Goal: Communication & Community: Answer question/provide support

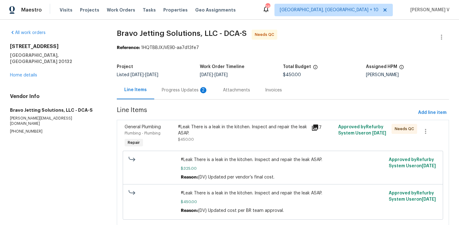
click at [184, 90] on div "Progress Updates 2" at bounding box center [185, 90] width 46 height 6
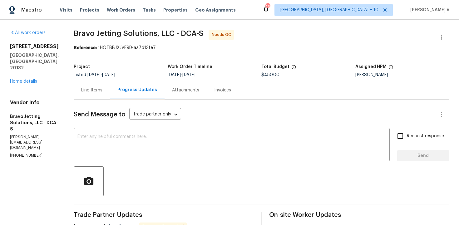
click at [108, 97] on div "Line Items" at bounding box center [92, 90] width 36 height 18
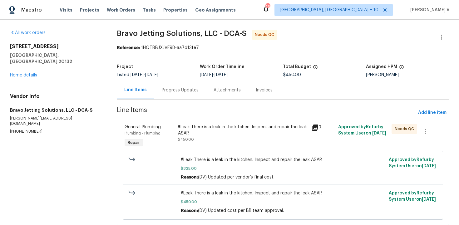
click at [155, 92] on div "Progress Updates" at bounding box center [180, 90] width 52 height 18
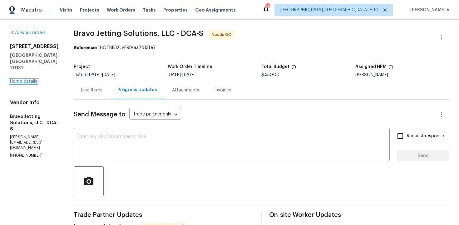
click at [21, 79] on link "Home details" at bounding box center [23, 81] width 27 height 4
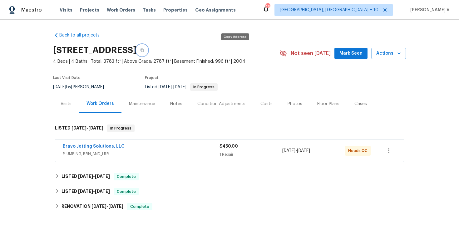
click at [144, 49] on icon "button" at bounding box center [142, 50] width 4 height 4
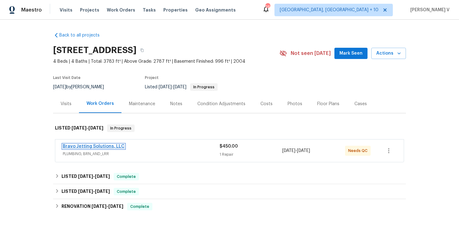
click at [93, 147] on link "Bravo Jetting Solutions, LLC" at bounding box center [94, 146] width 62 height 4
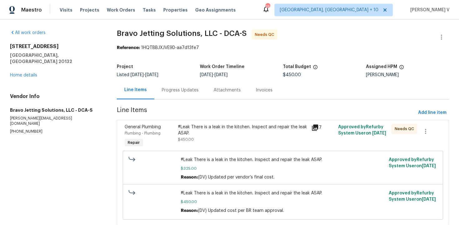
click at [165, 98] on div "Progress Updates" at bounding box center [180, 90] width 52 height 18
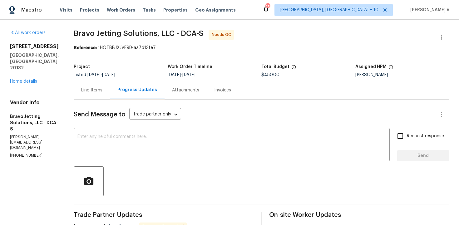
click at [110, 87] on div "Line Items" at bounding box center [92, 90] width 36 height 18
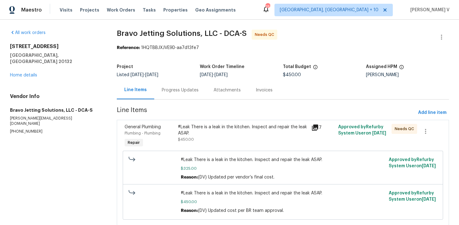
click at [185, 127] on div "#Leak There is a leak in the kitchen. Inspect and repair the leak ASAP." at bounding box center [243, 130] width 130 height 12
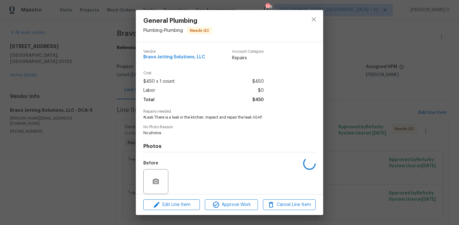
scroll to position [47, 0]
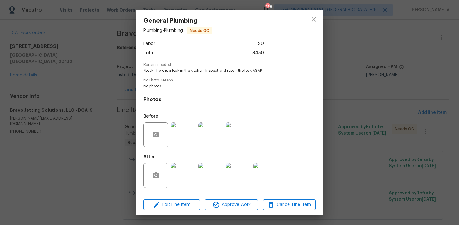
click at [107, 129] on div "General Plumbing Plumbing - Plumbing Needs QC Vendor Bravo Jetting Solutions, L…" at bounding box center [229, 112] width 459 height 225
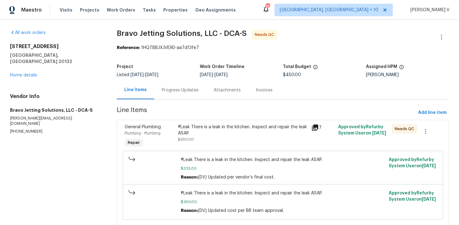
click at [185, 92] on div "Progress Updates" at bounding box center [180, 90] width 37 height 6
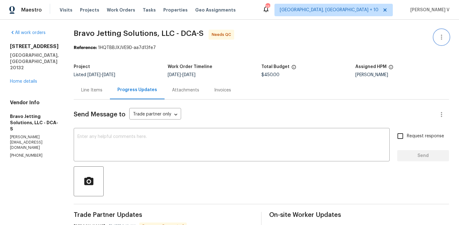
click at [439, 36] on icon "button" at bounding box center [441, 36] width 7 height 7
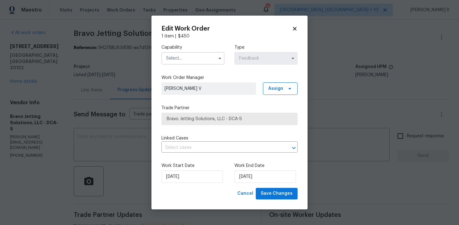
click at [184, 52] on input "text" at bounding box center [192, 58] width 63 height 12
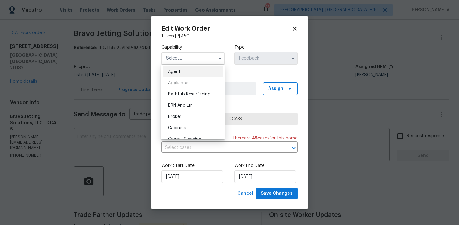
click at [177, 69] on div "Agent" at bounding box center [193, 71] width 60 height 11
type input "Agent"
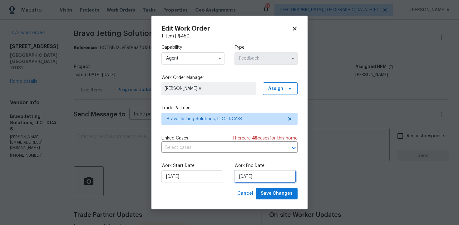
click at [248, 176] on input "24/09/2025" at bounding box center [266, 177] width 62 height 12
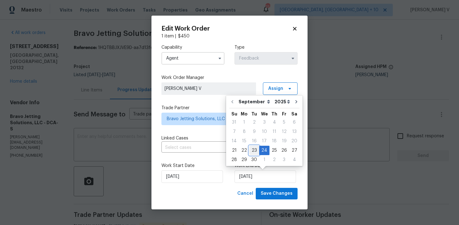
click at [253, 151] on div "23" at bounding box center [254, 150] width 10 height 9
type input "23/09/2025"
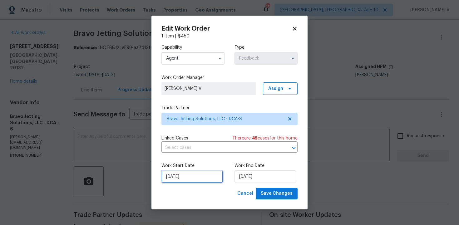
click at [194, 180] on input "21/09/2025" at bounding box center [192, 177] width 62 height 12
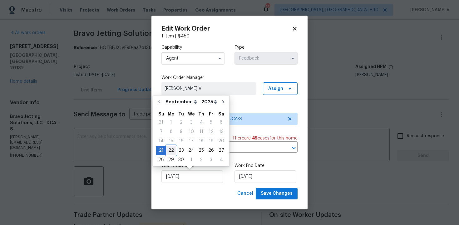
click at [169, 148] on div "22" at bounding box center [171, 150] width 10 height 9
type input "22/09/2025"
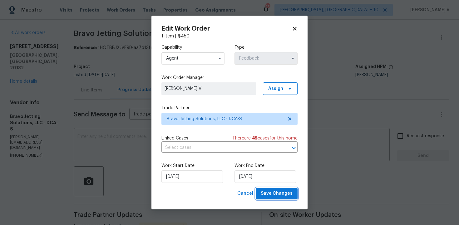
click at [273, 196] on span "Save Changes" at bounding box center [277, 194] width 32 height 8
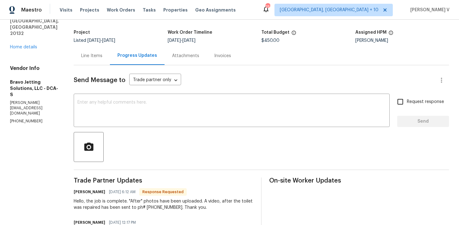
scroll to position [18, 0]
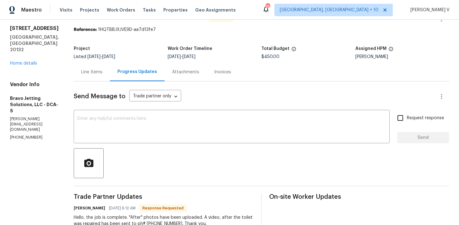
click at [101, 65] on div "Line Items" at bounding box center [92, 72] width 36 height 18
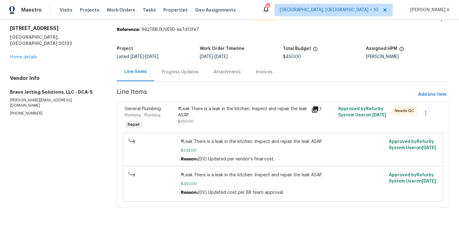
scroll to position [18, 0]
click at [209, 124] on div "#Leak There is a leak in the kitchen. Inspect and repair the leak ASAP. $450.00" at bounding box center [243, 118] width 134 height 29
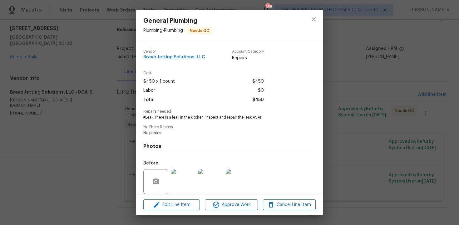
scroll to position [47, 0]
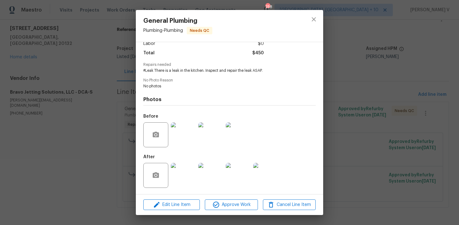
click at [189, 158] on div "After" at bounding box center [211, 171] width 136 height 41
click at [189, 169] on img at bounding box center [183, 175] width 25 height 25
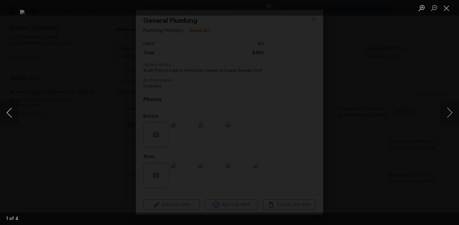
click at [12, 118] on button "Previous image" at bounding box center [9, 112] width 19 height 25
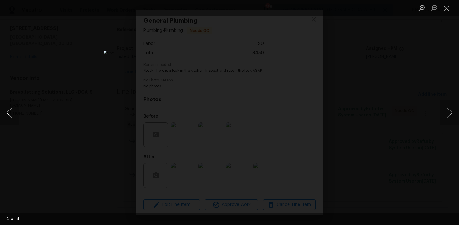
click at [12, 118] on button "Previous image" at bounding box center [9, 112] width 19 height 25
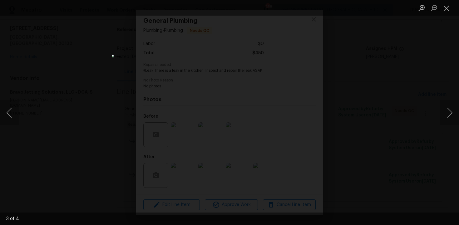
click at [54, 85] on div "Lightbox" at bounding box center [229, 112] width 459 height 225
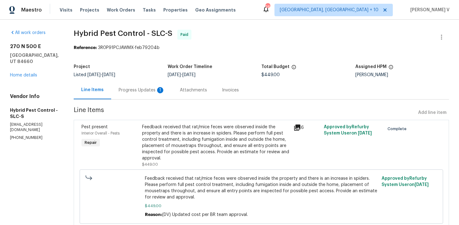
click at [157, 92] on div "Progress Updates 1" at bounding box center [142, 90] width 46 height 6
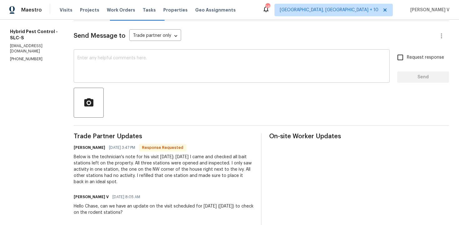
scroll to position [59, 0]
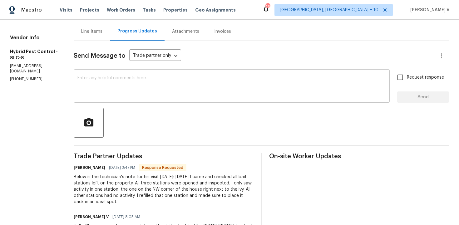
click at [137, 95] on textarea at bounding box center [231, 87] width 309 height 22
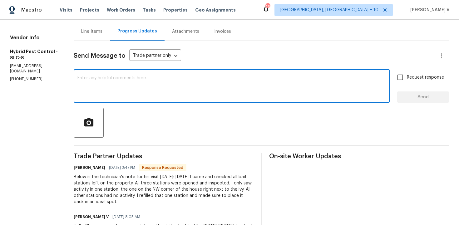
type textarea "g"
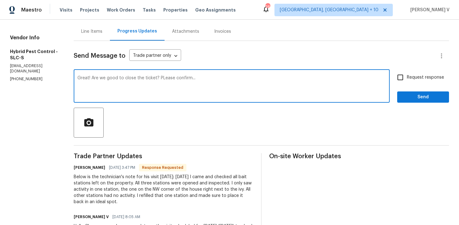
click at [172, 79] on textarea "Great! Are we good to close the ticket? PLease confirm..." at bounding box center [231, 87] width 309 height 22
type textarea "Great! Are we good to close the ticket? Please confirm..."
click at [403, 79] on input "Request response" at bounding box center [400, 77] width 13 height 13
checkbox input "true"
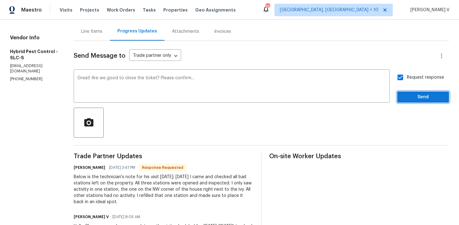
click at [408, 94] on span "Send" at bounding box center [423, 97] width 42 height 8
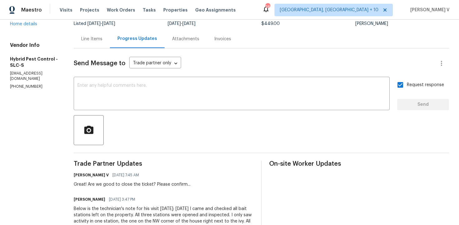
scroll to position [95, 0]
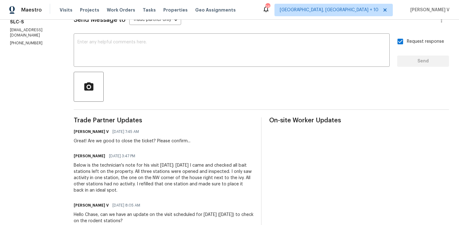
click at [120, 175] on div "Below is the technician's note for his visit today: Today I came and checked al…" at bounding box center [164, 177] width 180 height 31
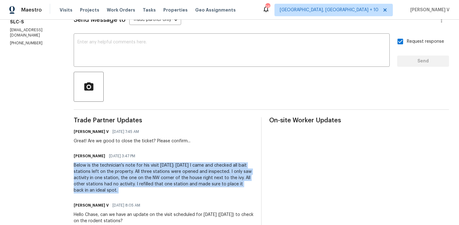
copy div "Below is the technician's note for his visit today: Today I came and checked al…"
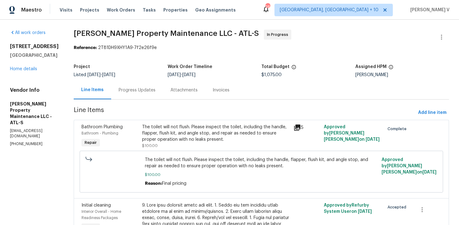
click at [148, 93] on div "Progress Updates" at bounding box center [137, 90] width 37 height 6
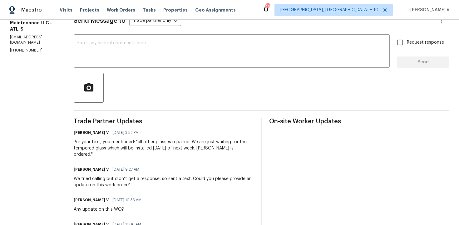
scroll to position [100, 0]
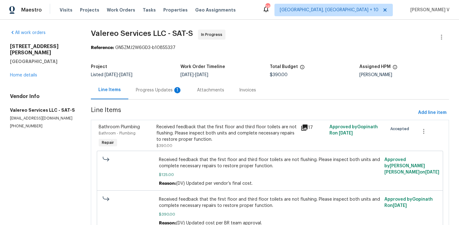
click at [168, 77] on div "Listed 9/15/2025 - 9/23/2025" at bounding box center [136, 75] width 90 height 4
click at [160, 90] on div "Progress Updates 1" at bounding box center [159, 90] width 46 height 6
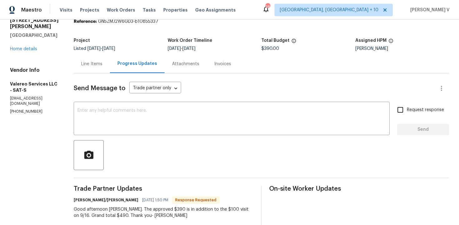
scroll to position [30, 0]
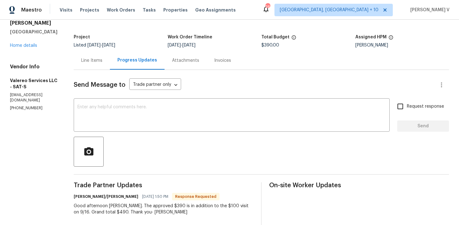
click at [102, 58] on div "Line Items" at bounding box center [92, 60] width 36 height 18
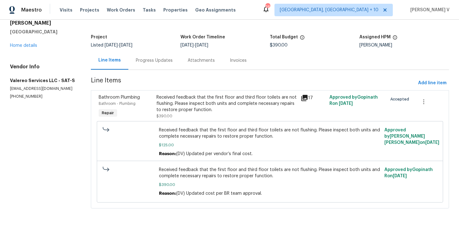
click at [162, 66] on div "Progress Updates" at bounding box center [154, 60] width 52 height 18
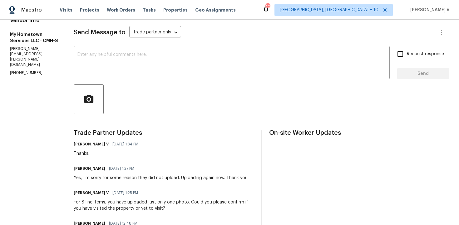
scroll to position [88, 0]
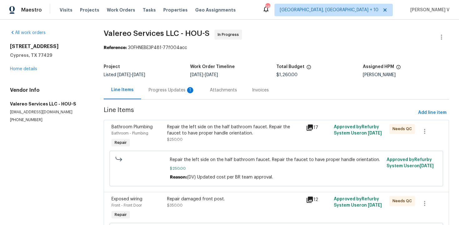
click at [161, 86] on div "Progress Updates 1" at bounding box center [171, 90] width 61 height 18
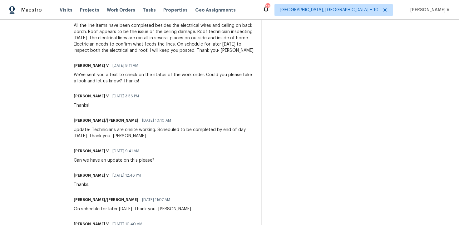
scroll to position [143, 0]
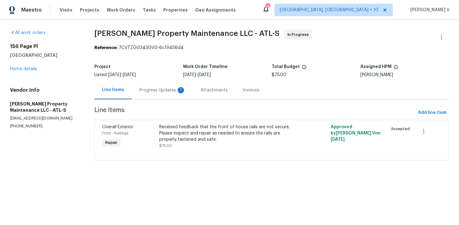
click at [141, 84] on div "Progress Updates 1" at bounding box center [162, 90] width 61 height 18
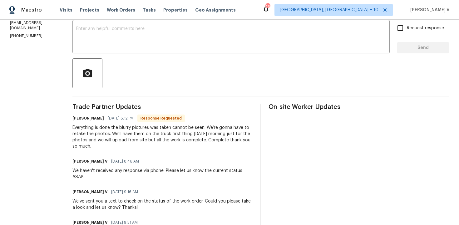
scroll to position [109, 0]
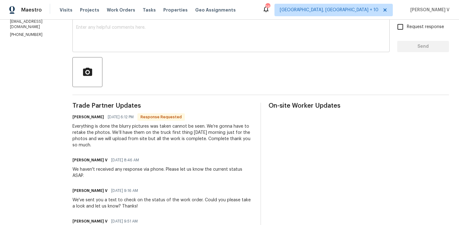
click at [236, 34] on textarea at bounding box center [231, 36] width 310 height 22
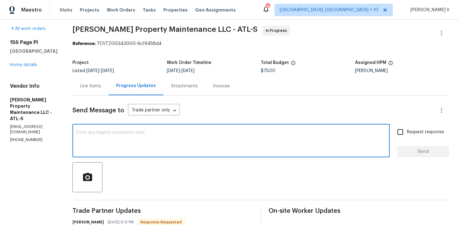
scroll to position [0, 0]
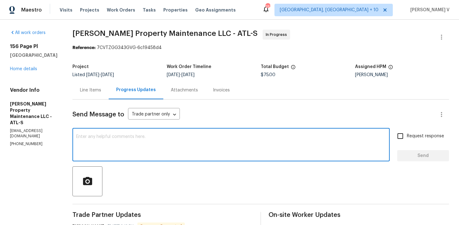
click at [96, 90] on div "Line Items" at bounding box center [90, 90] width 21 height 6
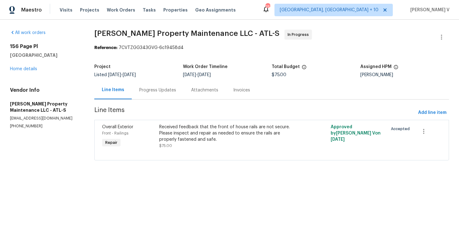
click at [178, 134] on div "Received feedback that the front of house rails are not secure. Please inspect …" at bounding box center [228, 133] width 139 height 19
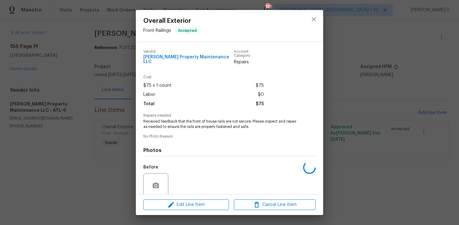
scroll to position [47, 0]
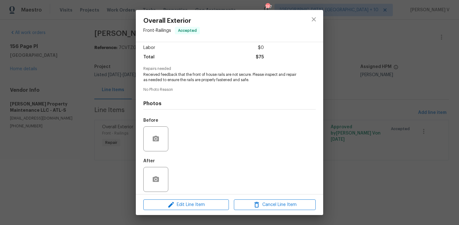
click at [99, 128] on div "Overall Exterior Front - Railings Accepted Vendor Glen Property Maintenance LLC…" at bounding box center [229, 112] width 459 height 225
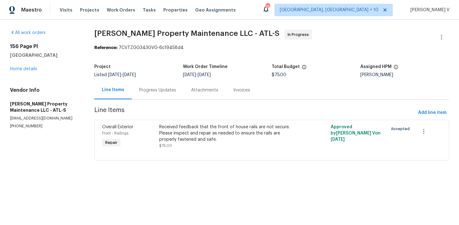
click at [142, 109] on span "Line Items" at bounding box center [254, 113] width 321 height 12
click at [153, 91] on div "Progress Updates" at bounding box center [157, 90] width 37 height 6
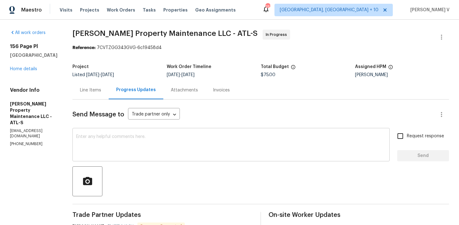
click at [143, 144] on textarea at bounding box center [231, 146] width 310 height 22
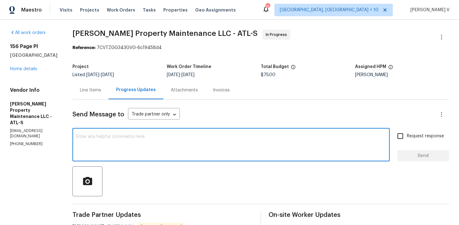
type textarea "T"
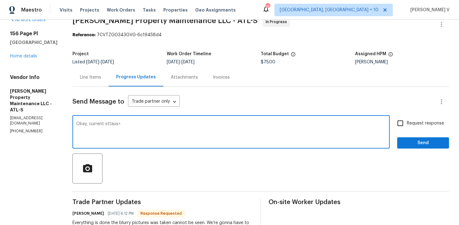
click at [112, 125] on textarea "Okay, current sttaus>" at bounding box center [231, 133] width 310 height 22
click at [117, 125] on textarea "Okay, current ststaus>" at bounding box center [231, 133] width 310 height 22
click at [139, 121] on div "Okay, current ststus> x ​" at bounding box center [230, 133] width 317 height 32
drag, startPoint x: 80, startPoint y: 124, endPoint x: 131, endPoint y: 124, distance: 51.8
click at [131, 124] on textarea "Okay, current ststus>" at bounding box center [231, 133] width 310 height 22
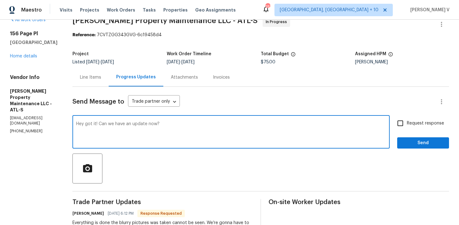
type textarea "Hey got it! Can we have an update now?"
click at [410, 119] on label "Request response" at bounding box center [419, 123] width 50 height 13
click at [407, 119] on input "Request response" at bounding box center [400, 123] width 13 height 13
checkbox input "true"
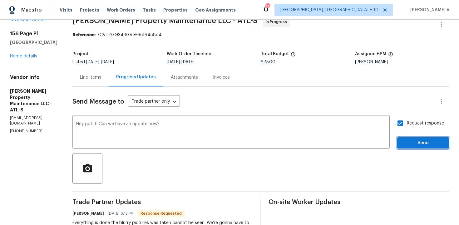
click at [414, 147] on button "Send" at bounding box center [423, 143] width 52 height 12
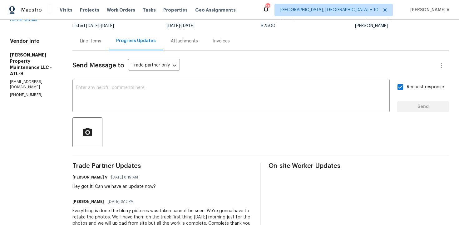
scroll to position [79, 0]
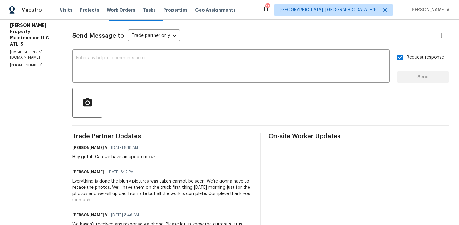
click at [89, 181] on div "Everything is done the blurry pictures was taken cannot be seen. We’re gonna ha…" at bounding box center [162, 190] width 181 height 25
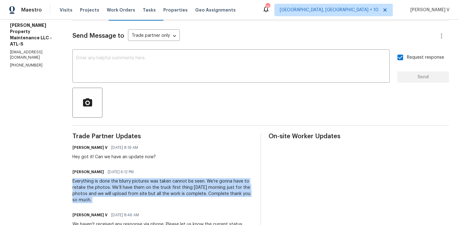
copy div "Everything is done the blurry pictures was taken cannot be seen. We’re gonna ha…"
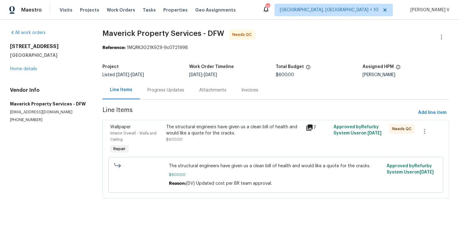
click at [151, 86] on div "Progress Updates" at bounding box center [166, 90] width 52 height 18
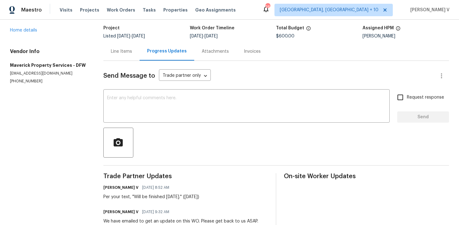
scroll to position [68, 0]
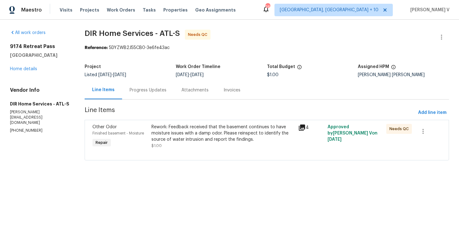
click at [160, 85] on div "Progress Updates" at bounding box center [148, 90] width 52 height 18
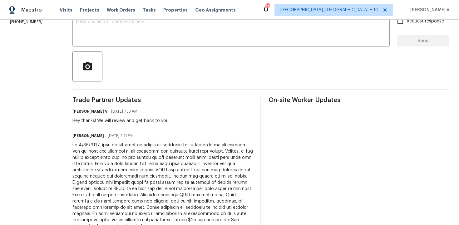
scroll to position [90, 0]
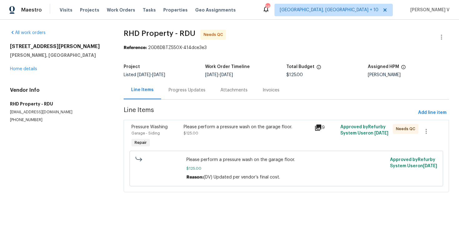
click at [183, 91] on div "Progress Updates" at bounding box center [187, 90] width 37 height 6
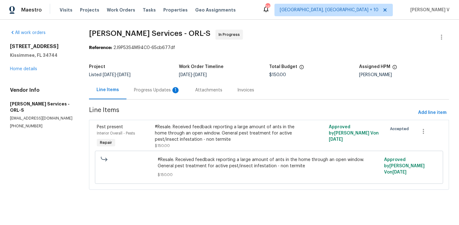
click at [179, 91] on div "1" at bounding box center [175, 90] width 6 height 6
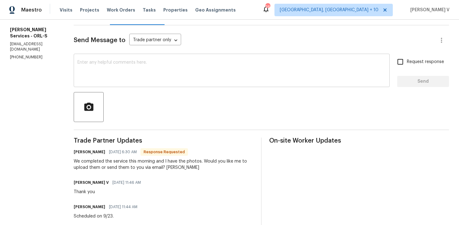
scroll to position [67, 0]
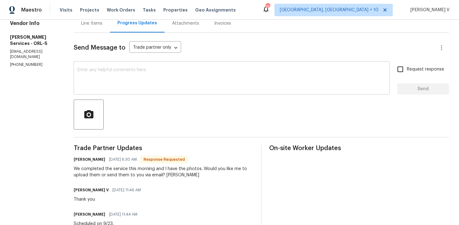
click at [148, 79] on textarea at bounding box center [231, 79] width 309 height 22
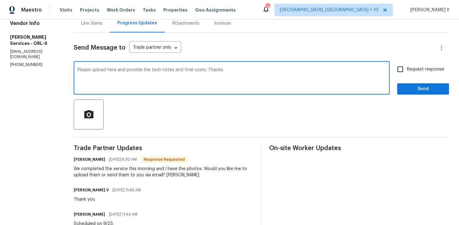
click at [145, 71] on textarea "Please upload here and provide the tech notes and final costs. Thanks." at bounding box center [231, 79] width 309 height 22
type textarea "Please upload here, provide the tech notes and final costs. Thanks."
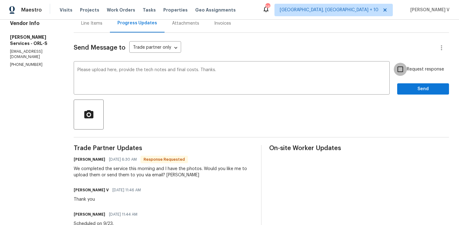
click at [397, 74] on input "Request response" at bounding box center [400, 69] width 13 height 13
checkbox input "true"
click at [412, 93] on span "Send" at bounding box center [423, 89] width 42 height 8
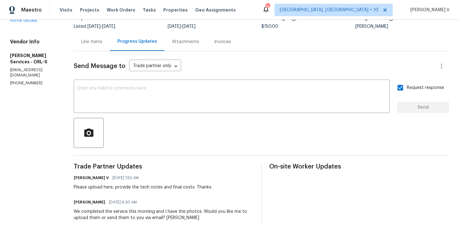
scroll to position [91, 0]
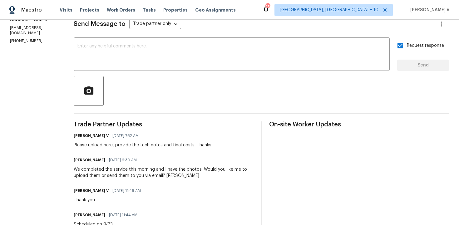
click at [126, 126] on span "Trade Partner Updates" at bounding box center [164, 124] width 180 height 6
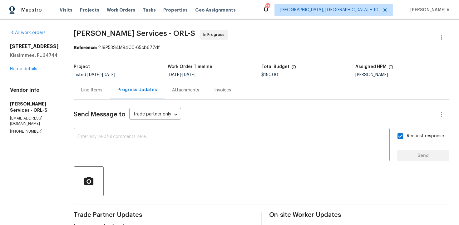
click at [110, 82] on div "Line Items" at bounding box center [92, 90] width 36 height 18
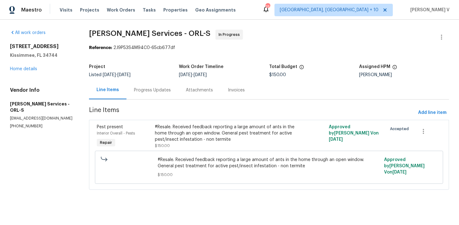
click at [165, 92] on div "Progress Updates" at bounding box center [152, 90] width 37 height 6
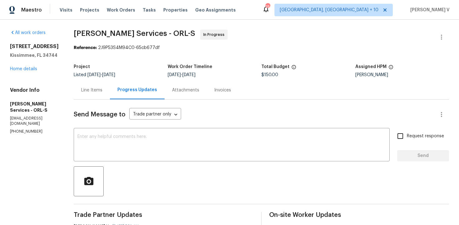
click at [10, 76] on div "All work orders 3056 Sangria St Kissimmee, FL 34744 Home details Vendor Info Ma…" at bounding box center [34, 82] width 49 height 105
click at [15, 72] on div "All work orders 3056 Sangria St Kissimmee, FL 34744 Home details Vendor Info Ma…" at bounding box center [34, 82] width 49 height 105
click at [20, 68] on link "Home details" at bounding box center [23, 69] width 27 height 4
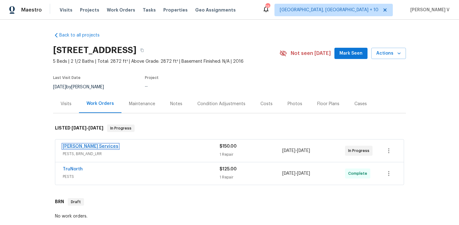
click at [86, 147] on link "Massey Services" at bounding box center [91, 146] width 56 height 4
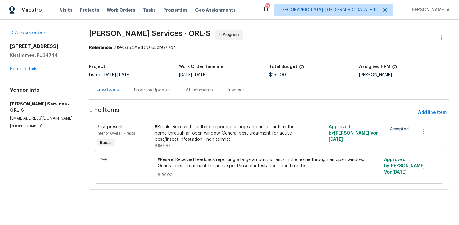
click at [159, 92] on div "Progress Updates" at bounding box center [152, 90] width 37 height 6
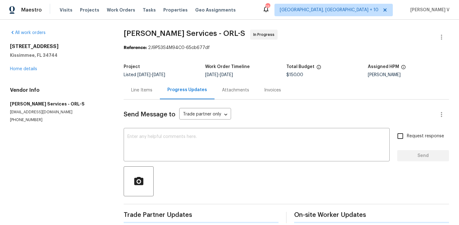
click at [166, 125] on div "Send Message to Trade partner only Trade partner only ​ x ​ Request response Se…" at bounding box center [286, 162] width 325 height 124
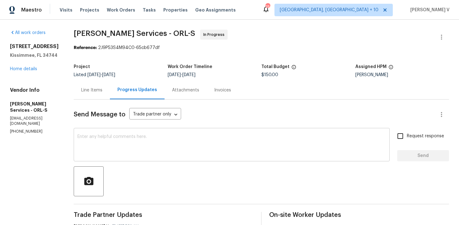
click at [160, 131] on div "x ​" at bounding box center [232, 146] width 316 height 32
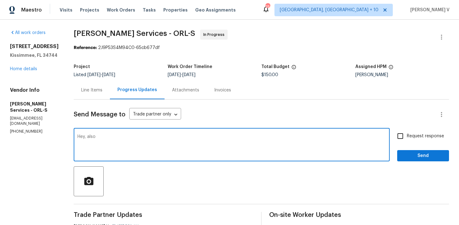
click at [113, 136] on textarea "Hey, also" at bounding box center [231, 146] width 309 height 22
click at [126, 135] on textarea "Hey, also" at bounding box center [231, 146] width 309 height 22
type textarea "Hey, also once uploaded the photos"
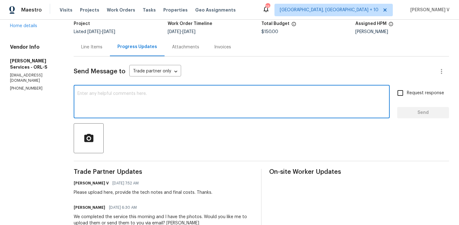
scroll to position [72, 0]
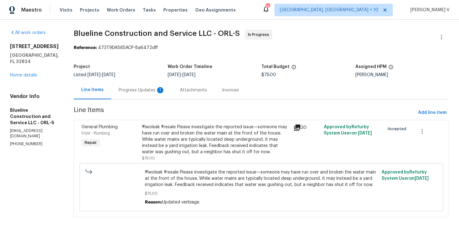
click at [151, 98] on div "Progress Updates 1" at bounding box center [141, 90] width 61 height 18
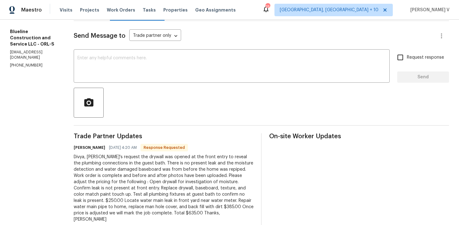
scroll to position [156, 0]
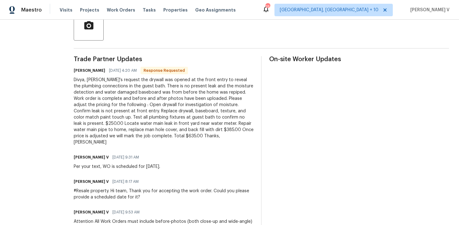
click at [89, 70] on h6 "[PERSON_NAME]" at bounding box center [90, 70] width 32 height 6
copy h6 "[PERSON_NAME]"
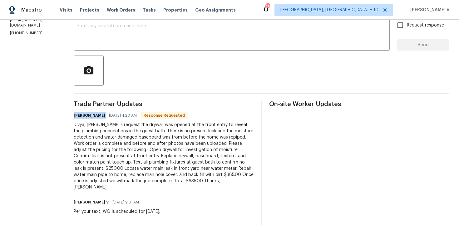
scroll to position [0, 0]
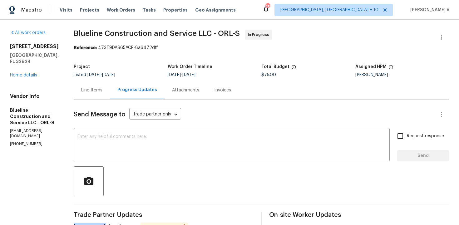
click at [101, 95] on div "Line Items" at bounding box center [92, 90] width 36 height 18
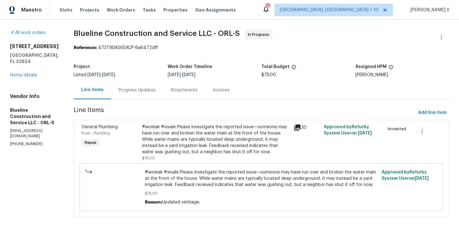
click at [166, 136] on div "#lwoleak #resale Please investigate the reported issue—someone may have run ove…" at bounding box center [216, 139] width 148 height 31
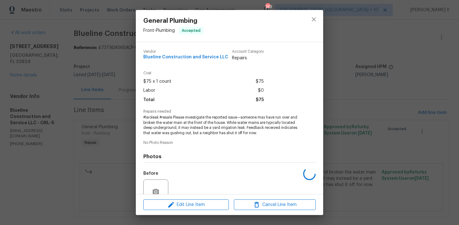
scroll to position [57, 0]
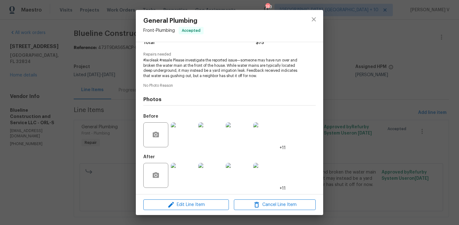
click at [170, 197] on div "Edit Line Item Cancel Line Item" at bounding box center [229, 205] width 187 height 21
click at [166, 207] on span "Edit Line Item" at bounding box center [186, 205] width 82 height 8
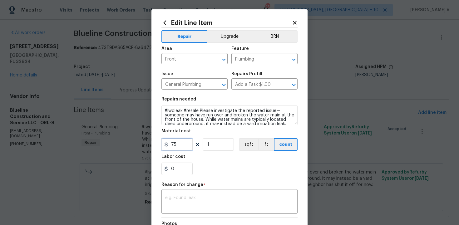
click at [187, 143] on input "75" at bounding box center [176, 144] width 31 height 12
type input "635"
click at [203, 191] on span "*" at bounding box center [204, 187] width 2 height 8
click at [198, 197] on textarea at bounding box center [229, 202] width 129 height 13
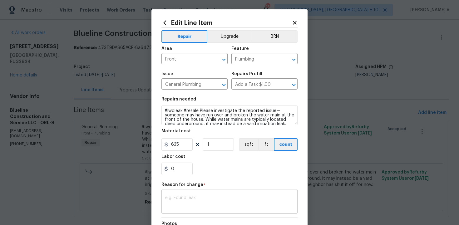
paste textarea "(DV) Updated per vendor’s final cost."
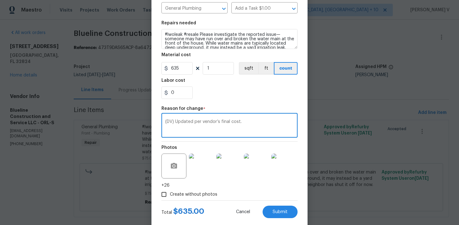
scroll to position [89, 0]
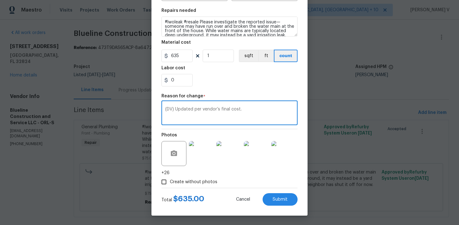
type textarea "(DV) Updated per vendor’s final cost."
click at [290, 208] on div "Edit Line Item Repair Upgrade BRN Area Front ​ Feature Plumbing ​ Issue General…" at bounding box center [229, 68] width 156 height 295
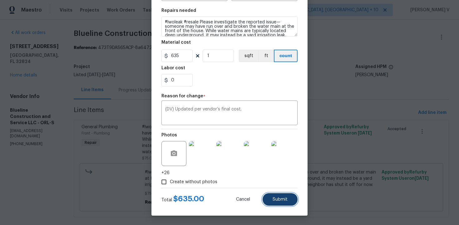
click at [287, 201] on span "Submit" at bounding box center [280, 199] width 15 height 5
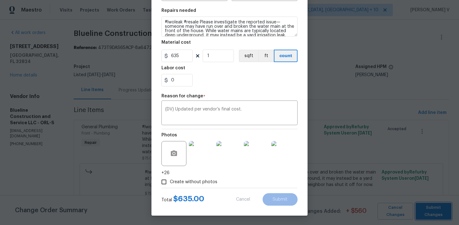
click at [438, 215] on span "Submit Changes" at bounding box center [434, 211] width 30 height 14
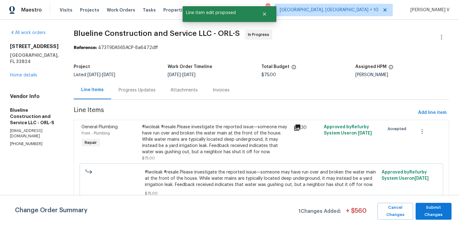
scroll to position [0, 0]
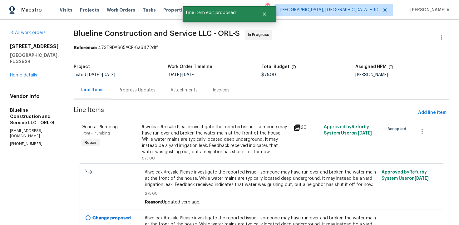
click at [151, 94] on div "Progress Updates" at bounding box center [137, 90] width 52 height 18
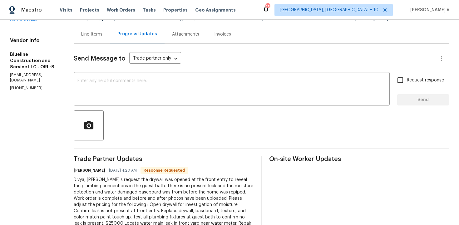
scroll to position [11, 0]
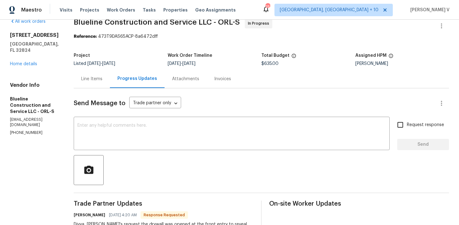
click at [104, 84] on div "Line Items" at bounding box center [92, 79] width 36 height 18
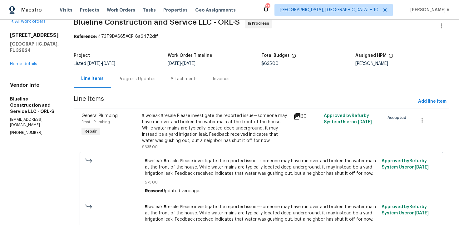
click at [138, 82] on div "Progress Updates" at bounding box center [137, 79] width 52 height 18
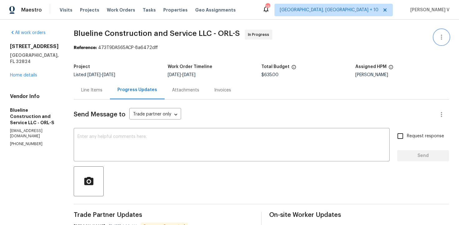
click at [443, 40] on icon "button" at bounding box center [441, 36] width 7 height 7
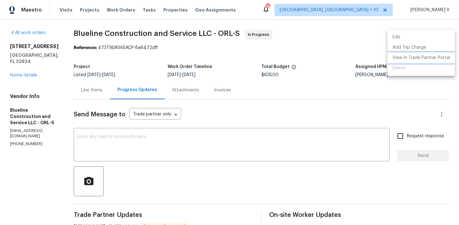
click at [395, 58] on li "View In Trade Partner Portal" at bounding box center [421, 58] width 67 height 10
click at [149, 120] on div at bounding box center [229, 112] width 459 height 225
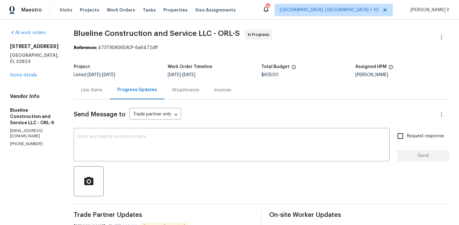
click at [149, 120] on body "Maestro Visits Projects Work Orders Tasks Properties Geo Assignments 253 Cincin…" at bounding box center [229, 112] width 459 height 225
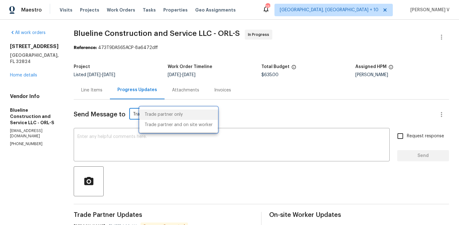
click at [114, 126] on div at bounding box center [229, 112] width 459 height 225
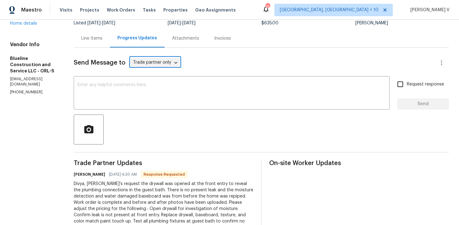
scroll to position [57, 0]
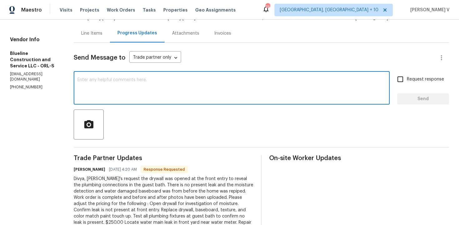
click at [135, 95] on textarea at bounding box center [231, 89] width 309 height 22
paste textarea "Hey, we have updated the cost to $. Please upload the before and after photos a…"
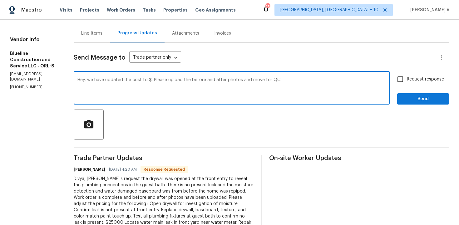
drag, startPoint x: 96, startPoint y: 82, endPoint x: 78, endPoint y: 82, distance: 17.5
click at [78, 82] on div "All work orders 9948 Red Clover Ave Orlando, FL 32824 Home details Vendor Info …" at bounding box center [229, 186] width 459 height 447
click at [162, 80] on textarea "got it, we have updated the cost to $. Please upload the before and after photo…" at bounding box center [231, 89] width 309 height 22
click at [163, 80] on textarea "got it, we have updated the cost to $. Please upload the before and after photo…" at bounding box center [231, 89] width 309 height 22
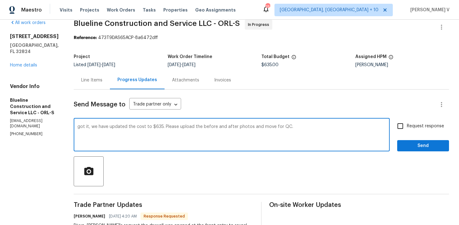
scroll to position [0, 0]
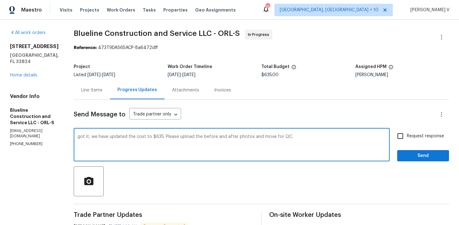
type textarea "got it, we have updated the cost to $635. Please upload the before and after ph…"
click at [407, 135] on input "Request response" at bounding box center [400, 136] width 13 height 13
checkbox input "true"
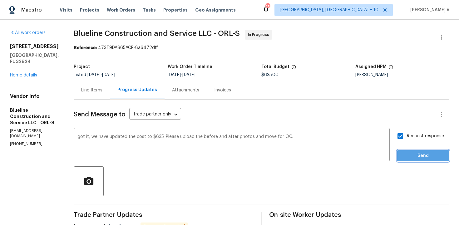
click at [411, 153] on span "Send" at bounding box center [423, 156] width 42 height 8
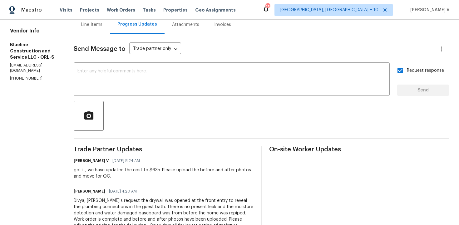
scroll to position [174, 0]
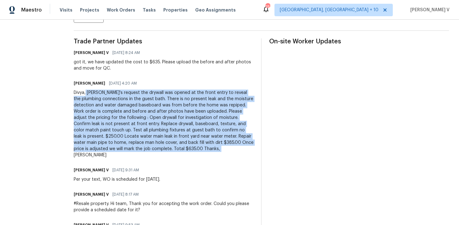
drag, startPoint x: 97, startPoint y: 92, endPoint x: 229, endPoint y: 156, distance: 145.7
click at [229, 156] on div "Divya, Per Traci's request the drywall was opened at the front entry to reveal …" at bounding box center [164, 124] width 180 height 69
copy div "Per Traci's request the drywall was opened at the front entry to reveal the plu…"
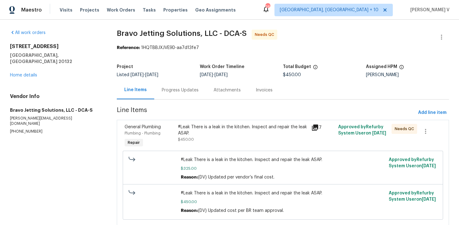
click at [180, 94] on div "Progress Updates" at bounding box center [180, 90] width 52 height 18
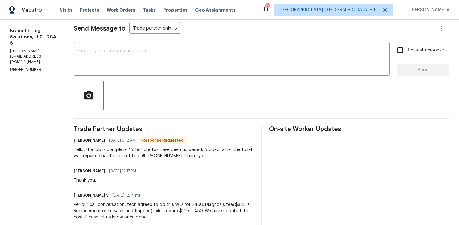
scroll to position [115, 0]
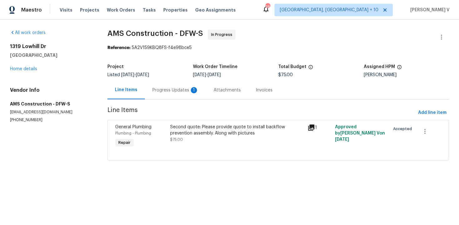
click at [174, 82] on div "Progress Updates 1" at bounding box center [175, 90] width 61 height 18
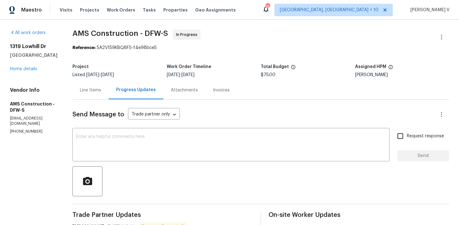
scroll to position [36, 0]
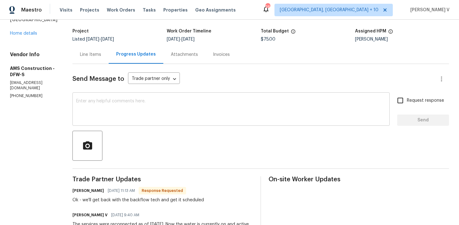
click at [103, 100] on textarea at bounding box center [231, 110] width 310 height 22
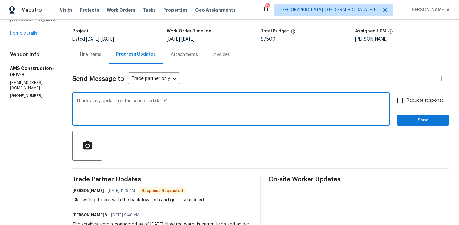
type textarea "Thanks, any update on the scheduled date?"
click at [440, 101] on span "Request response" at bounding box center [425, 100] width 37 height 7
click at [407, 101] on input "Request response" at bounding box center [400, 100] width 13 height 13
checkbox input "true"
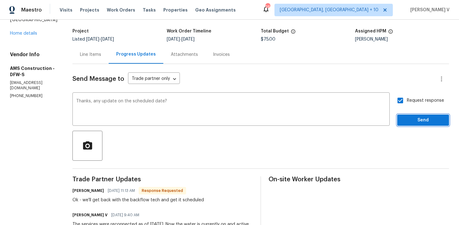
click at [418, 116] on button "Send" at bounding box center [423, 121] width 52 height 12
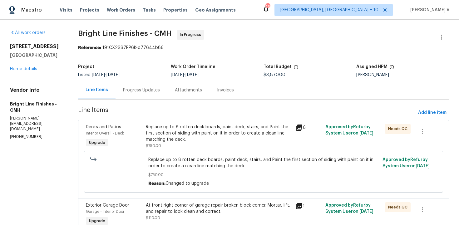
click at [132, 109] on span "Line Items" at bounding box center [247, 113] width 338 height 12
click at [152, 96] on div "Progress Updates" at bounding box center [142, 90] width 52 height 18
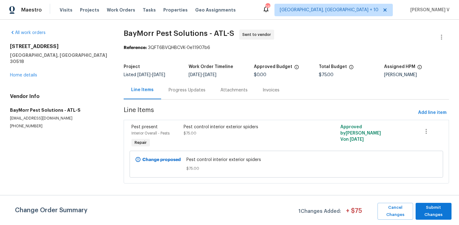
click at [172, 99] on div "Progress Updates" at bounding box center [187, 90] width 52 height 18
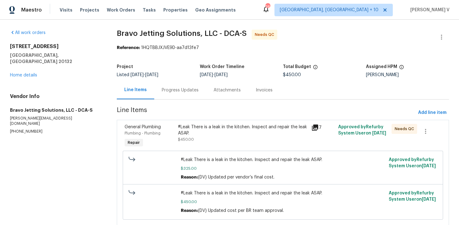
click at [208, 134] on div "#Leak There is a leak in the kitchen. Inspect and repair the leak ASAP." at bounding box center [243, 130] width 130 height 12
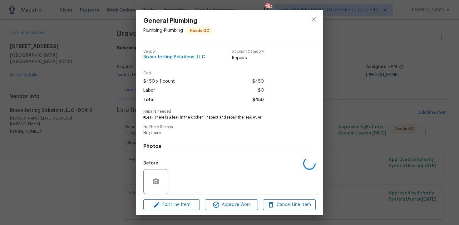
scroll to position [47, 0]
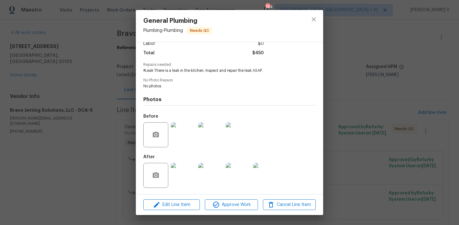
click at [187, 169] on img at bounding box center [183, 175] width 25 height 25
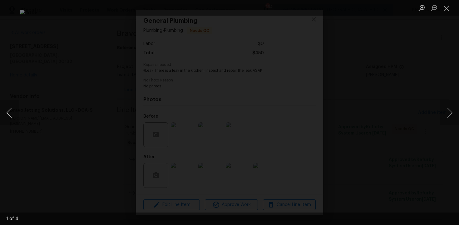
click at [14, 106] on button "Previous image" at bounding box center [9, 112] width 19 height 25
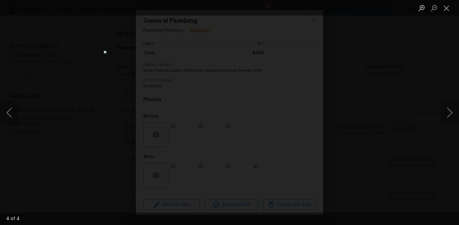
click at [40, 71] on div "Lightbox" at bounding box center [229, 112] width 459 height 225
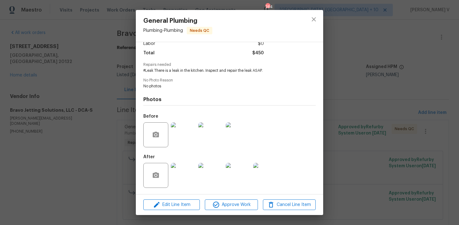
click at [40, 71] on div "General Plumbing Plumbing - Plumbing Needs QC Vendor Bravo Jetting Solutions, L…" at bounding box center [229, 112] width 459 height 225
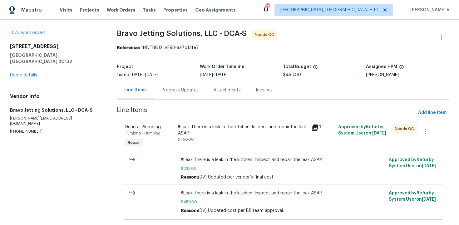
click at [199, 126] on div "#Leak There is a leak in the kitchen. Inspect and repair the leak ASAP." at bounding box center [243, 130] width 130 height 12
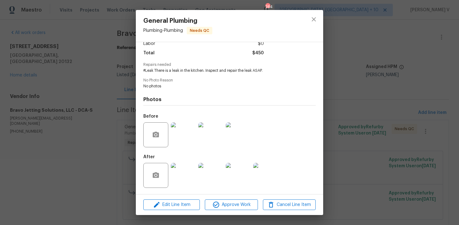
click at [95, 168] on div "General Plumbing Plumbing - Plumbing Needs QC Vendor Bravo Jetting Solutions, L…" at bounding box center [229, 112] width 459 height 225
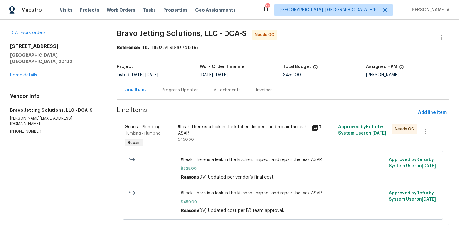
click at [239, 126] on div "#Leak There is a leak in the kitchen. Inspect and repair the leak ASAP." at bounding box center [243, 130] width 130 height 12
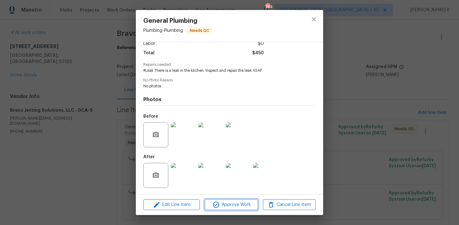
click at [235, 202] on span "Approve Work" at bounding box center [231, 205] width 49 height 8
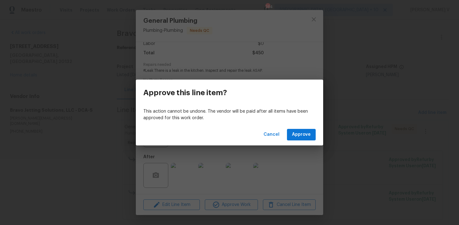
click at [314, 125] on div "Cancel Approve" at bounding box center [229, 135] width 187 height 22
click at [302, 132] on span "Approve" at bounding box center [301, 135] width 19 height 8
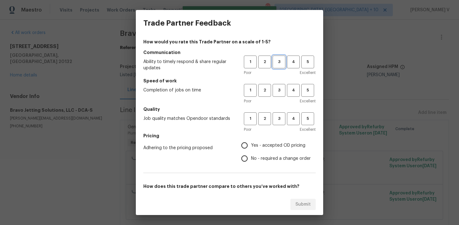
click at [277, 62] on span "3" at bounding box center [279, 61] width 12 height 7
click at [277, 97] on div "1 2 3 4 5 Poor Excellent" at bounding box center [280, 94] width 72 height 20
click at [277, 92] on span "3" at bounding box center [279, 90] width 12 height 7
click at [278, 123] on button "3" at bounding box center [279, 118] width 13 height 13
click at [249, 159] on input "No - required a change order" at bounding box center [244, 158] width 13 height 13
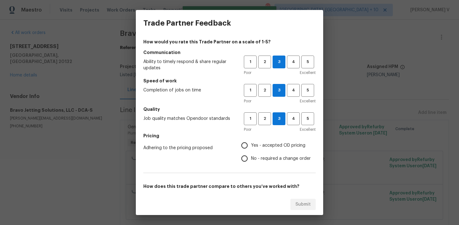
radio input "true"
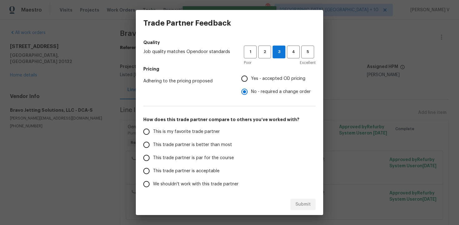
click at [221, 143] on span "This trade partner is better than most" at bounding box center [192, 145] width 79 height 7
click at [153, 143] on input "This trade partner is better than most" at bounding box center [146, 144] width 13 height 13
click at [287, 193] on div "How would you rate this Trade Partner on a scale of 1-5? Communication Ability …" at bounding box center [229, 94] width 172 height 245
click at [292, 197] on div "Submit" at bounding box center [229, 205] width 187 height 22
click at [295, 200] on button "Submit" at bounding box center [302, 205] width 25 height 12
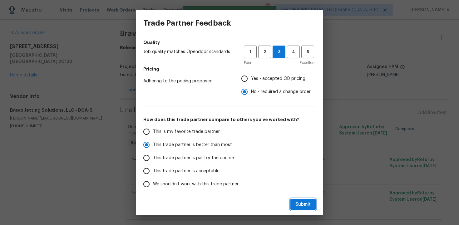
radio input "true"
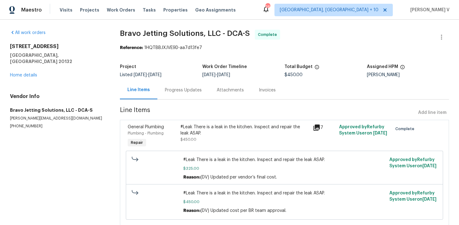
click at [154, 78] on div "Project Listed 9/21/2025 - 9/23/2025 Work Order Timeline 9/22/2025 - 9/23/2025 …" at bounding box center [284, 71] width 329 height 20
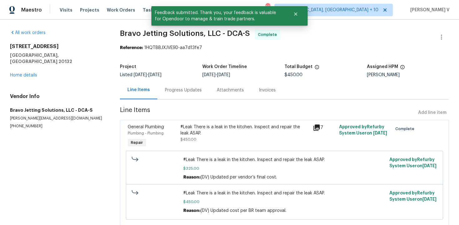
click at [171, 89] on div "Progress Updates" at bounding box center [183, 90] width 37 height 6
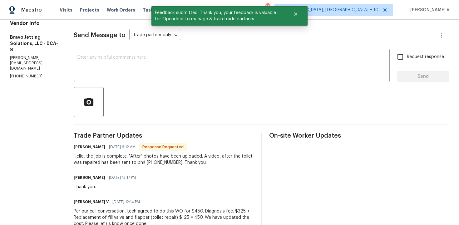
scroll to position [84, 0]
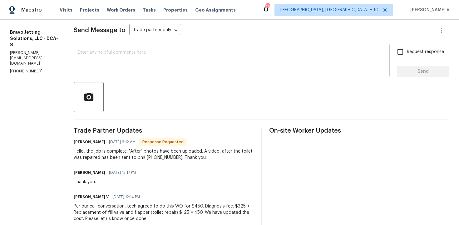
click at [122, 68] on textarea at bounding box center [231, 61] width 309 height 22
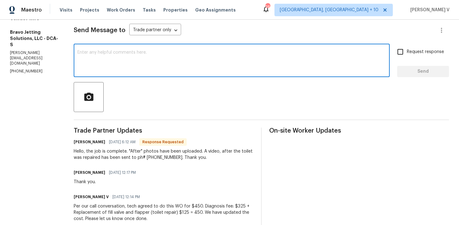
paste textarea "Hey, the work order has been approved. Thanks for the job :)"
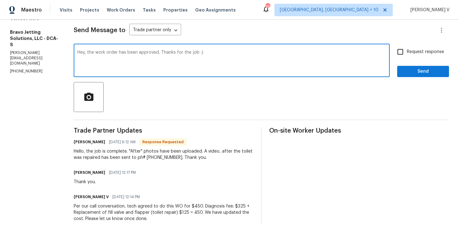
drag, startPoint x: 97, startPoint y: 53, endPoint x: 58, endPoint y: 53, distance: 39.0
click at [113, 53] on textarea "Received!! the work order has been approved. Thanks for the job :)" at bounding box center [231, 61] width 309 height 22
type textarea "Received!! The work order has been approved. Thanks for the job :)"
click at [420, 72] on span "Send" at bounding box center [423, 72] width 42 height 8
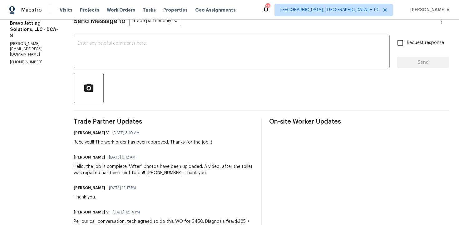
scroll to position [0, 0]
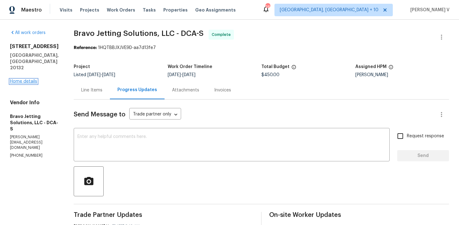
click at [27, 79] on link "Home details" at bounding box center [23, 81] width 27 height 4
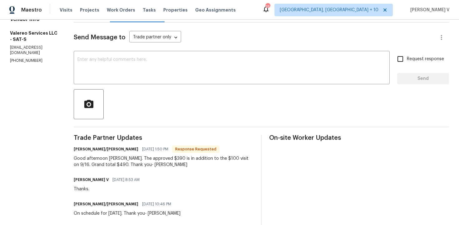
scroll to position [38, 0]
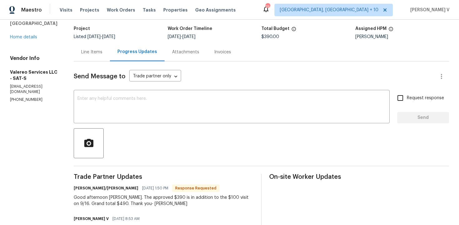
click at [75, 51] on div "Line Items" at bounding box center [92, 52] width 36 height 18
click at [59, 51] on div "All work orders 3831 Harry Wurzbach Rd Bldg 16 San Antonio, TX 78209 Home detai…" at bounding box center [34, 47] width 49 height 111
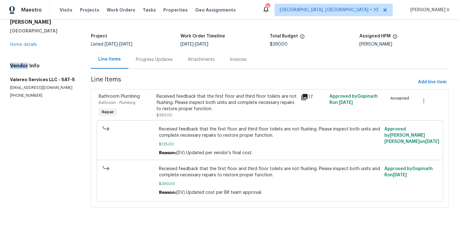
scroll to position [31, 0]
click at [198, 143] on span "$125.00" at bounding box center [270, 144] width 222 height 6
click at [216, 103] on div "Received feedback that the first floor and third floor toilets are not flushing…" at bounding box center [226, 102] width 141 height 19
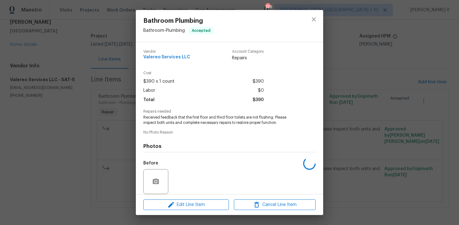
scroll to position [47, 0]
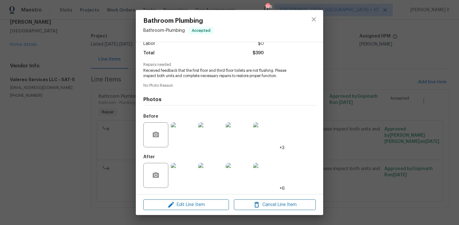
click at [189, 199] on div "Edit Line Item Cancel Line Item" at bounding box center [229, 205] width 187 height 21
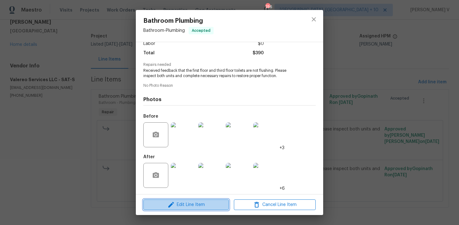
click at [186, 201] on button "Edit Line Item" at bounding box center [186, 205] width 86 height 11
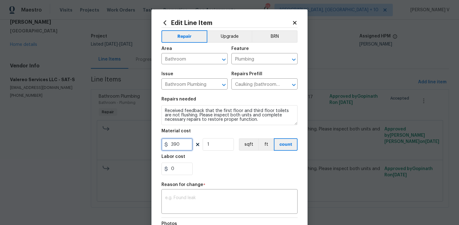
click at [179, 147] on input "390" at bounding box center [176, 144] width 31 height 12
type input "490"
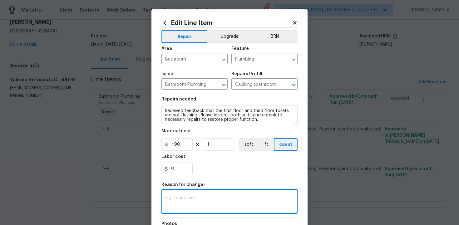
click at [190, 197] on textarea at bounding box center [229, 202] width 129 height 13
paste textarea "(DV) Updated per vendor’s final cost."
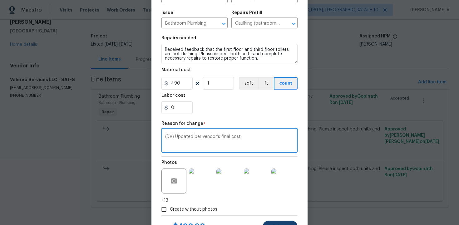
scroll to position [74, 0]
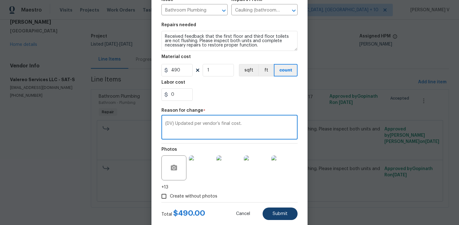
type textarea "(DV) Updated per vendor’s final cost."
click at [276, 208] on button "Submit" at bounding box center [280, 214] width 35 height 12
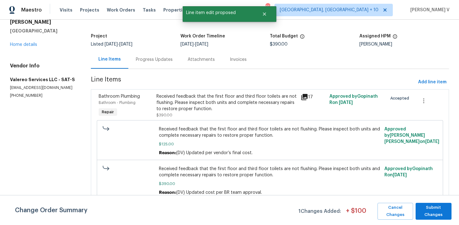
scroll to position [0, 0]
click at [433, 210] on span "Submit Changes" at bounding box center [434, 211] width 30 height 14
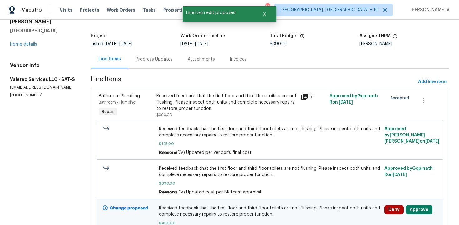
click at [160, 66] on div "Progress Updates" at bounding box center [154, 59] width 52 height 18
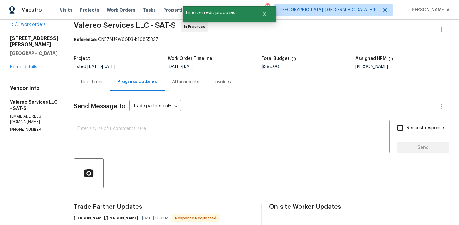
scroll to position [31, 0]
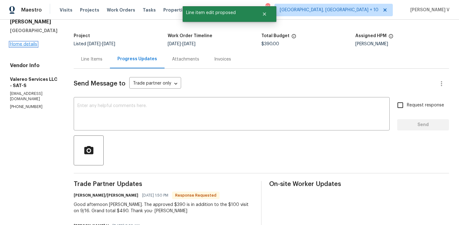
click at [27, 47] on link "Home details" at bounding box center [23, 44] width 27 height 4
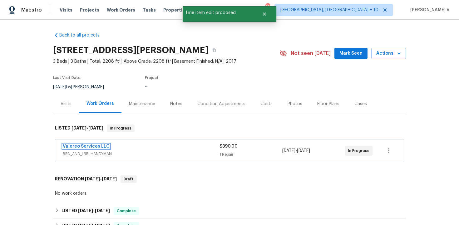
click at [98, 149] on link "Valereo Services LLC" at bounding box center [86, 146] width 47 height 4
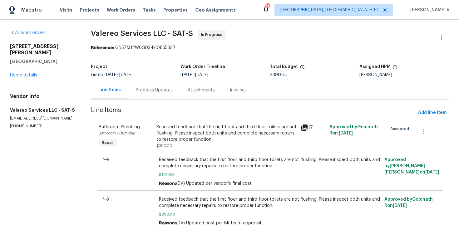
scroll to position [71, 0]
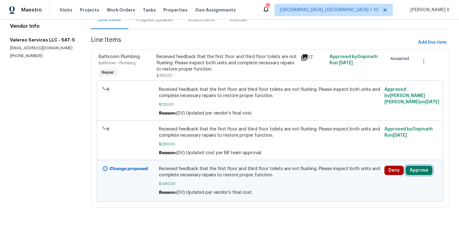
click at [417, 174] on button "Approve" at bounding box center [419, 170] width 27 height 9
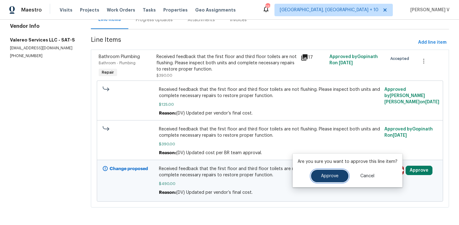
click at [330, 177] on span "Approve" at bounding box center [329, 176] width 17 height 5
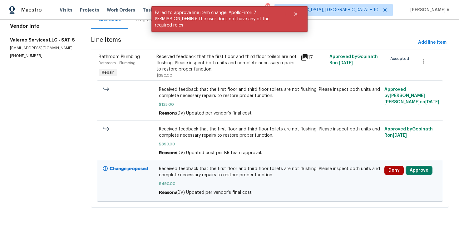
scroll to position [0, 0]
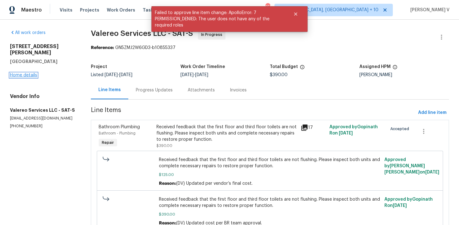
click at [30, 74] on link "Home details" at bounding box center [23, 75] width 27 height 4
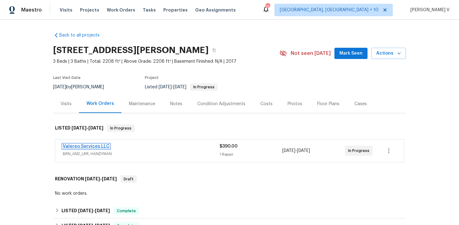
click at [90, 149] on link "Valereo Services LLC" at bounding box center [86, 146] width 47 height 4
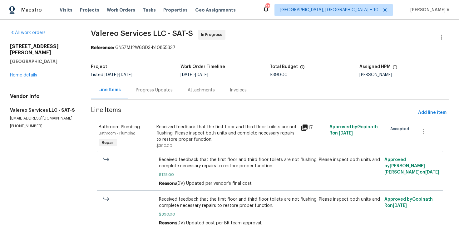
click at [154, 82] on div "Progress Updates" at bounding box center [154, 90] width 52 height 18
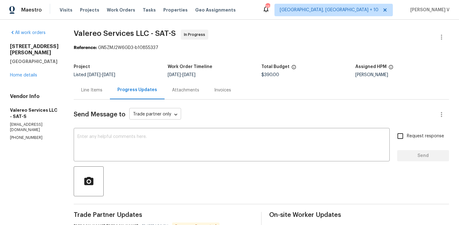
scroll to position [49, 0]
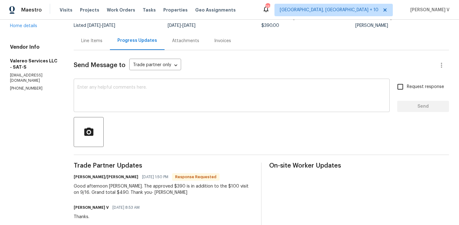
click at [136, 94] on textarea at bounding box center [231, 96] width 309 height 22
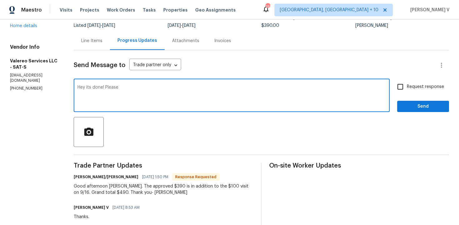
click at [118, 92] on textarea "Hey its done! Please" at bounding box center [231, 96] width 309 height 22
paste textarea ", we have updated the cost to $. Please upload the before and after photos and …"
click at [144, 88] on textarea "Hey, we have updated the cost to $. Please upload the before and after photos a…" at bounding box center [231, 96] width 309 height 22
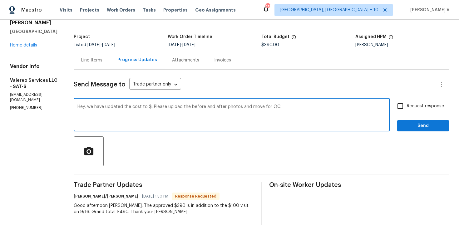
scroll to position [29, 0]
click at [298, 107] on textarea "Hey, we have updated the cost to $490. Please upload the before and after photo…" at bounding box center [231, 116] width 309 height 22
type textarea "Hey, we have updated the cost to $490. Please upload the before and after photo…"
click at [412, 105] on span "Request response" at bounding box center [425, 107] width 37 height 7
click at [407, 105] on input "Request response" at bounding box center [400, 106] width 13 height 13
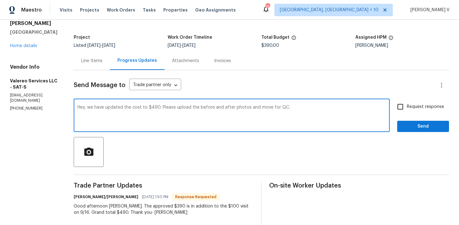
checkbox input "true"
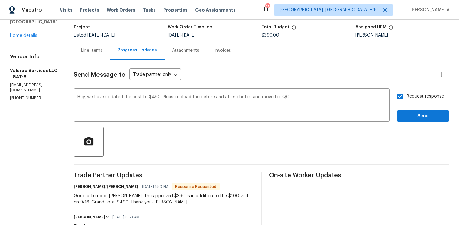
scroll to position [41, 0]
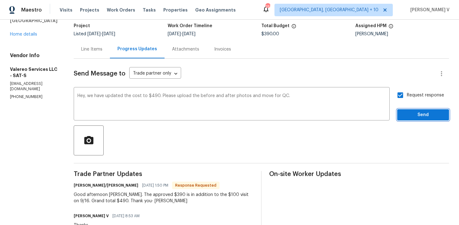
click at [412, 117] on span "Send" at bounding box center [423, 115] width 42 height 8
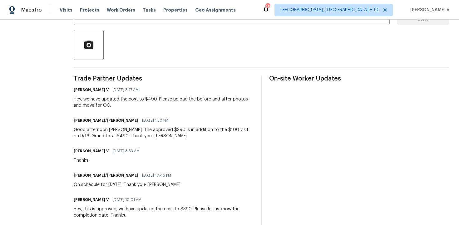
scroll to position [137, 0]
click at [107, 131] on div "Good afternoon Divya. The approved $390 is in addition to the $100 visit on 9/1…" at bounding box center [164, 132] width 180 height 12
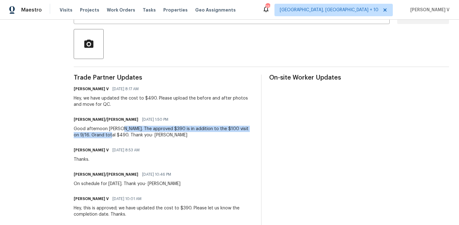
drag, startPoint x: 115, startPoint y: 127, endPoint x: 91, endPoint y: 136, distance: 25.1
click at [91, 136] on div "Good afternoon Divya. The approved $390 is in addition to the $100 visit on 9/1…" at bounding box center [164, 132] width 180 height 12
copy div "The approved $390 is in addition to the $100 visit on 9/16. Grand total $490."
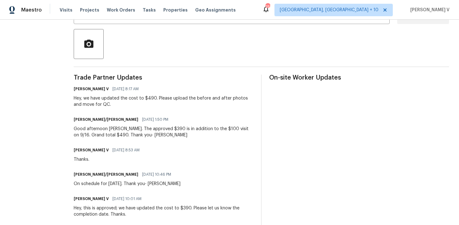
click at [178, 215] on div "Hey, this is approved; we have updated the cost to $390. Please let us know the…" at bounding box center [164, 211] width 180 height 12
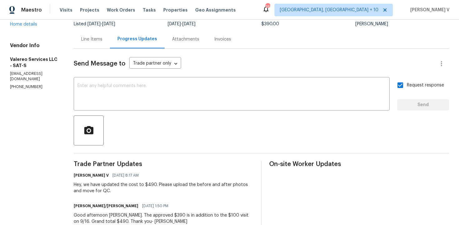
scroll to position [0, 0]
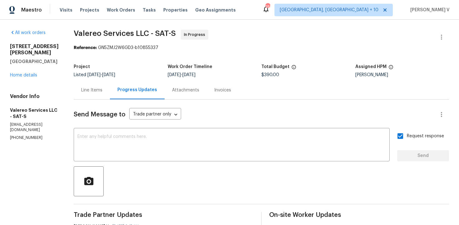
click at [95, 74] on span "[DATE]" at bounding box center [93, 75] width 13 height 4
click at [22, 77] on link "Home details" at bounding box center [23, 75] width 27 height 4
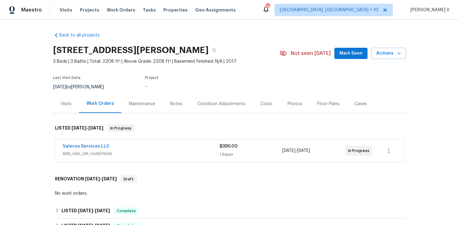
click at [96, 150] on span "Valereo Services LLC" at bounding box center [86, 146] width 47 height 6
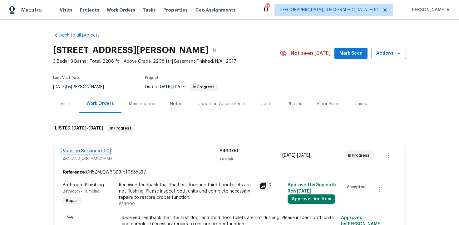
click at [94, 153] on link "Valereo Services LLC" at bounding box center [86, 151] width 47 height 4
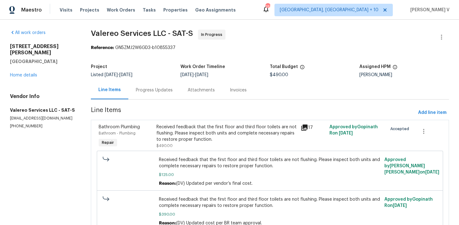
click at [139, 109] on span "Line Items" at bounding box center [253, 113] width 325 height 12
click at [149, 96] on div "Progress Updates" at bounding box center [154, 90] width 52 height 18
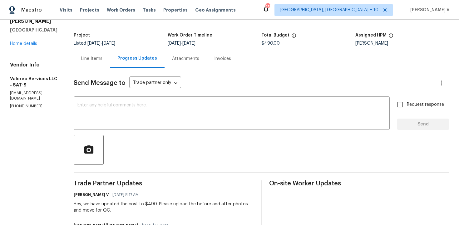
scroll to position [35, 0]
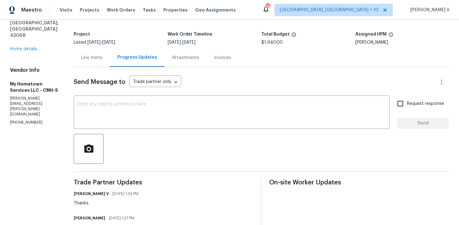
scroll to position [35, 0]
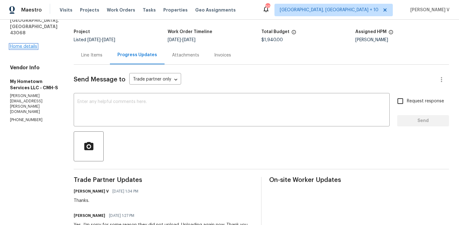
click at [30, 47] on link "Home details" at bounding box center [23, 46] width 27 height 4
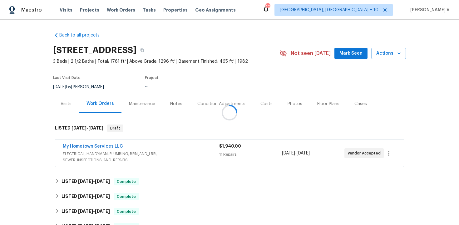
click at [88, 147] on div at bounding box center [229, 112] width 459 height 225
click at [88, 147] on link "My Hometown Services LLC" at bounding box center [93, 146] width 60 height 4
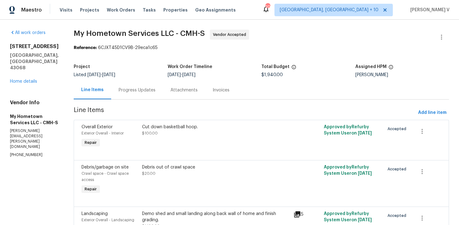
click at [128, 95] on div "Progress Updates" at bounding box center [137, 90] width 52 height 18
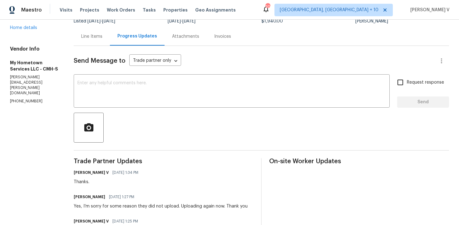
scroll to position [64, 0]
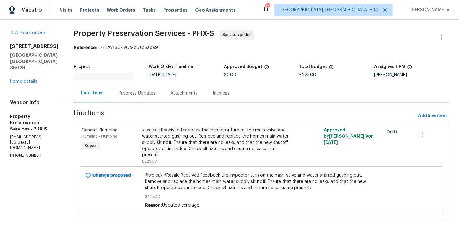
click at [149, 78] on figure "Work Order Timeline 9/22/2025 - 9/24/2025" at bounding box center [186, 73] width 75 height 16
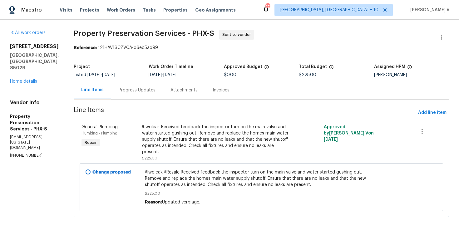
click at [144, 89] on div "Progress Updates" at bounding box center [137, 90] width 37 height 6
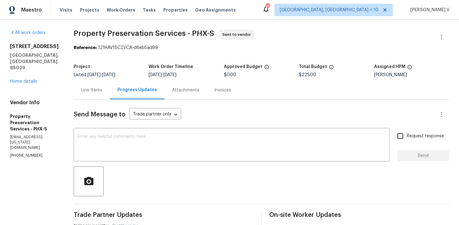
click at [86, 82] on div "Line Items" at bounding box center [92, 90] width 36 height 18
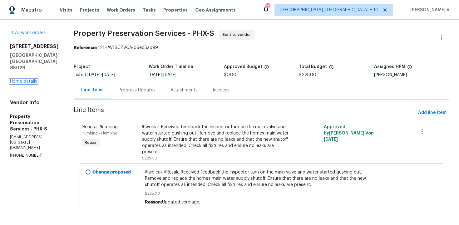
click at [32, 79] on link "Home details" at bounding box center [23, 81] width 27 height 4
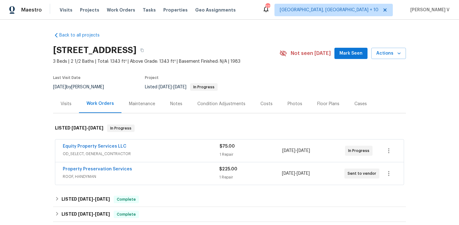
click at [161, 145] on div "Equity Property Services LLC" at bounding box center [141, 146] width 157 height 7
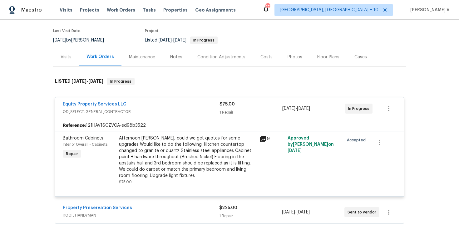
scroll to position [71, 0]
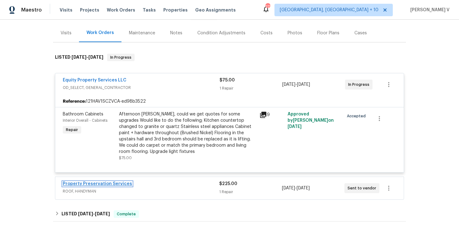
click at [119, 183] on link "Property Preservation Services" at bounding box center [97, 184] width 69 height 4
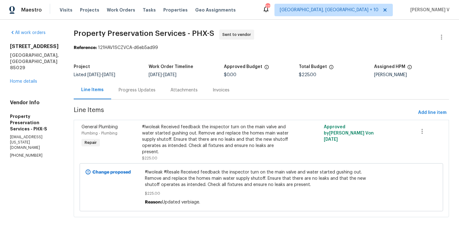
click at [147, 88] on div "Progress Updates" at bounding box center [137, 90] width 37 height 6
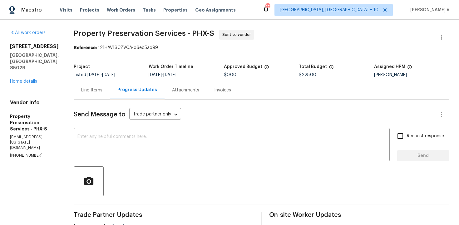
click at [11, 153] on p "(623) 594-6313" at bounding box center [34, 155] width 49 height 5
copy p "(623) 594-6313"
click at [26, 135] on p "pps.arizona@yahoo.com" at bounding box center [34, 143] width 49 height 16
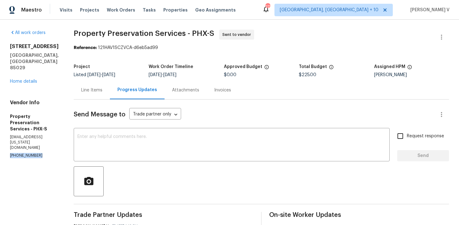
click at [26, 135] on p "pps.arizona@yahoo.com" at bounding box center [34, 143] width 49 height 16
copy p "pps.arizona@yahoo.com"
click at [446, 35] on button "button" at bounding box center [441, 37] width 15 height 15
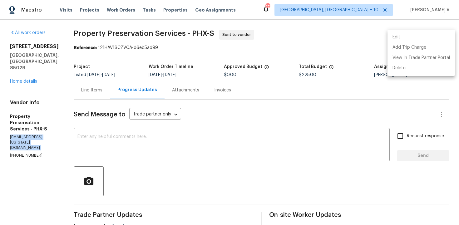
click at [446, 35] on li "Edit" at bounding box center [421, 37] width 67 height 10
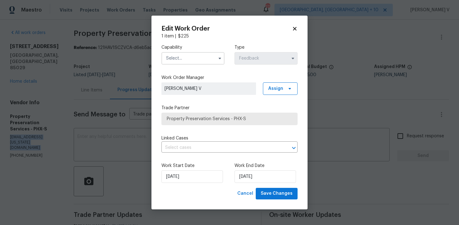
click at [197, 69] on div "Capability Type Feedback" at bounding box center [229, 54] width 136 height 30
click at [206, 66] on div "Capability Type Feedback" at bounding box center [229, 54] width 136 height 30
click at [207, 63] on input "text" at bounding box center [192, 58] width 63 height 12
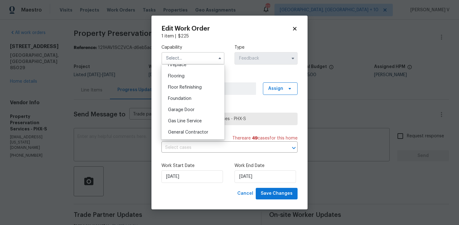
scroll to position [269, 0]
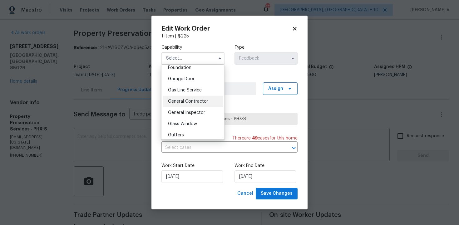
click at [187, 102] on span "General Contractor" at bounding box center [188, 101] width 40 height 4
type input "General Contractor"
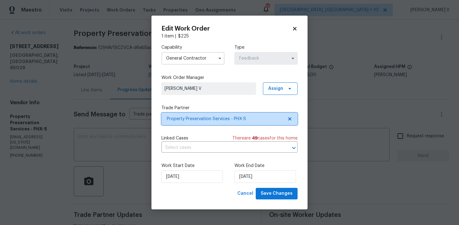
click at [284, 120] on span "Property Preservation Services - PHX-S" at bounding box center [229, 119] width 136 height 12
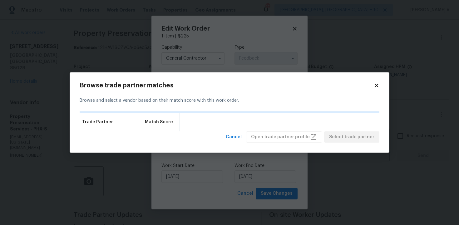
click at [284, 120] on div "Trade Partner Match Score" at bounding box center [230, 122] width 300 height 19
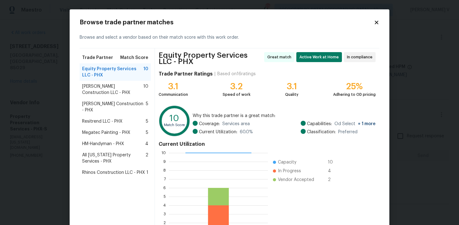
scroll to position [1, 1]
click at [124, 73] on span "Equity Property Services LLC - PHX" at bounding box center [112, 72] width 61 height 12
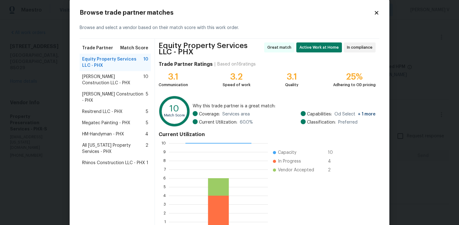
scroll to position [19, 0]
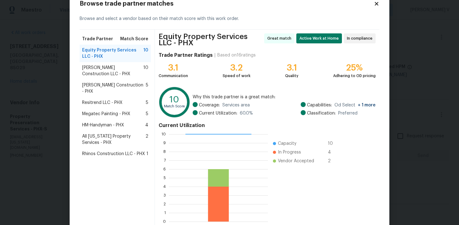
click at [24, 53] on body "Maestro Visits Projects Work Orders Tasks Properties Geo Assignments 270 Cincin…" at bounding box center [229, 112] width 459 height 225
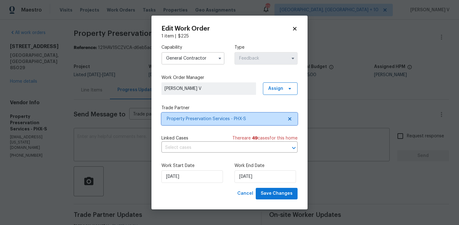
scroll to position [0, 0]
click at [115, 128] on body "Maestro Visits Projects Work Orders Tasks Properties Geo Assignments 269 Cincin…" at bounding box center [229, 112] width 459 height 225
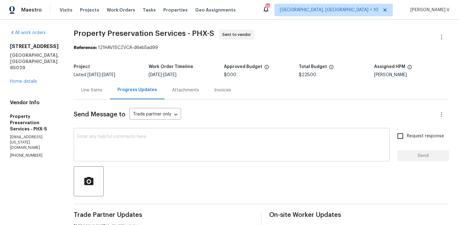
click at [111, 133] on div "x ​" at bounding box center [232, 146] width 316 height 32
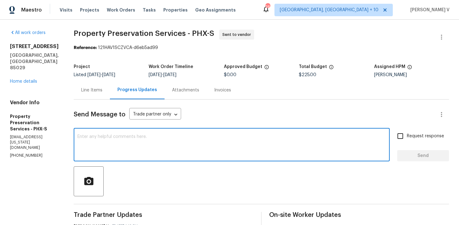
paste textarea "Hi Team, Could you please accept the work order and provide the progress status…"
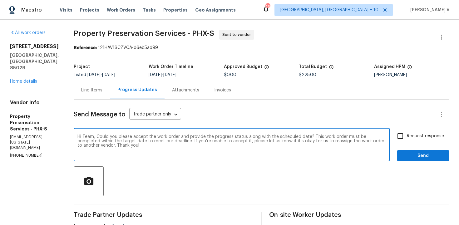
type textarea "Hi Team, Could you please accept the work order and provide the progress status…"
click at [434, 134] on span "Request response" at bounding box center [425, 136] width 37 height 7
click at [407, 134] on input "Request response" at bounding box center [400, 136] width 13 height 13
checkbox input "true"
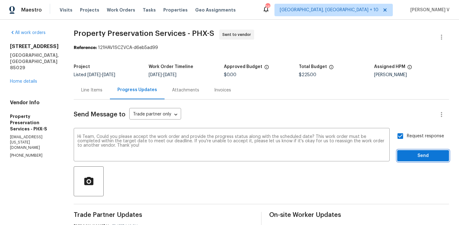
click at [419, 161] on button "Send" at bounding box center [423, 156] width 52 height 12
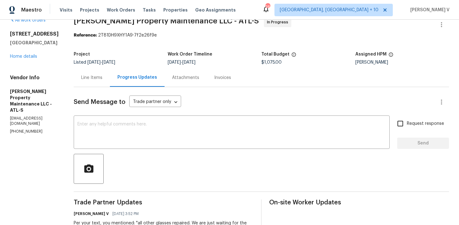
scroll to position [12, 0]
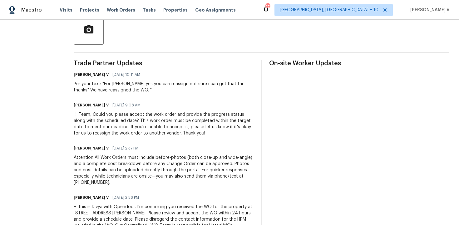
scroll to position [7, 0]
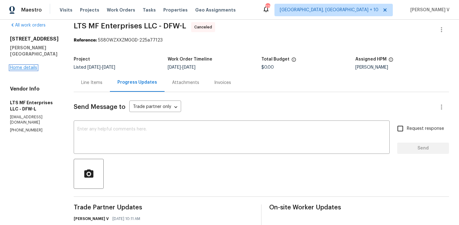
click at [26, 66] on link "Home details" at bounding box center [23, 68] width 27 height 4
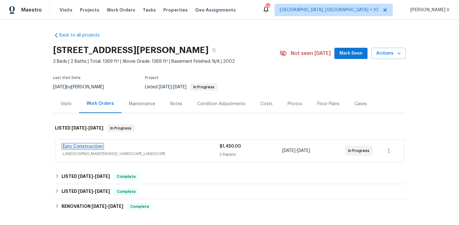
click at [87, 145] on link "Epic Construction" at bounding box center [83, 146] width 40 height 4
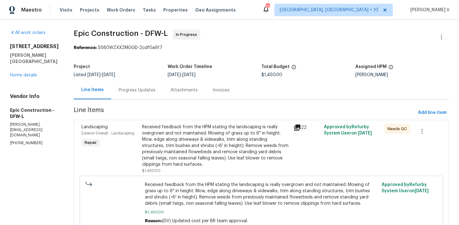
click at [131, 95] on div "Progress Updates" at bounding box center [137, 90] width 52 height 18
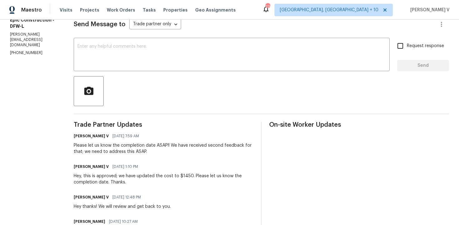
scroll to position [3, 0]
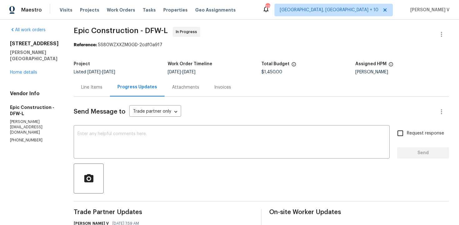
copy p "(214) 208-1878"
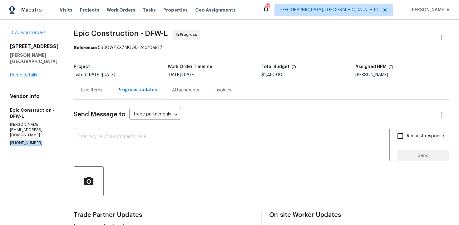
scroll to position [43, 0]
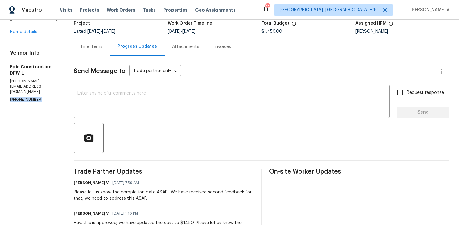
click at [97, 52] on div "Line Items" at bounding box center [92, 46] width 36 height 18
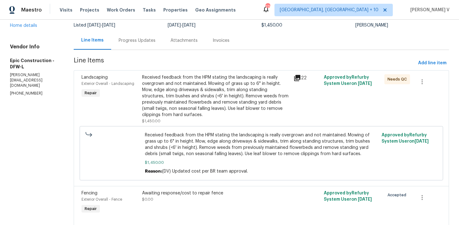
click at [119, 48] on div "Progress Updates" at bounding box center [137, 40] width 52 height 18
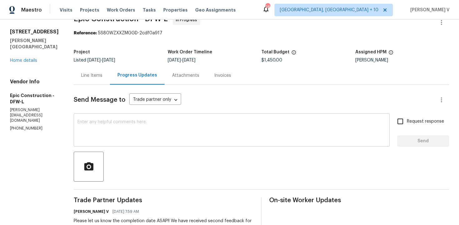
scroll to position [19, 0]
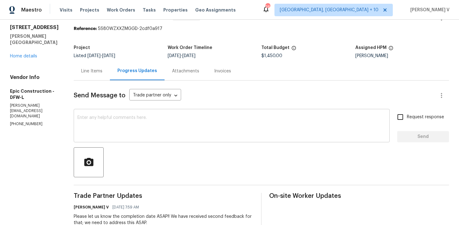
click at [114, 127] on textarea at bounding box center [231, 127] width 309 height 22
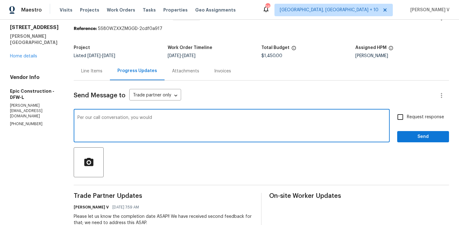
drag, startPoint x: 136, startPoint y: 120, endPoint x: 195, endPoint y: 120, distance: 58.7
click at [195, 120] on textarea "Per our call conversation, you would" at bounding box center [231, 127] width 309 height 22
paste textarea "acknowledged the request and agreed to make a phone call to determine the exact…"
type textarea "Per our call conversation, you acknowledged the request and agreed to make a ph…"
click at [400, 117] on input "Request response" at bounding box center [400, 117] width 13 height 13
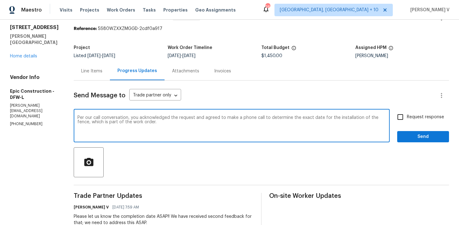
checkbox input "true"
drag, startPoint x: 355, startPoint y: 118, endPoint x: 355, endPoint y: 134, distance: 16.2
click at [355, 134] on textarea "Per our call conversation, you acknowledged the request and agreed to make a ph…" at bounding box center [231, 127] width 309 height 22
click at [259, 119] on textarea "Per our call conversation, you acknowledged the request and agreed to make a ph…" at bounding box center [231, 127] width 309 height 22
drag, startPoint x: 137, startPoint y: 117, endPoint x: 259, endPoint y: 118, distance: 122.1
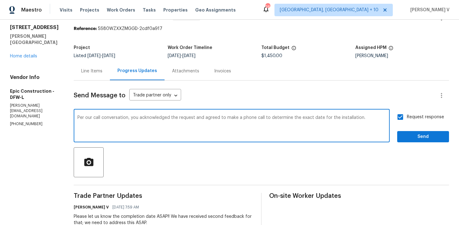
click at [259, 118] on textarea "Per our call conversation, you acknowledged the request and agreed to make a ph…" at bounding box center [231, 127] width 309 height 22
click at [248, 118] on textarea "Per our call conversation, you agreed to determine the exact date for the insta…" at bounding box center [231, 127] width 309 height 22
click at [0, 0] on span "know." at bounding box center [0, 0] width 0 height 0
drag, startPoint x: 256, startPoint y: 117, endPoint x: 372, endPoint y: 116, distance: 116.5
click at [372, 116] on textarea "Per our call conversation, you agreed to determine the exact date for the insta…" at bounding box center [231, 127] width 309 height 22
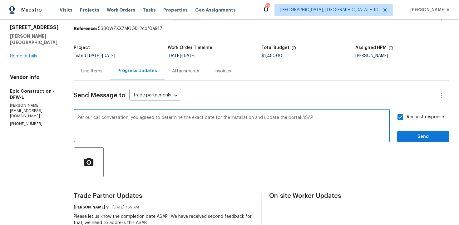
type textarea "Per our call conversation, you agreed to determine the exact date for the insta…"
click at [435, 133] on span "Send" at bounding box center [423, 137] width 42 height 8
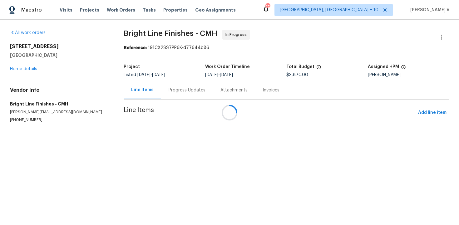
click at [169, 95] on div at bounding box center [229, 112] width 459 height 225
click at [213, 95] on div "Attachments" at bounding box center [234, 90] width 42 height 18
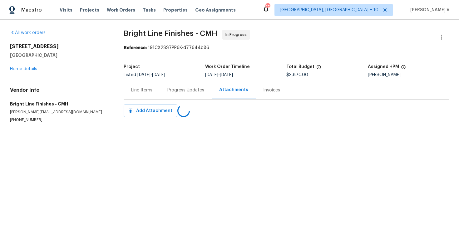
click at [169, 95] on div "Progress Updates" at bounding box center [186, 90] width 52 height 18
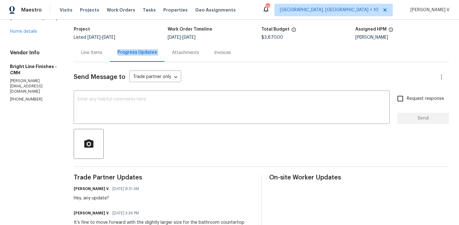
scroll to position [87, 0]
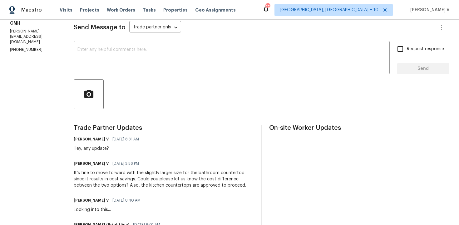
click at [169, 95] on div at bounding box center [261, 94] width 375 height 30
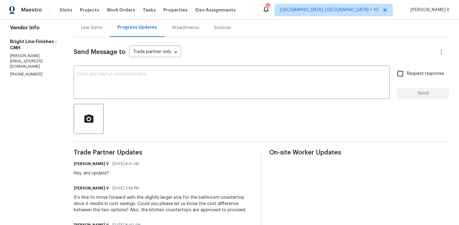
copy p "[PHONE_NUMBER]"
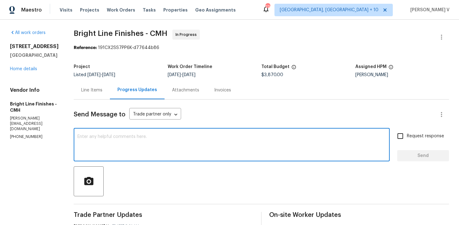
click at [143, 135] on textarea at bounding box center [231, 146] width 309 height 22
paste textarea "We tried calling but didn’t get a response, so sent a text. Could you please pr…"
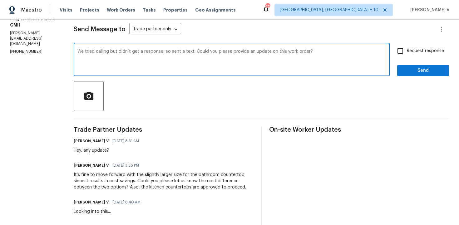
scroll to position [89, 0]
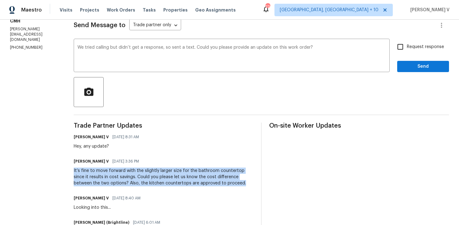
drag, startPoint x: 69, startPoint y: 170, endPoint x: 239, endPoint y: 186, distance: 170.1
copy div "It’s fine to move forward with the slightly larger size for the bathroom counte…"
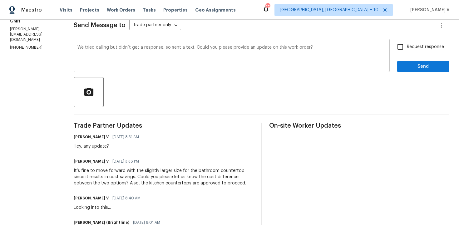
click at [332, 49] on textarea "We tried calling but didn’t get a response, so sent a text. Could you please pr…" at bounding box center [231, 56] width 309 height 22
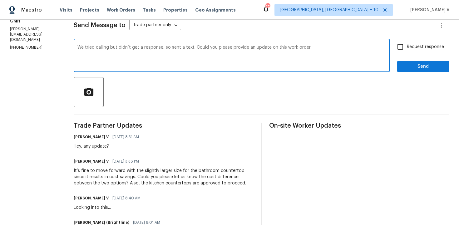
drag, startPoint x: 280, startPoint y: 48, endPoint x: 400, endPoint y: 47, distance: 119.9
click at [400, 47] on div "We tried calling but didn’t get a response, so sent a text. Could you please pr…" at bounding box center [261, 56] width 375 height 32
paste textarea "It’s fine to move forward with the slightly larger size for the bathroom counte…"
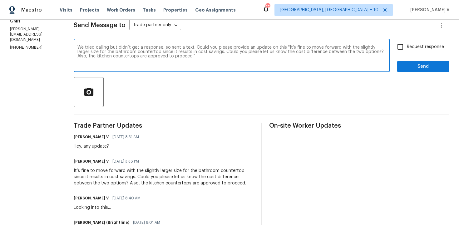
type textarea "We tried calling but didn’t get a response, so sent a text. Could you please pr…"
click at [433, 43] on label "Request response" at bounding box center [419, 46] width 50 height 13
click at [407, 43] on input "Request response" at bounding box center [400, 46] width 13 height 13
checkbox input "true"
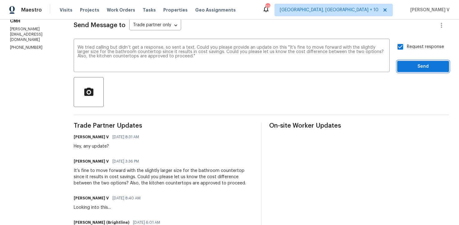
click at [444, 65] on span "Send" at bounding box center [423, 67] width 42 height 8
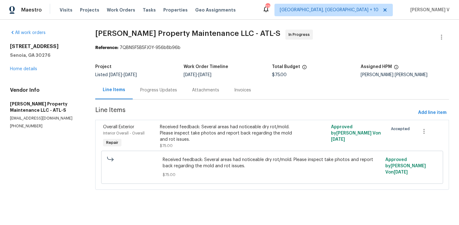
click at [149, 89] on div "Progress Updates" at bounding box center [158, 90] width 37 height 6
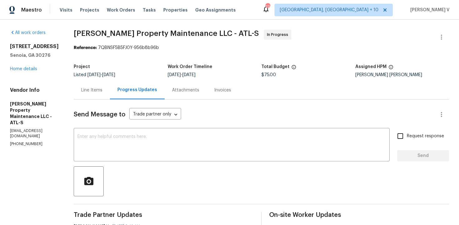
click at [19, 141] on p "[PHONE_NUMBER]" at bounding box center [34, 143] width 49 height 5
copy p "(770) 235-8482"
click at [98, 95] on div "Line Items" at bounding box center [92, 90] width 36 height 18
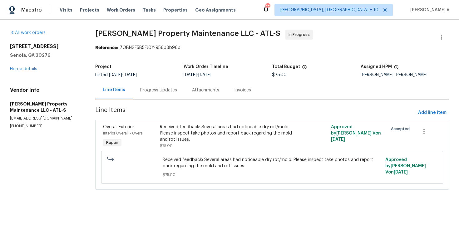
click at [145, 94] on div "Progress Updates" at bounding box center [159, 90] width 52 height 18
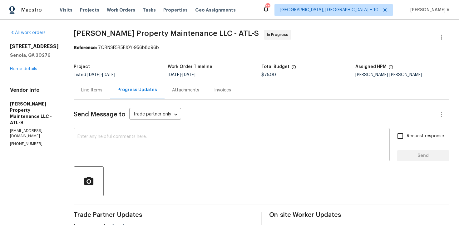
click at [146, 137] on textarea at bounding box center [231, 146] width 309 height 22
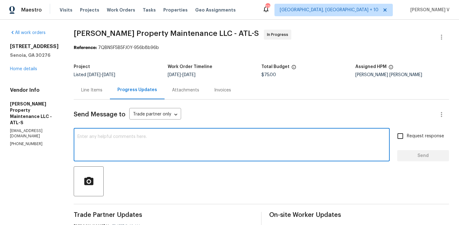
paste textarea "We've sent you a text to check on the status of the work order. Could you pleas…"
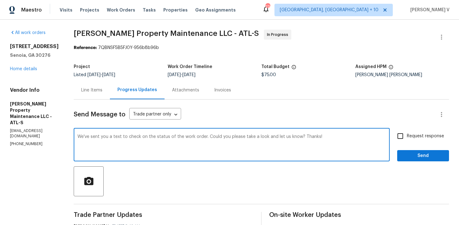
type textarea "We've sent you a text to check on the status of the work order. Could you pleas…"
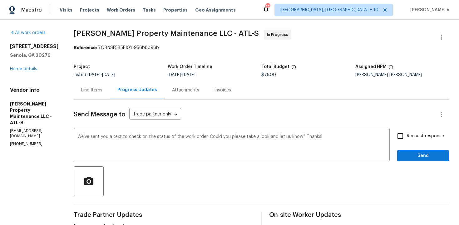
click at [412, 134] on span "Request response" at bounding box center [425, 136] width 37 height 7
click at [407, 134] on input "Request response" at bounding box center [400, 136] width 13 height 13
checkbox input "true"
click at [416, 154] on span "Send" at bounding box center [423, 156] width 42 height 8
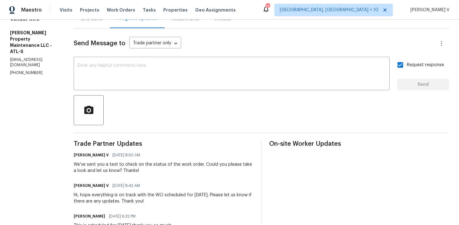
scroll to position [50, 0]
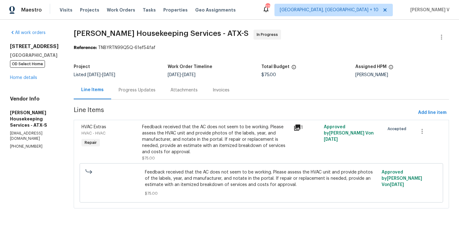
click at [132, 87] on div "Progress Updates" at bounding box center [137, 90] width 37 height 6
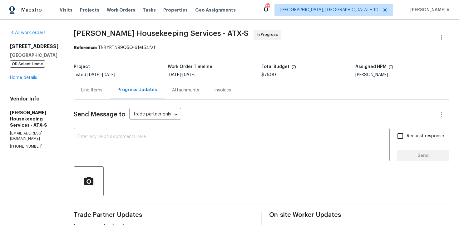
click at [22, 144] on p "[PHONE_NUMBER]" at bounding box center [34, 146] width 49 height 5
copy p "[PHONE_NUMBER]"
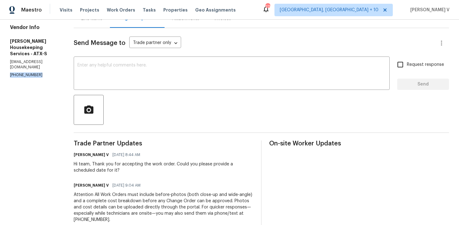
scroll to position [76, 0]
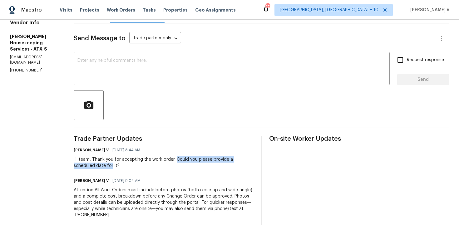
drag, startPoint x: 182, startPoint y: 158, endPoint x: 119, endPoint y: 165, distance: 63.5
click at [119, 165] on div "Hi team, Thank you for accepting the work order. Could you please provide a sch…" at bounding box center [164, 162] width 180 height 12
copy div "Could you please provide a scheduled date for"
click at [155, 89] on div "Send Message to Trade partner only Trade partner only ​ x ​ Request response Se…" at bounding box center [261, 145] width 375 height 245
click at [181, 65] on textarea at bounding box center [231, 69] width 309 height 22
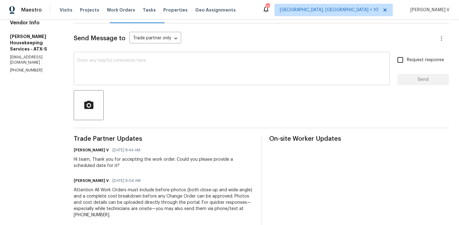
paste textarea "Hello! We've sent you a text to get an update on the work order. Could you plea…"
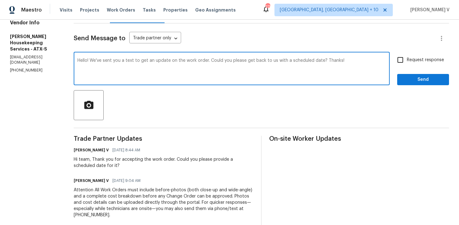
type textarea "Hello! We've sent you a text to get an update on the work order. Could you plea…"
click at [405, 56] on input "Request response" at bounding box center [400, 59] width 13 height 13
checkbox input "true"
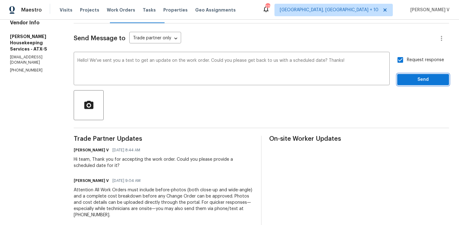
click at [416, 78] on span "Send" at bounding box center [423, 80] width 42 height 8
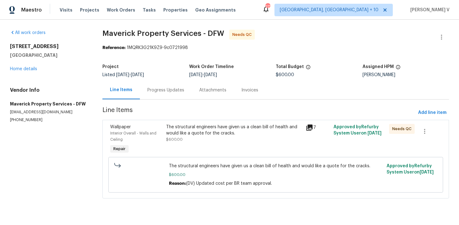
click at [167, 97] on div "Progress Updates" at bounding box center [166, 90] width 52 height 18
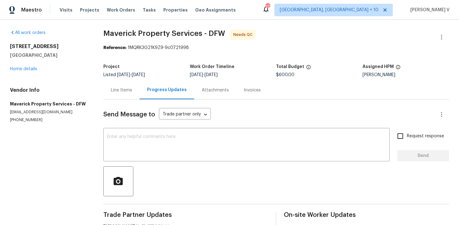
click at [124, 80] on div "Project Listed [DATE] - [DATE] Work Order Timeline [DATE] - [DATE] Total Budget…" at bounding box center [276, 71] width 346 height 20
click at [123, 90] on div "Line Items" at bounding box center [121, 90] width 21 height 6
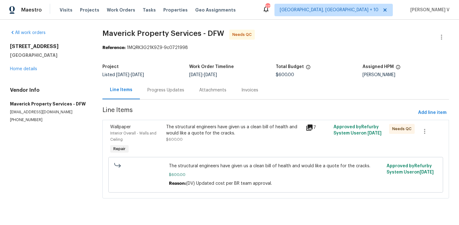
click at [211, 119] on section "Maverick Property Services - DFW Needs QC Reference: 1MQRK3G21K9Z9-9c0721998 Pr…" at bounding box center [275, 118] width 347 height 176
click at [213, 126] on div "The structural engineers have given us a clean bill of health and would like a …" at bounding box center [234, 130] width 136 height 12
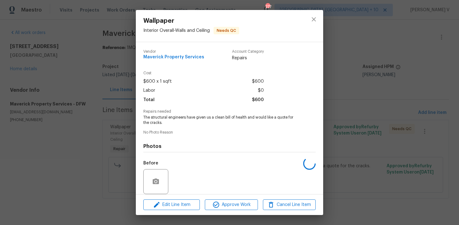
scroll to position [47, 0]
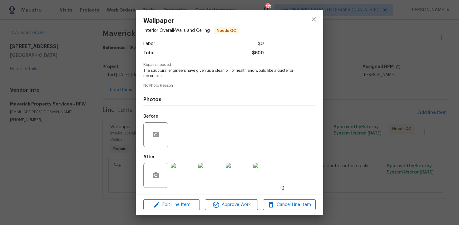
click at [191, 162] on div at bounding box center [183, 175] width 27 height 32
click at [171, 166] on img at bounding box center [183, 175] width 25 height 25
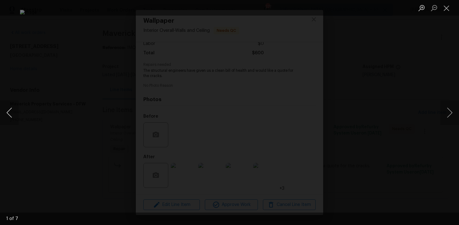
click at [7, 107] on button "Previous image" at bounding box center [9, 112] width 19 height 25
click at [73, 51] on div "Lightbox" at bounding box center [229, 112] width 459 height 225
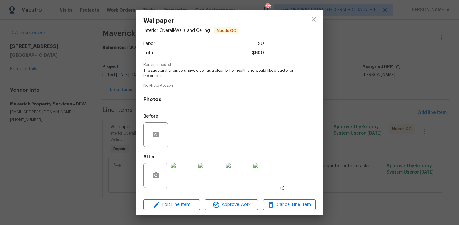
click at [128, 79] on div "Wallpaper Interior Overall - Walls and Ceiling Needs QC Vendor Maverick Propert…" at bounding box center [229, 112] width 459 height 225
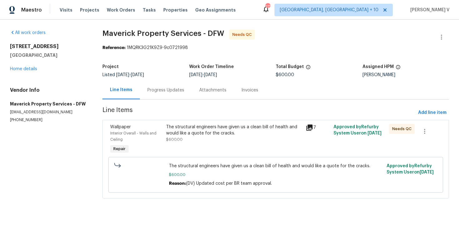
click at [195, 133] on div "The structural engineers have given us a clean bill of health and would like a …" at bounding box center [234, 130] width 136 height 12
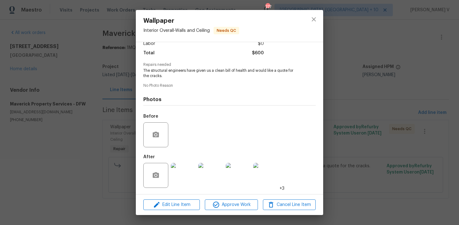
click at [183, 163] on img at bounding box center [183, 175] width 25 height 25
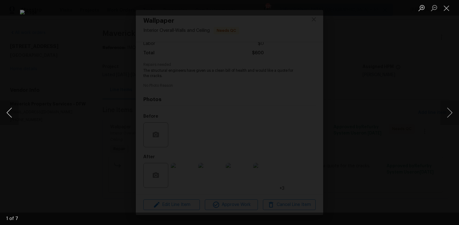
click at [13, 110] on button "Previous image" at bounding box center [9, 112] width 19 height 25
click at [5, 105] on button "Previous image" at bounding box center [9, 112] width 19 height 25
click at [12, 105] on button "Previous image" at bounding box center [9, 112] width 19 height 25
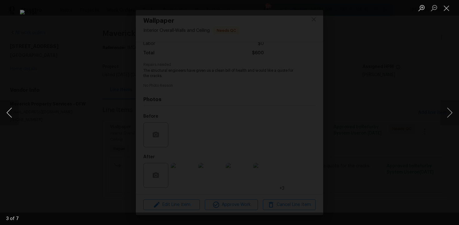
click at [12, 105] on button "Previous image" at bounding box center [9, 112] width 19 height 25
click at [27, 93] on div "Lightbox" at bounding box center [229, 112] width 459 height 225
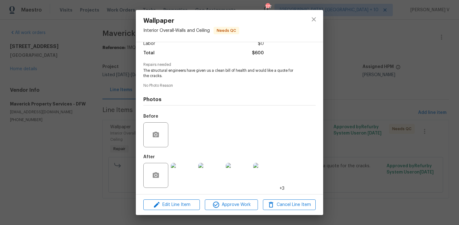
click at [27, 93] on div "Wallpaper Interior Overall - Walls and Ceiling Needs QC Vendor Maverick Propert…" at bounding box center [229, 112] width 459 height 225
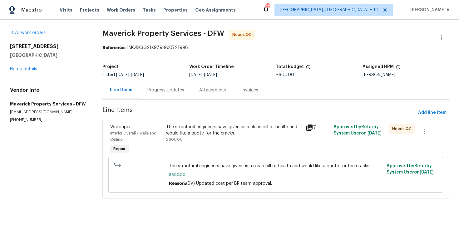
click at [175, 97] on div "Progress Updates" at bounding box center [166, 90] width 52 height 18
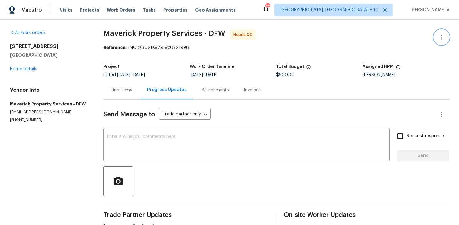
click at [440, 31] on button "button" at bounding box center [441, 37] width 15 height 15
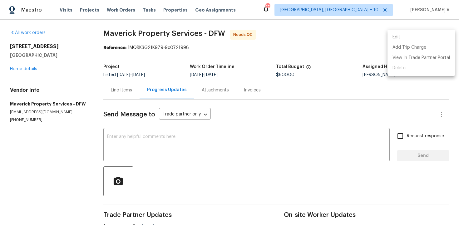
click at [430, 37] on li "Edit" at bounding box center [421, 37] width 67 height 10
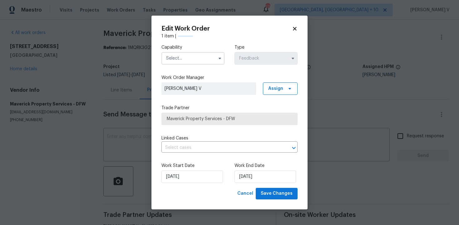
click at [188, 61] on input "text" at bounding box center [192, 58] width 63 height 12
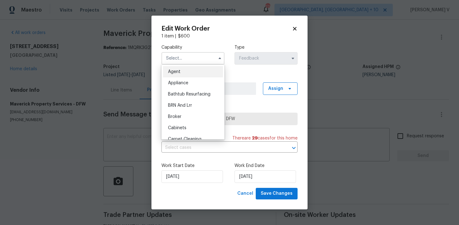
click at [172, 73] on span "Agent" at bounding box center [174, 72] width 12 height 4
type input "Agent"
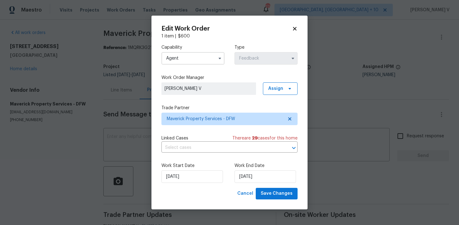
click at [259, 187] on div "Work Start Date 16/09/2025 Work End Date 18/09/2025" at bounding box center [229, 173] width 136 height 30
click at [254, 179] on input "[DATE]" at bounding box center [266, 177] width 62 height 12
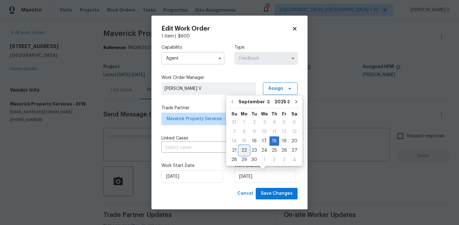
click at [244, 152] on div "22" at bounding box center [244, 150] width 10 height 9
type input "[DATE]"
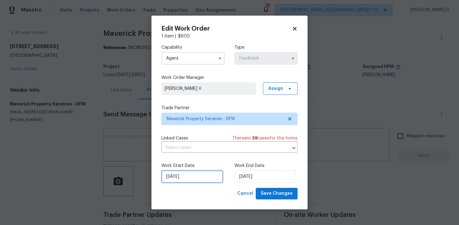
click at [195, 179] on input "16/09/2025" at bounding box center [192, 177] width 62 height 12
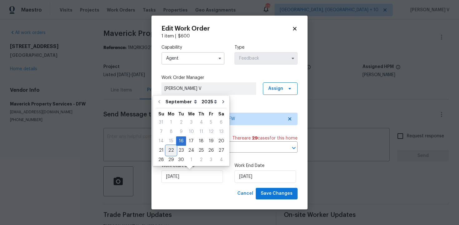
click at [168, 147] on div "22" at bounding box center [171, 150] width 10 height 9
type input "[DATE]"
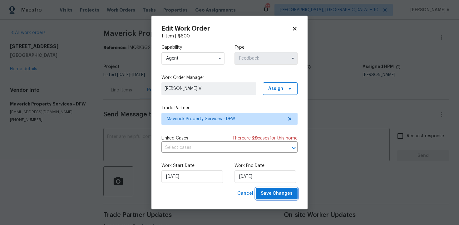
click at [280, 199] on button "Save Changes" at bounding box center [277, 194] width 42 height 12
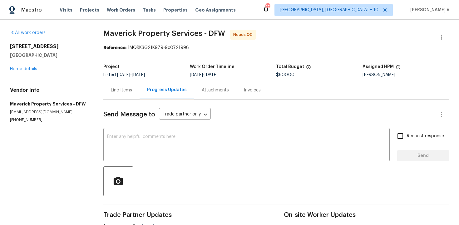
click at [116, 90] on div "Line Items" at bounding box center [121, 90] width 21 height 6
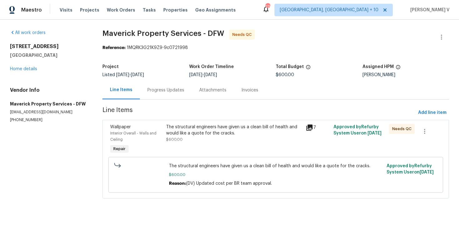
click at [199, 131] on div "The structural engineers have given us a clean bill of health and would like a …" at bounding box center [234, 130] width 136 height 12
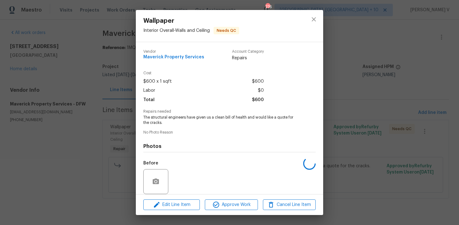
scroll to position [47, 0]
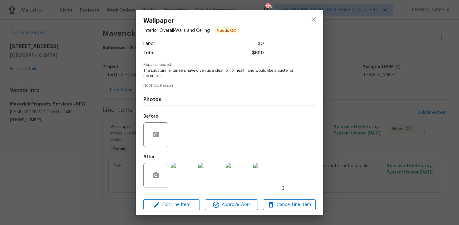
click at [181, 183] on img at bounding box center [183, 175] width 25 height 25
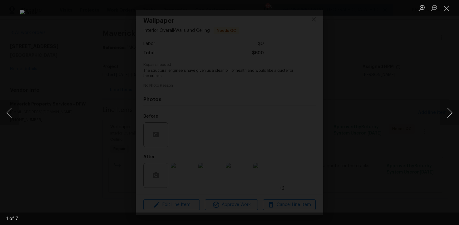
click at [448, 115] on button "Next image" at bounding box center [449, 112] width 19 height 25
click at [449, 117] on button "Next image" at bounding box center [449, 112] width 19 height 25
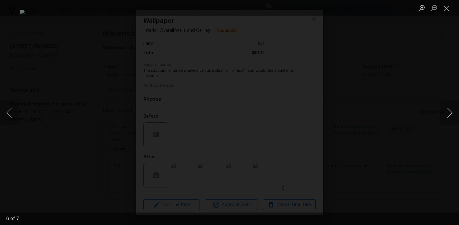
click at [449, 117] on button "Next image" at bounding box center [449, 112] width 19 height 25
click at [443, 111] on button "Next image" at bounding box center [449, 112] width 19 height 25
click at [451, 113] on button "Next image" at bounding box center [449, 112] width 19 height 25
click at [445, 113] on button "Next image" at bounding box center [449, 112] width 19 height 25
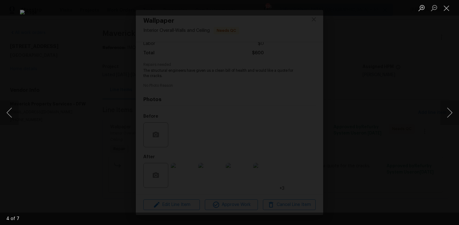
click at [437, 82] on div "Lightbox" at bounding box center [229, 112] width 459 height 225
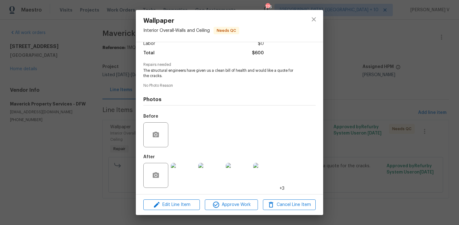
click at [437, 82] on div "Lightbox" at bounding box center [229, 112] width 459 height 225
click at [437, 82] on div "Wallpaper Interior Overall - Walls and Ceiling Needs QC Vendor Maverick Propert…" at bounding box center [229, 112] width 459 height 225
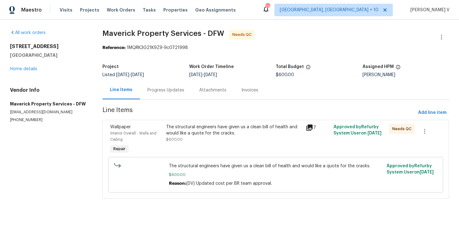
click at [235, 119] on section "Maverick Property Services - DFW Needs QC Reference: 1MQRK3G21K9Z9-9c0721998 Pr…" at bounding box center [275, 118] width 347 height 176
click at [232, 144] on div "The structural engineers have given us a clean bill of health and would like a …" at bounding box center [233, 139] width 139 height 35
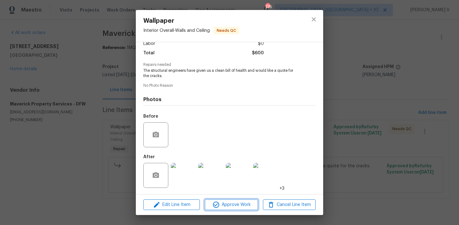
click at [226, 203] on span "Approve Work" at bounding box center [231, 205] width 49 height 8
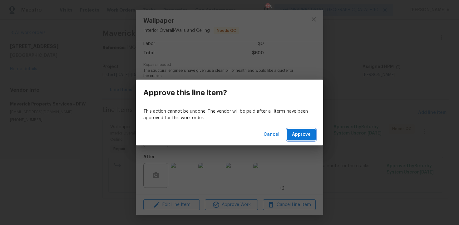
click at [300, 133] on span "Approve" at bounding box center [301, 135] width 19 height 8
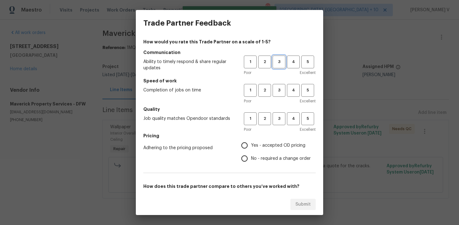
click at [279, 59] on span "3" at bounding box center [279, 61] width 12 height 7
click at [279, 78] on h5 "Speed of work" at bounding box center [229, 81] width 172 height 6
click at [279, 90] on span "3" at bounding box center [279, 90] width 12 height 7
click at [278, 118] on span "3" at bounding box center [279, 118] width 12 height 7
click at [256, 158] on span "No - required a change order" at bounding box center [281, 159] width 60 height 7
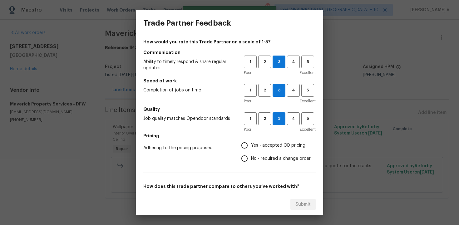
click at [251, 158] on input "No - required a change order" at bounding box center [244, 158] width 13 height 13
radio input "true"
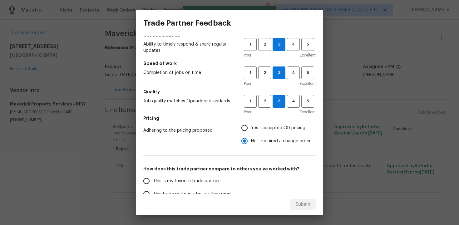
scroll to position [30, 0]
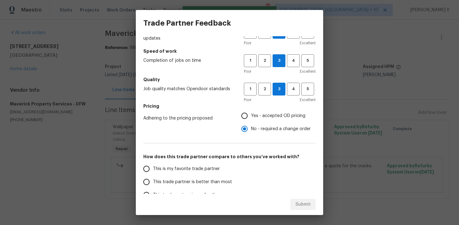
click at [221, 173] on label "This is my favorite trade partner" at bounding box center [189, 168] width 99 height 13
click at [153, 173] on input "This is my favorite trade partner" at bounding box center [146, 168] width 13 height 13
radio input "false"
click at [221, 180] on span "This trade partner is better than most" at bounding box center [192, 182] width 79 height 7
click at [153, 180] on input "This trade partner is better than most" at bounding box center [146, 182] width 13 height 13
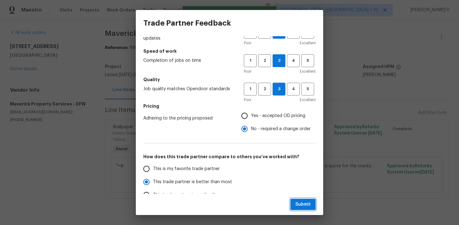
click at [301, 202] on span "Submit" at bounding box center [302, 205] width 15 height 8
radio input "true"
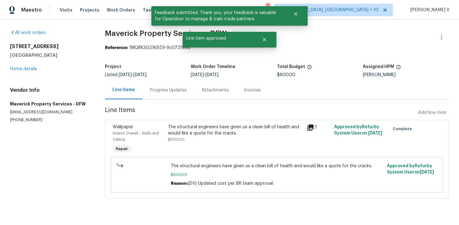
click at [164, 91] on div "Progress Updates" at bounding box center [168, 90] width 37 height 6
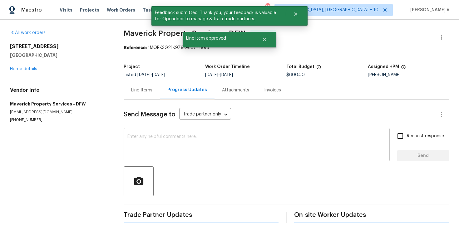
click at [166, 140] on textarea at bounding box center [256, 146] width 259 height 22
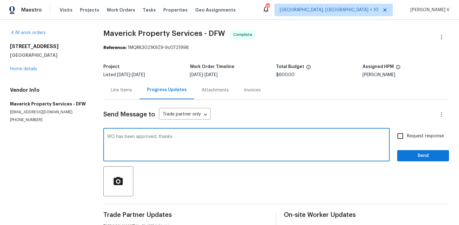
type textarea "WO has been approved, thanks."
click at [430, 152] on span "Send" at bounding box center [423, 156] width 42 height 8
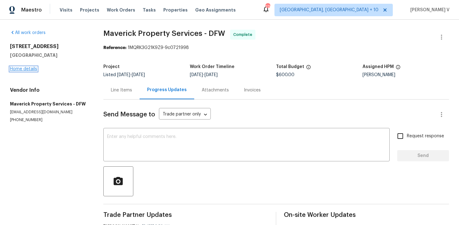
click at [30, 68] on link "Home details" at bounding box center [23, 69] width 27 height 4
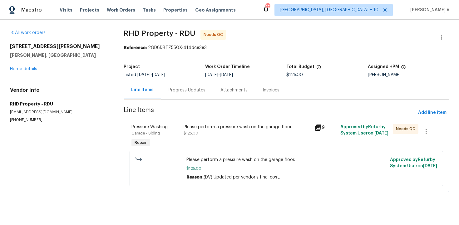
click at [177, 84] on div "Progress Updates" at bounding box center [187, 90] width 52 height 18
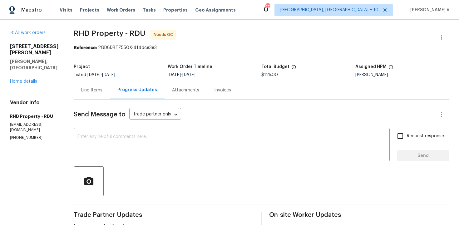
click at [102, 87] on div "Line Items" at bounding box center [91, 90] width 21 height 6
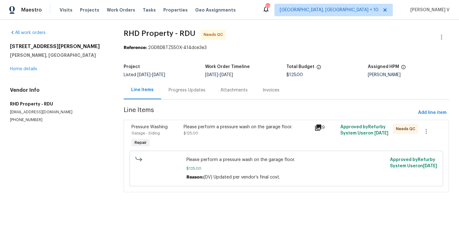
click at [220, 132] on div "Please perform a pressure wash on the garage floor. $125.00" at bounding box center [247, 130] width 127 height 12
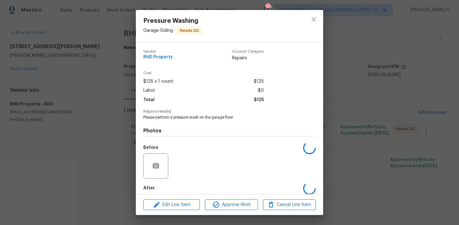
scroll to position [31, 0]
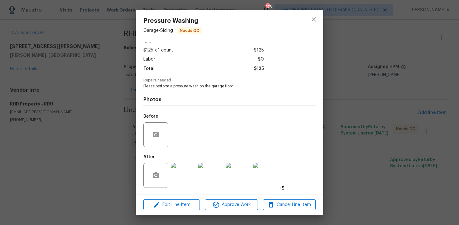
click at [185, 173] on img at bounding box center [183, 175] width 25 height 25
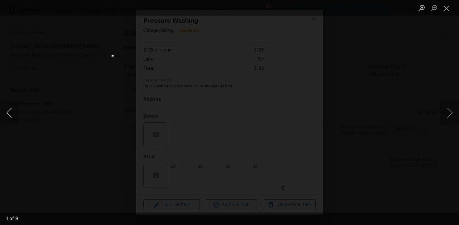
click at [2, 111] on button "Previous image" at bounding box center [9, 112] width 19 height 25
click at [10, 215] on div "6 of 9" at bounding box center [12, 219] width 25 height 12
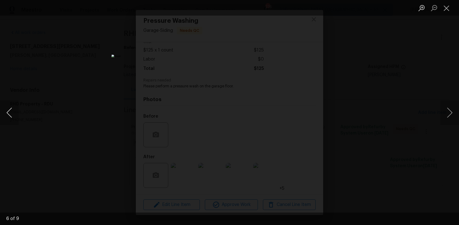
click at [14, 106] on button "Previous image" at bounding box center [9, 112] width 19 height 25
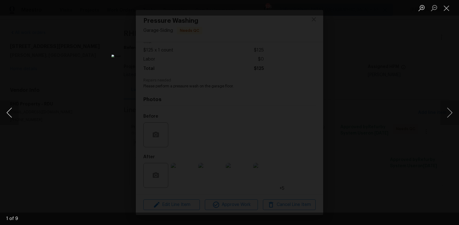
click at [7, 108] on button "Previous image" at bounding box center [9, 112] width 19 height 25
click at [55, 78] on div "Lightbox" at bounding box center [229, 112] width 459 height 225
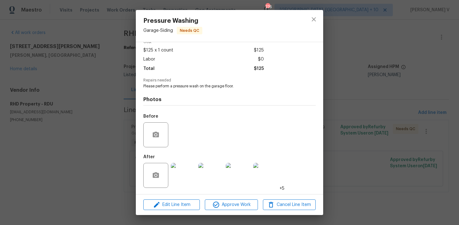
click at [55, 78] on div "Pressure Washing Garage - Siding Needs QC Vendor RHD Property Account Category …" at bounding box center [229, 112] width 459 height 225
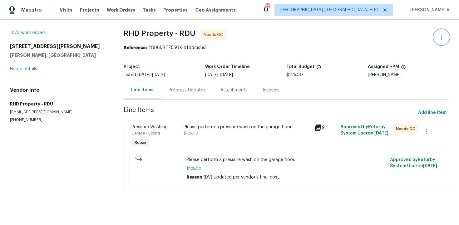
click at [443, 32] on button "button" at bounding box center [441, 37] width 15 height 15
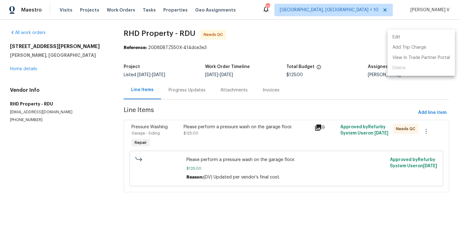
click at [443, 32] on li "Edit" at bounding box center [421, 37] width 67 height 10
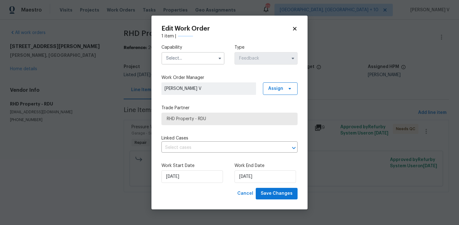
click at [195, 53] on input "text" at bounding box center [192, 58] width 63 height 12
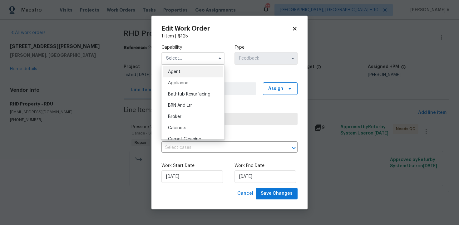
click at [176, 72] on span "Agent" at bounding box center [174, 72] width 12 height 4
type input "Agent"
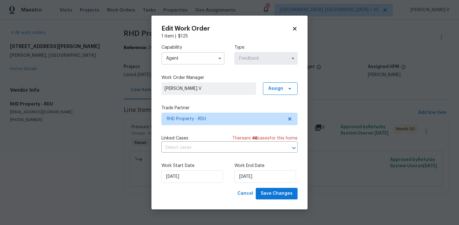
click at [265, 185] on div "Work Start Date 18/09/2025 Work End Date 22/09/2025" at bounding box center [229, 173] width 136 height 30
click at [256, 178] on input "22/09/2025" at bounding box center [266, 177] width 62 height 12
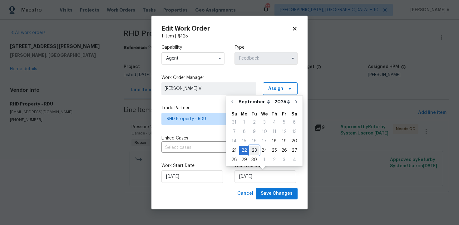
click at [255, 149] on div "23" at bounding box center [254, 150] width 10 height 9
type input "23/09/2025"
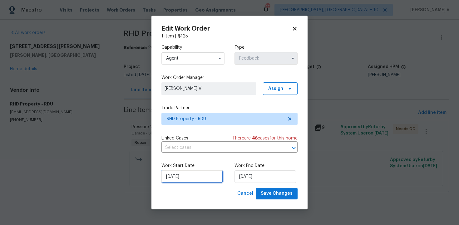
click at [167, 182] on input "18/09/2025" at bounding box center [192, 177] width 62 height 12
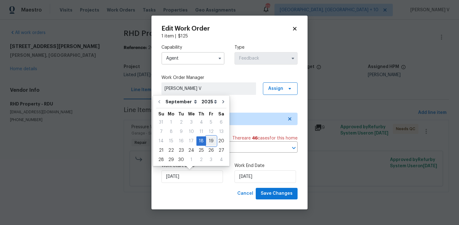
click at [206, 139] on div "19" at bounding box center [211, 141] width 10 height 9
type input "19/09/2025"
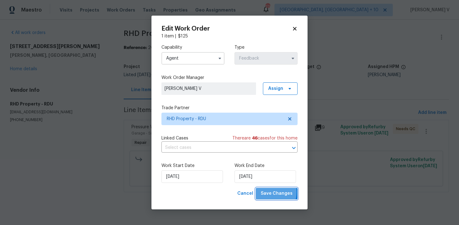
click at [270, 192] on span "Save Changes" at bounding box center [277, 194] width 32 height 8
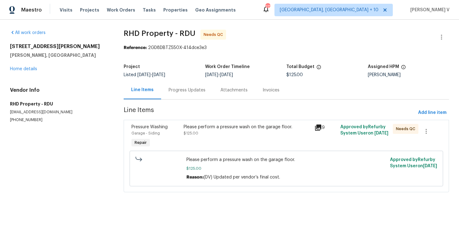
click at [200, 129] on div "Please perform a pressure wash on the garage floor." at bounding box center [247, 127] width 127 height 6
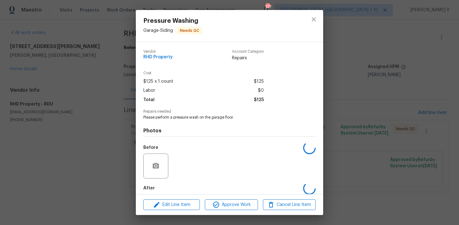
scroll to position [31, 0]
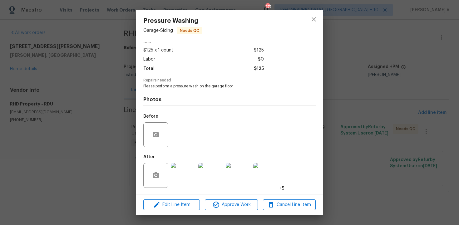
click at [71, 152] on div "Pressure Washing Garage - Siding Needs QC Vendor RHD Property Account Category …" at bounding box center [229, 112] width 459 height 225
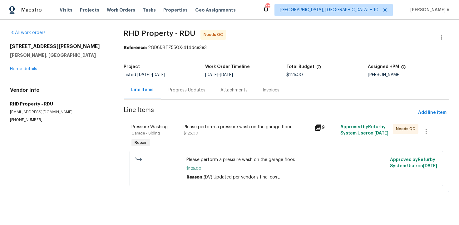
click at [181, 132] on div "Pressure Washing Garage - Siding Repair" at bounding box center [156, 136] width 52 height 29
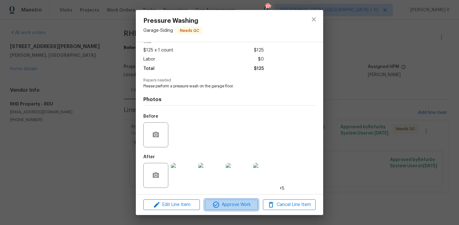
click at [228, 205] on span "Approve Work" at bounding box center [231, 205] width 49 height 8
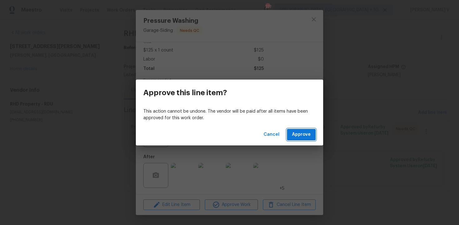
click at [307, 135] on span "Approve" at bounding box center [301, 135] width 19 height 8
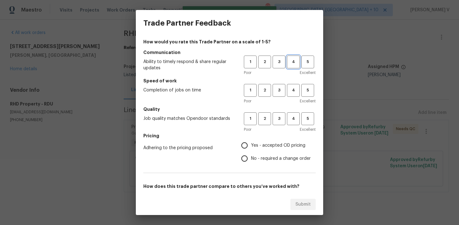
click at [292, 56] on button "4" at bounding box center [293, 62] width 13 height 13
click at [281, 58] on button "3" at bounding box center [279, 62] width 13 height 13
click at [281, 104] on div "Poor Excellent" at bounding box center [280, 101] width 72 height 6
click at [280, 97] on div "1 2 3 4 5 Poor Excellent" at bounding box center [280, 94] width 72 height 20
click at [278, 98] on div "Poor Excellent" at bounding box center [280, 101] width 72 height 6
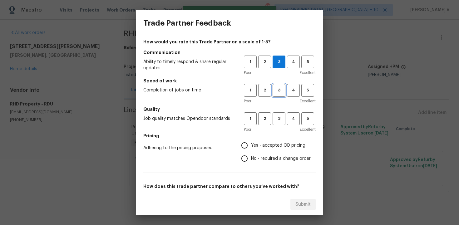
click at [277, 92] on span "3" at bounding box center [279, 90] width 12 height 7
click at [278, 121] on span "3" at bounding box center [279, 118] width 12 height 7
click at [255, 156] on span "No - required a change order" at bounding box center [281, 159] width 60 height 7
click at [251, 155] on input "No - required a change order" at bounding box center [244, 158] width 13 height 13
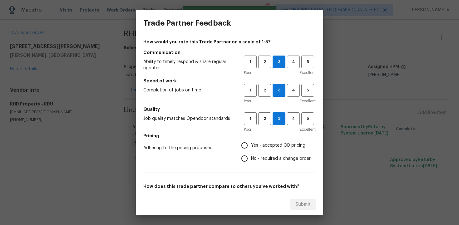
radio input "true"
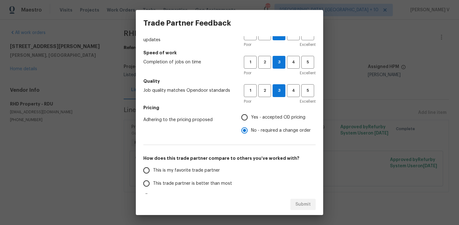
click at [204, 179] on label "This trade partner is better than most" at bounding box center [189, 183] width 99 height 13
click at [153, 179] on input "This trade partner is better than most" at bounding box center [146, 183] width 13 height 13
click at [304, 206] on span "Submit" at bounding box center [302, 205] width 15 height 8
radio input "true"
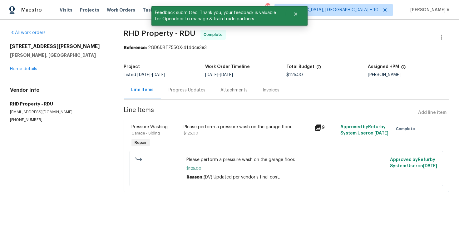
click at [186, 97] on div "Progress Updates" at bounding box center [187, 90] width 52 height 18
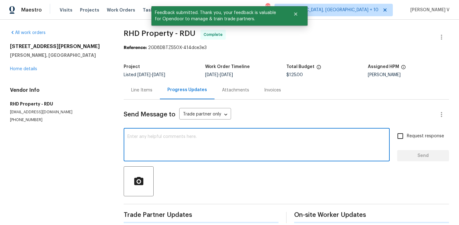
click at [181, 147] on textarea at bounding box center [256, 146] width 259 height 22
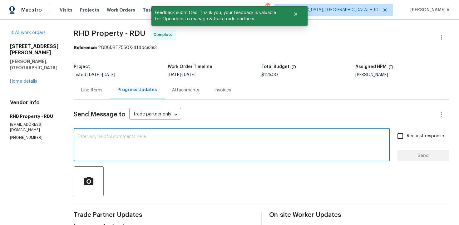
scroll to position [103, 0]
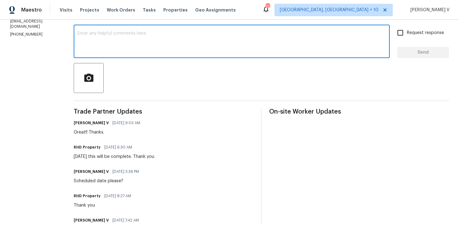
paste textarea "Hey, the work order has been approved. Thanks for the job :)"
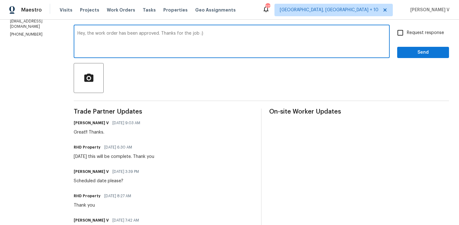
type textarea "Hey, the work order has been approved. Thanks for the job :)"
click at [409, 48] on button "Send" at bounding box center [423, 53] width 52 height 12
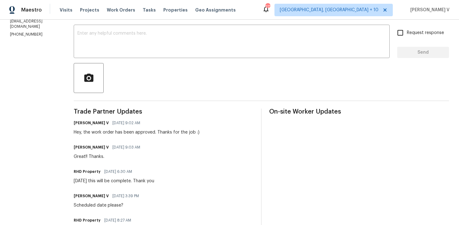
scroll to position [0, 0]
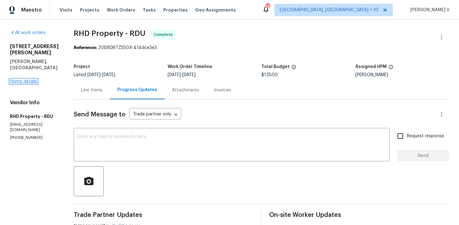
click at [22, 79] on link "Home details" at bounding box center [23, 81] width 27 height 4
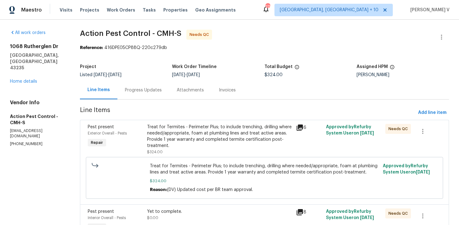
click at [159, 96] on div "Progress Updates" at bounding box center [143, 90] width 52 height 18
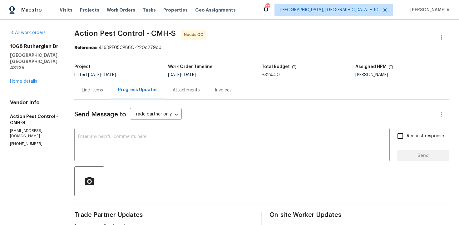
click at [83, 90] on div "Line Items" at bounding box center [92, 90] width 21 height 6
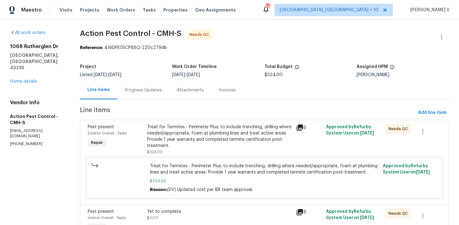
click at [203, 121] on div "Pest present Exterior Overall - Pests Repair Treat for Termites - Perimeter Plu…" at bounding box center [264, 162] width 369 height 85
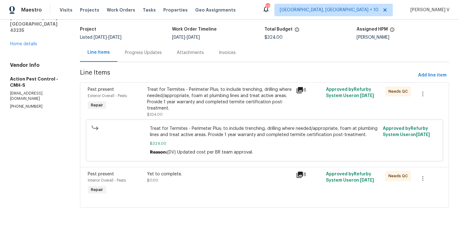
click at [198, 165] on div "Pest present Exterior Overall - Pests Repair Treat for Termites - Perimeter Plu…" at bounding box center [264, 124] width 369 height 85
click at [196, 174] on div "Yet to complete." at bounding box center [219, 174] width 145 height 6
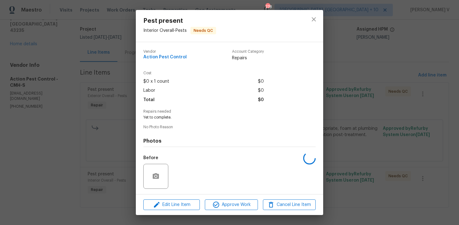
scroll to position [42, 0]
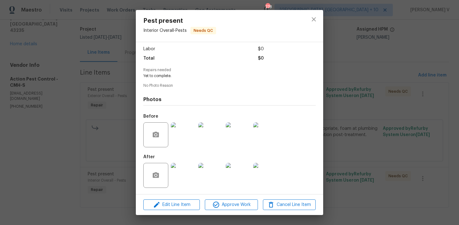
click at [188, 173] on img at bounding box center [183, 175] width 25 height 25
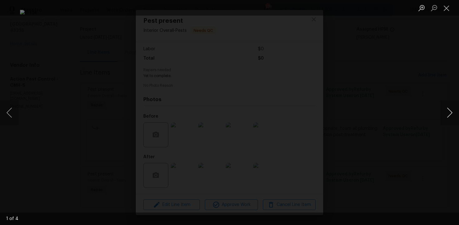
click at [454, 109] on button "Next image" at bounding box center [449, 112] width 19 height 25
click at [10, 107] on button "Previous image" at bounding box center [9, 112] width 19 height 25
click at [452, 105] on button "Next image" at bounding box center [449, 112] width 19 height 25
click at [455, 111] on button "Next image" at bounding box center [449, 112] width 19 height 25
click at [443, 109] on button "Next image" at bounding box center [449, 112] width 19 height 25
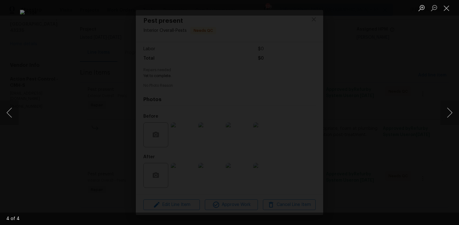
click at [425, 61] on div "Lightbox" at bounding box center [229, 112] width 459 height 225
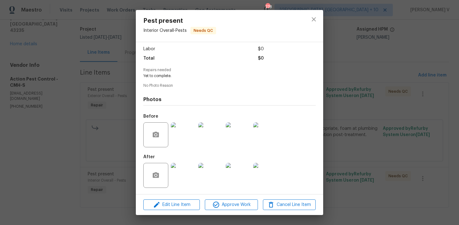
click at [176, 147] on img at bounding box center [183, 134] width 25 height 25
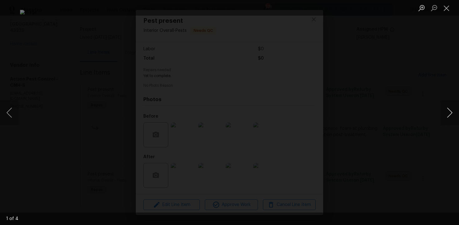
click at [450, 109] on button "Next image" at bounding box center [449, 112] width 19 height 25
click at [436, 92] on div "Lightbox" at bounding box center [229, 112] width 459 height 225
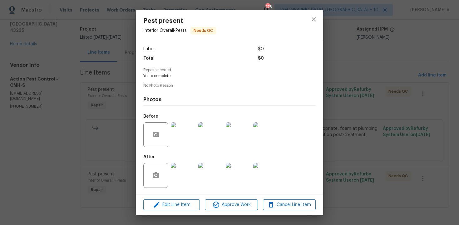
click at [437, 143] on div "Pest present Interior Overall - Pests Needs QC Vendor Action Pest Control Accou…" at bounding box center [229, 112] width 459 height 225
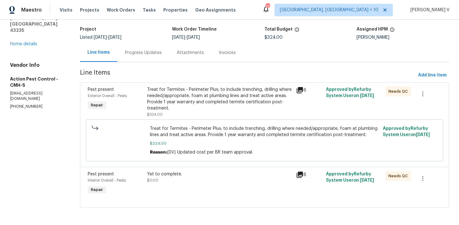
click at [425, 170] on div at bounding box center [429, 183] width 30 height 29
click at [421, 176] on icon "button" at bounding box center [422, 178] width 7 height 7
click at [421, 176] on li "Cancel" at bounding box center [427, 178] width 24 height 10
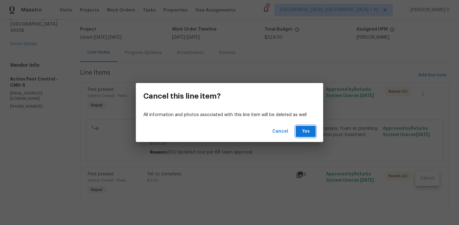
click at [303, 128] on span "Yes" at bounding box center [306, 132] width 10 height 8
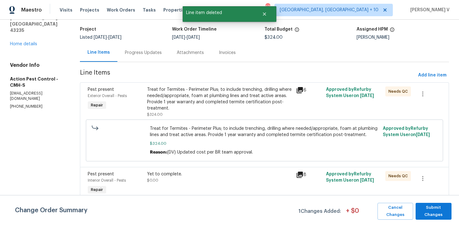
scroll to position [0, 0]
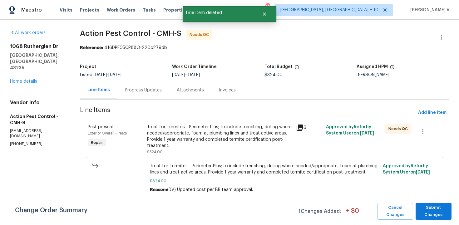
click at [439, 203] on div "Change Order Summary 1 Changes Added: + $ 0 Cancel Changes Submit Changes" at bounding box center [229, 210] width 459 height 30
click at [426, 212] on span "Submit Changes" at bounding box center [434, 211] width 30 height 14
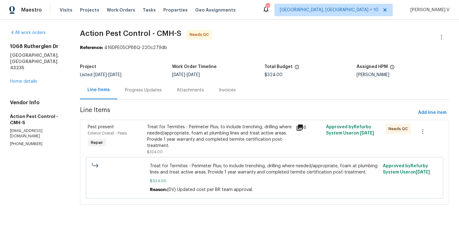
click at [24, 66] on div "1068 Rutherglen Dr Columbus, OH 43235 Home details" at bounding box center [37, 63] width 55 height 41
click at [24, 79] on link "Home details" at bounding box center [23, 81] width 27 height 4
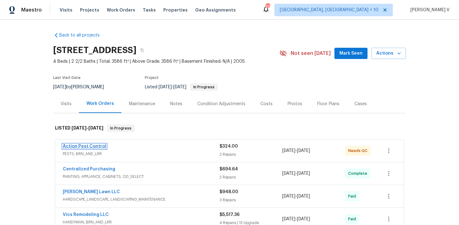
click at [71, 148] on link "Action Pest Control" at bounding box center [84, 146] width 43 height 4
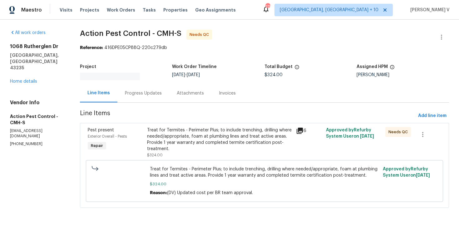
click at [197, 131] on div "Treat for Termites - Perimeter Plus; to include trenching, drilling where neede…" at bounding box center [219, 139] width 145 height 25
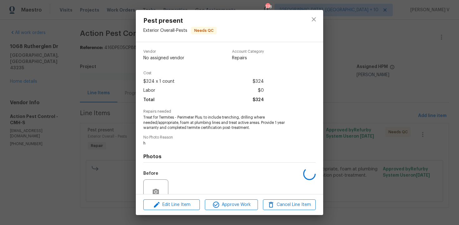
scroll to position [57, 0]
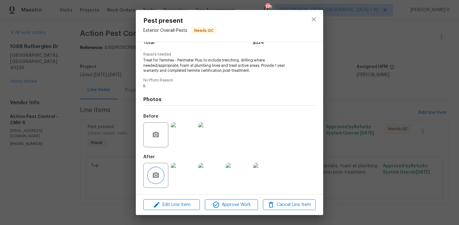
click at [155, 177] on icon "button" at bounding box center [156, 175] width 6 height 6
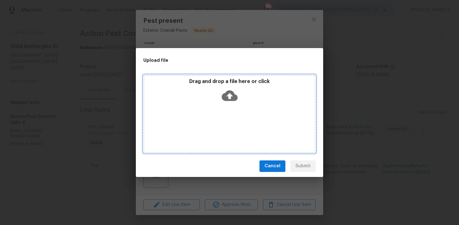
click at [240, 96] on div "Drag and drop a file here or click" at bounding box center [229, 91] width 171 height 27
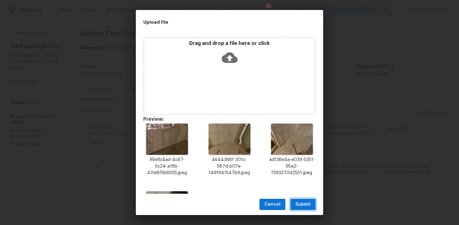
click at [302, 205] on span "Submit" at bounding box center [302, 205] width 15 height 8
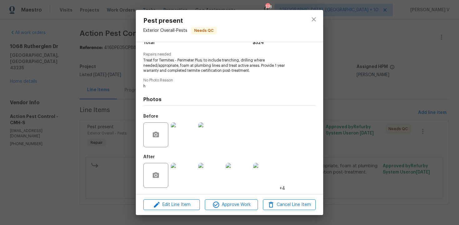
click at [114, 96] on div "Pest present Exterior Overall - Pests Needs QC Vendor Action Pest Control Accou…" at bounding box center [229, 112] width 459 height 225
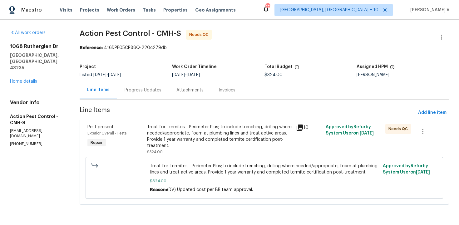
click at [143, 81] on div "Project Listed 8/21/2025 - 9/19/2025 Work Order Timeline 9/11/2025 - 9/19/2025 …" at bounding box center [264, 71] width 369 height 20
click at [143, 89] on div "Progress Updates" at bounding box center [143, 90] width 37 height 6
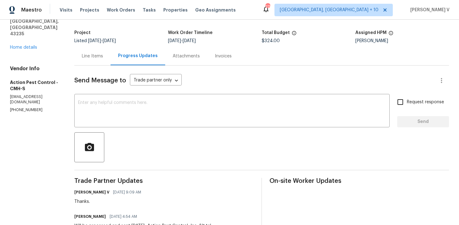
scroll to position [18, 0]
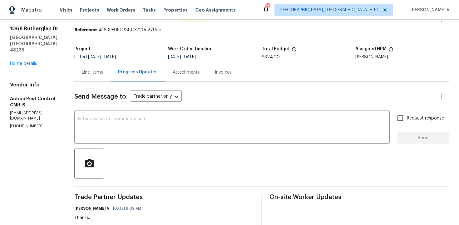
click at [93, 60] on div "Project Listed 8/21/2025 - 9/19/2025 Work Order Timeline 9/11/2025 - 9/19/2025 …" at bounding box center [261, 53] width 375 height 20
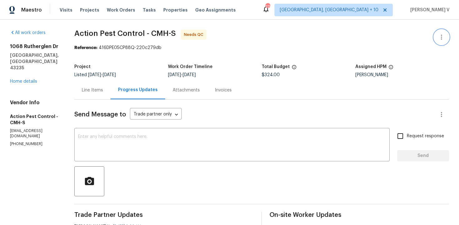
click at [437, 37] on button "button" at bounding box center [441, 37] width 15 height 15
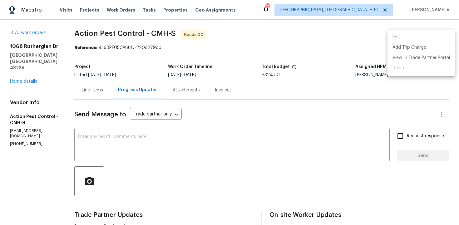
click at [437, 37] on li "Edit" at bounding box center [421, 37] width 67 height 10
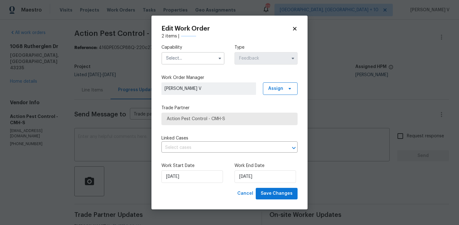
click at [174, 65] on div "Capability Type Feedback" at bounding box center [229, 54] width 136 height 30
click at [179, 58] on input "text" at bounding box center [192, 58] width 63 height 12
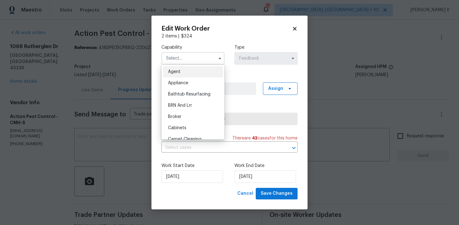
click at [164, 68] on div "Agent" at bounding box center [193, 71] width 60 height 11
type input "Agent"
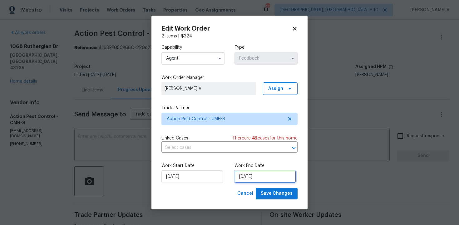
click at [241, 180] on input "19/09/2025" at bounding box center [266, 177] width 62 height 12
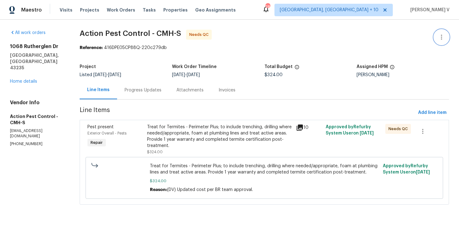
click at [438, 33] on button "button" at bounding box center [441, 37] width 15 height 15
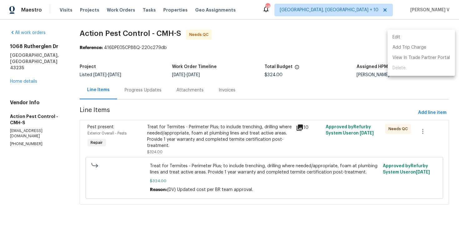
click at [438, 33] on li "Edit" at bounding box center [421, 37] width 67 height 10
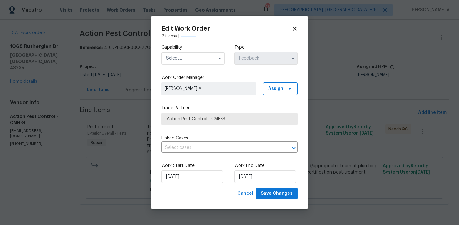
click at [189, 61] on input "text" at bounding box center [192, 58] width 63 height 12
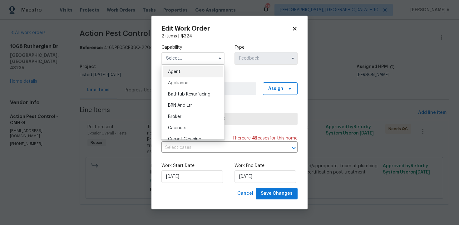
click at [176, 70] on span "Agent" at bounding box center [174, 72] width 12 height 4
type input "Agent"
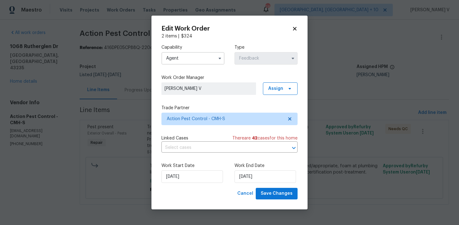
click at [255, 170] on div "Work End Date [DATE]" at bounding box center [266, 173] width 63 height 20
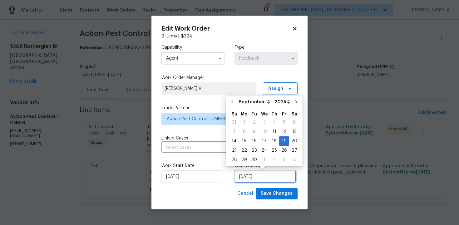
click at [255, 171] on input "[DATE]" at bounding box center [266, 177] width 62 height 12
click at [282, 134] on div "12" at bounding box center [284, 131] width 10 height 9
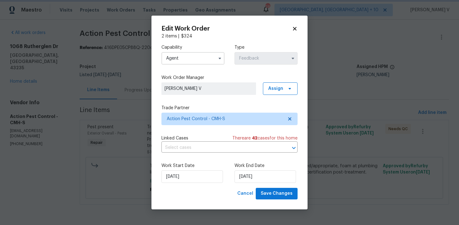
type input "12/09/2025"
click at [282, 195] on span "Save Changes" at bounding box center [277, 194] width 32 height 8
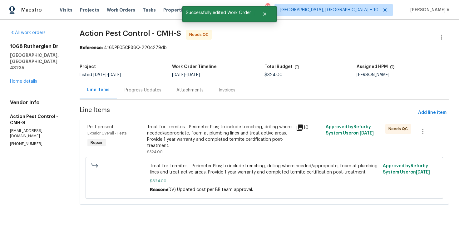
click at [117, 96] on div "Progress Updates" at bounding box center [143, 90] width 52 height 18
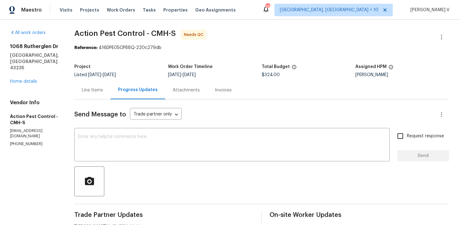
click at [102, 84] on div "Line Items" at bounding box center [92, 90] width 36 height 18
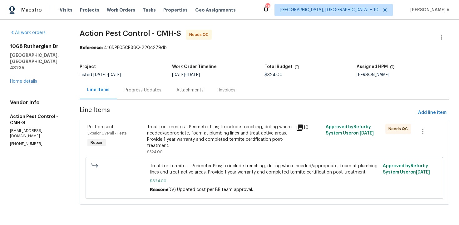
click at [211, 136] on div "Treat for Termites - Perimeter Plus; to include trenching, drilling where neede…" at bounding box center [219, 136] width 145 height 25
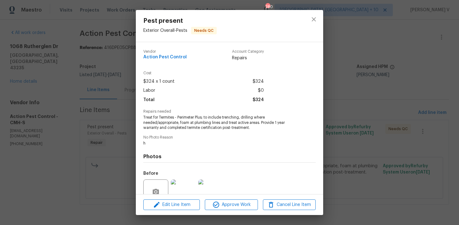
click at [80, 78] on div "Pest present Exterior Overall - Pests Needs QC Vendor Action Pest Control Accou…" at bounding box center [229, 112] width 459 height 225
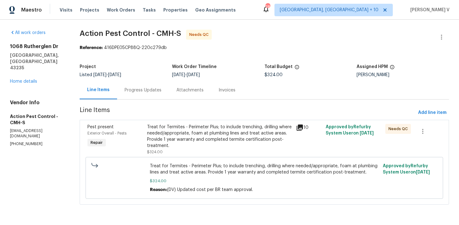
click at [227, 141] on div "Treat for Termites - Perimeter Plus; to include trenching, drilling where neede…" at bounding box center [219, 136] width 145 height 25
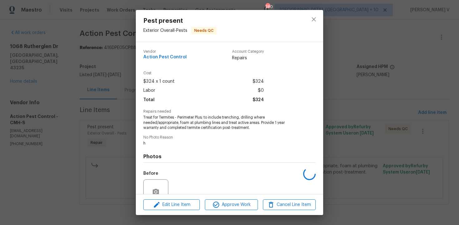
scroll to position [57, 0]
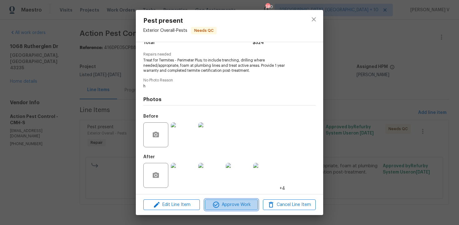
click at [226, 200] on button "Approve Work" at bounding box center [231, 205] width 53 height 11
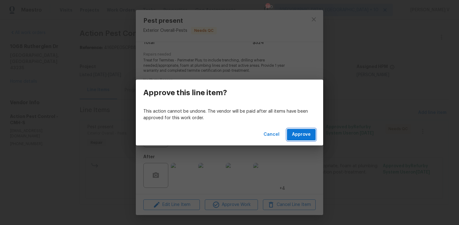
click at [301, 133] on span "Approve" at bounding box center [301, 135] width 19 height 8
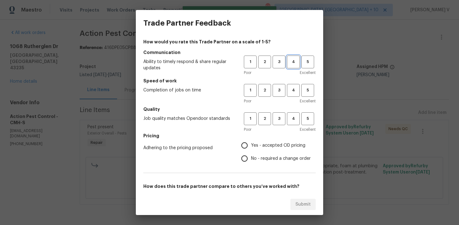
click at [292, 58] on span "4" at bounding box center [294, 61] width 12 height 7
click at [275, 63] on span "3" at bounding box center [279, 61] width 12 height 7
click at [280, 97] on div "1 2 3 4 5 Poor Excellent" at bounding box center [280, 94] width 72 height 20
click at [278, 93] on span "3" at bounding box center [279, 90] width 12 height 7
click at [276, 114] on button "3" at bounding box center [279, 118] width 13 height 13
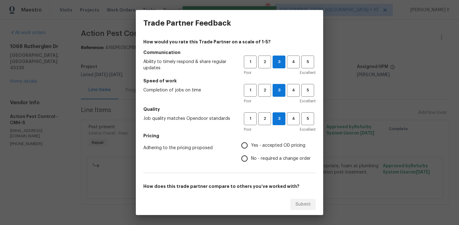
click at [252, 157] on span "No - required a change order" at bounding box center [281, 159] width 60 height 7
click at [251, 157] on input "No - required a change order" at bounding box center [244, 158] width 13 height 13
radio input "true"
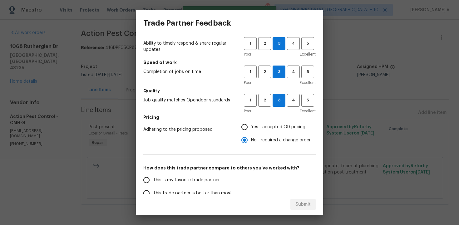
scroll to position [40, 0]
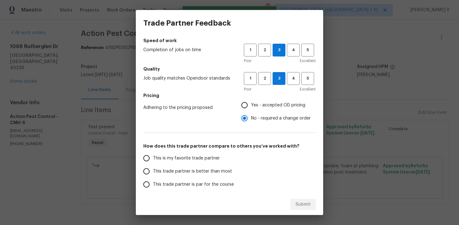
click at [235, 165] on label "This trade partner is better than most" at bounding box center [189, 171] width 99 height 13
click at [153, 165] on input "This trade partner is better than most" at bounding box center [146, 171] width 13 height 13
click at [318, 210] on div "Submit" at bounding box center [229, 205] width 187 height 22
click at [304, 207] on span "Submit" at bounding box center [302, 205] width 15 height 8
radio input "true"
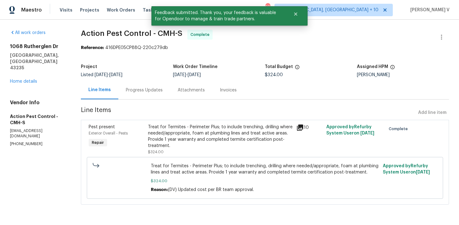
click at [150, 90] on div "Progress Updates" at bounding box center [144, 90] width 37 height 6
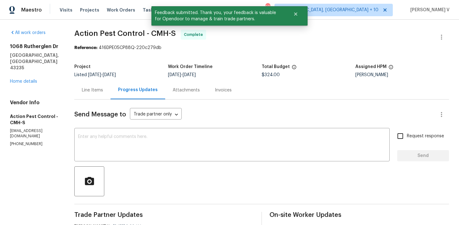
click at [90, 90] on div "Line Items" at bounding box center [92, 90] width 21 height 6
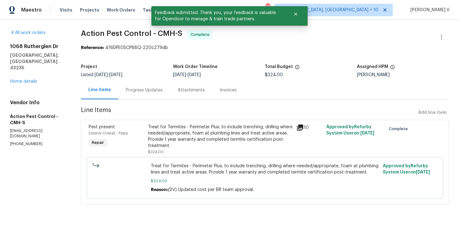
click at [167, 137] on div "Treat for Termites - Perimeter Plus; to include trenching, drilling where neede…" at bounding box center [220, 136] width 145 height 25
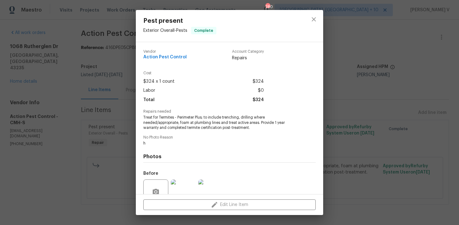
click at [102, 98] on div "Pest present Exterior Overall - Pests Complete Vendor Action Pest Control Accou…" at bounding box center [229, 112] width 459 height 225
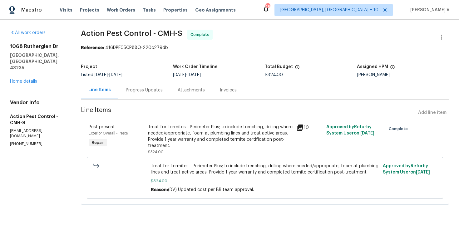
click at [141, 91] on div "Progress Updates" at bounding box center [144, 90] width 37 height 6
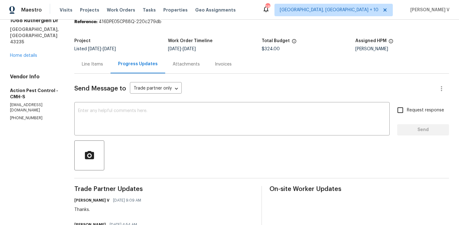
scroll to position [76, 0]
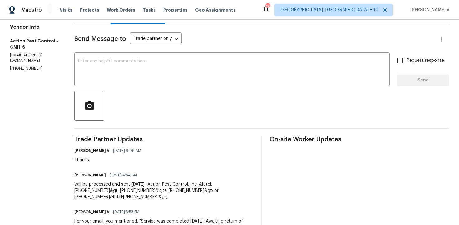
click at [17, 66] on p "(877) 699-9500" at bounding box center [34, 68] width 49 height 5
copy p "(877) 699-9500"
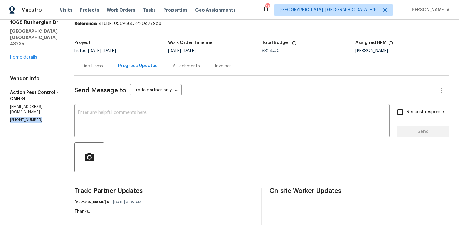
scroll to position [0, 0]
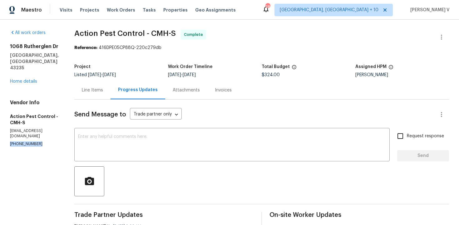
click at [98, 88] on div "Line Items" at bounding box center [92, 90] width 21 height 6
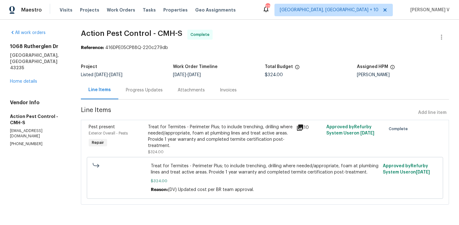
click at [152, 97] on div "Progress Updates" at bounding box center [144, 90] width 52 height 18
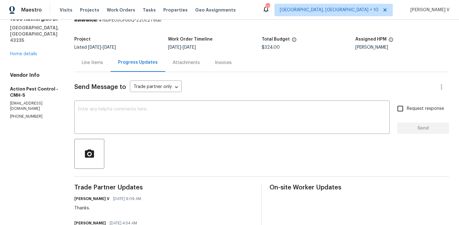
scroll to position [8, 0]
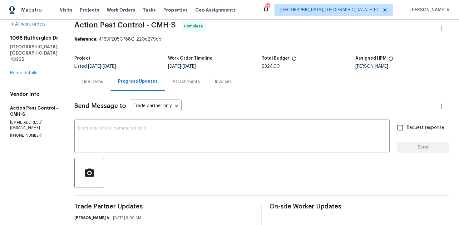
click at [94, 79] on div "Line Items" at bounding box center [92, 82] width 21 height 6
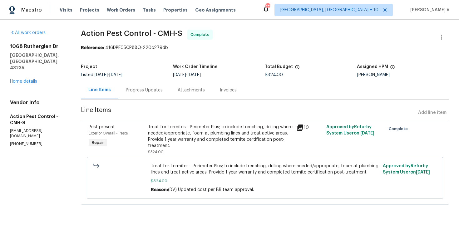
click at [149, 79] on div "Project Listed 8/21/2025 - 9/23/2025 Work Order Timeline 9/11/2025 - 9/12/2025 …" at bounding box center [265, 71] width 368 height 20
click at [146, 88] on div "Progress Updates" at bounding box center [144, 90] width 37 height 6
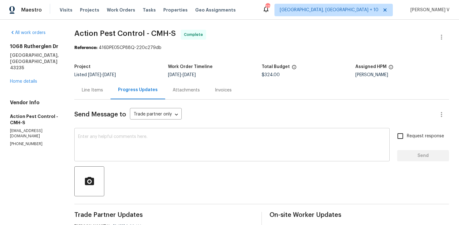
scroll to position [31, 0]
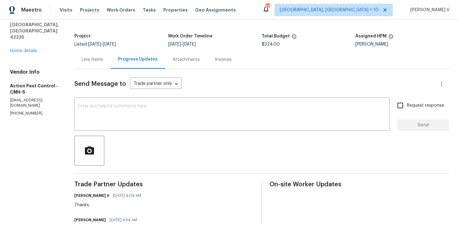
click at [97, 62] on div "Line Items" at bounding box center [92, 60] width 21 height 6
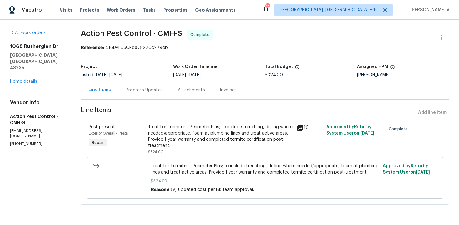
click at [142, 91] on div "Progress Updates" at bounding box center [144, 90] width 37 height 6
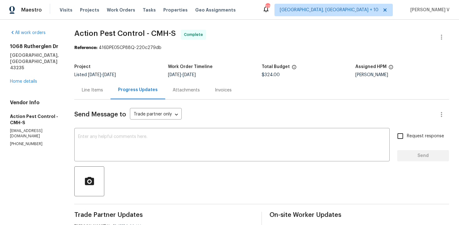
click at [94, 91] on div "Line Items" at bounding box center [92, 90] width 21 height 6
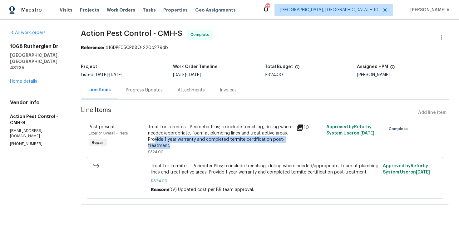
drag, startPoint x: 155, startPoint y: 142, endPoint x: 230, endPoint y: 143, distance: 75.3
click at [230, 143] on div "Treat for Termites - Perimeter Plus; to include trenching, drilling where neede…" at bounding box center [220, 136] width 145 height 25
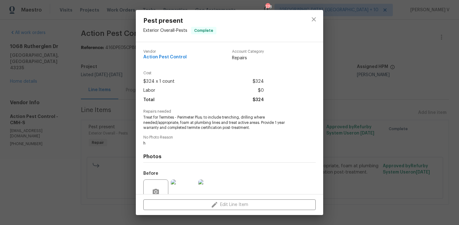
click at [93, 101] on div "Pest present Exterior Overall - Pests Complete Vendor Action Pest Control Accou…" at bounding box center [229, 112] width 459 height 225
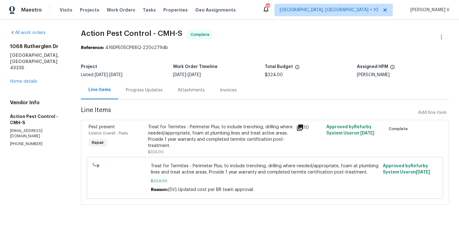
click at [151, 95] on div "Progress Updates" at bounding box center [144, 90] width 52 height 18
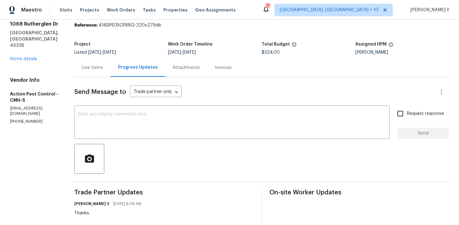
scroll to position [4, 0]
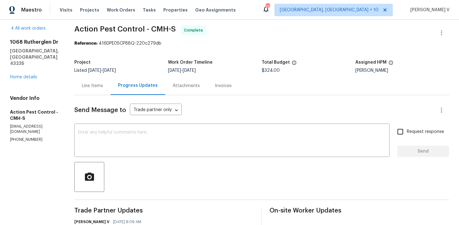
click at [92, 83] on div "Line Items" at bounding box center [92, 86] width 21 height 6
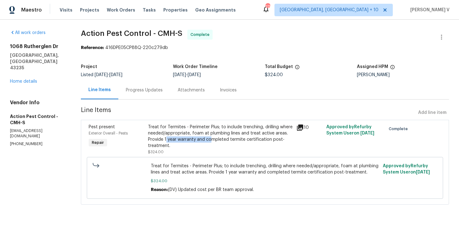
drag, startPoint x: 166, startPoint y: 141, endPoint x: 211, endPoint y: 141, distance: 45.3
click at [211, 141] on div "Treat for Termites - Perimeter Plus; to include trenching, drilling where neede…" at bounding box center [220, 136] width 145 height 25
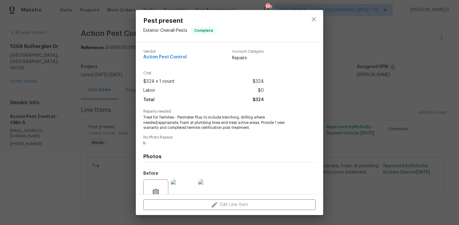
click at [92, 107] on div "Pest present Exterior Overall - Pests Complete Vendor Action Pest Control Accou…" at bounding box center [229, 112] width 459 height 225
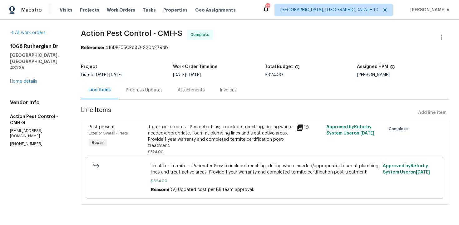
click at [136, 95] on div "Progress Updates" at bounding box center [144, 90] width 52 height 18
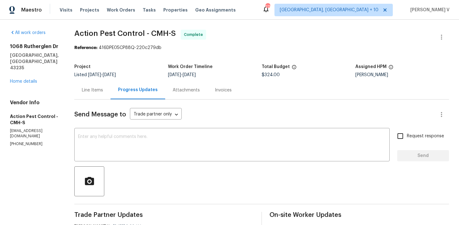
click at [151, 121] on div "Send Message to Trade partner only Trade partner only ​" at bounding box center [254, 114] width 360 height 15
click at [150, 134] on div "x ​" at bounding box center [231, 146] width 315 height 32
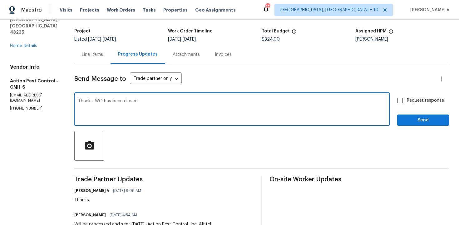
scroll to position [56, 0]
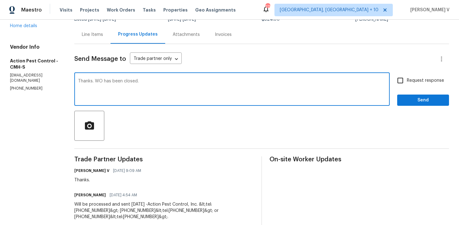
type textarea "Thanks. WO has been closed."
click at [416, 81] on span "Request response" at bounding box center [425, 80] width 37 height 7
click at [407, 81] on input "Request response" at bounding box center [400, 80] width 13 height 13
checkbox input "true"
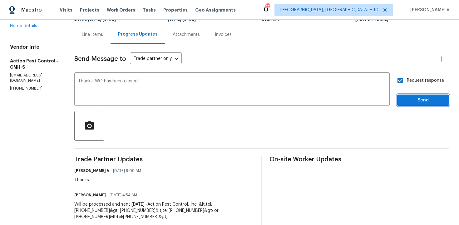
click at [416, 99] on span "Send" at bounding box center [423, 101] width 42 height 8
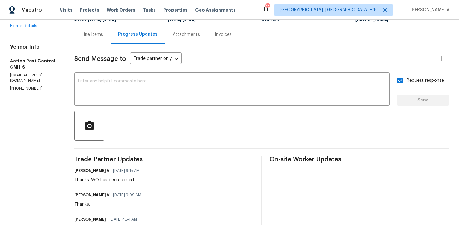
click at [74, 31] on div "Line Items" at bounding box center [92, 34] width 36 height 18
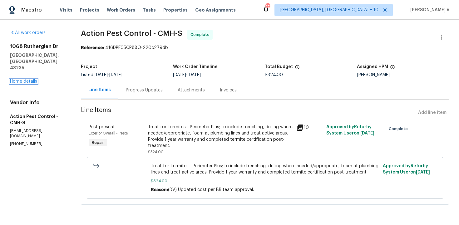
click at [31, 79] on link "Home details" at bounding box center [23, 81] width 27 height 4
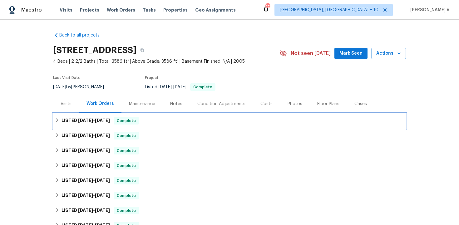
click at [79, 116] on div "LISTED 8/21/25 - 9/2/25 Complete" at bounding box center [229, 120] width 353 height 15
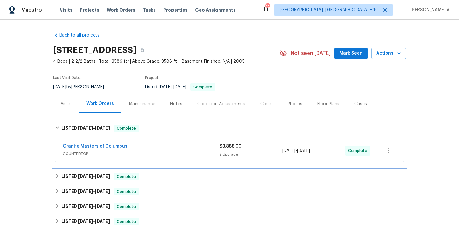
click at [86, 172] on div "LISTED 8/21/25 - 9/3/25 Complete" at bounding box center [229, 176] width 353 height 15
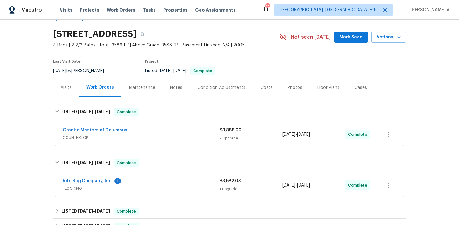
scroll to position [28, 0]
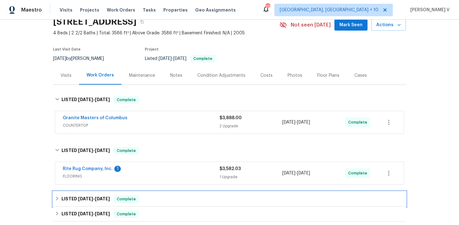
click at [74, 204] on div "LISTED 8/21/25 - 9/23/25 Complete" at bounding box center [229, 199] width 353 height 15
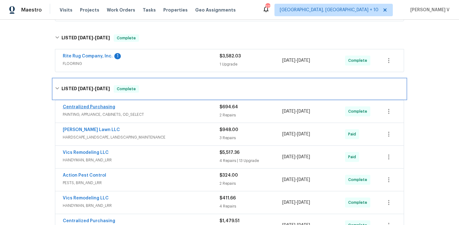
scroll to position [250, 0]
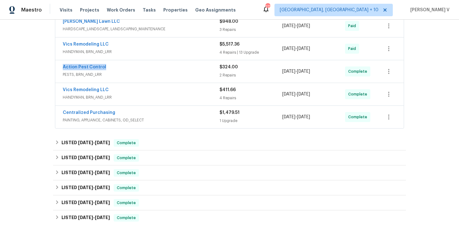
drag, startPoint x: 58, startPoint y: 66, endPoint x: 113, endPoint y: 66, distance: 55.3
click at [114, 66] on div "Action Pest Control PESTS, BRN_AND_LRR $324.00 2 Repairs 9/11/2025 - 9/12/2025 …" at bounding box center [229, 71] width 349 height 22
copy link "Action Pest Control"
click at [83, 67] on link "Action Pest Control" at bounding box center [84, 67] width 43 height 4
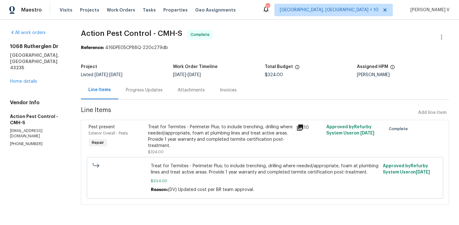
click at [161, 91] on div "Progress Updates" at bounding box center [144, 90] width 37 height 6
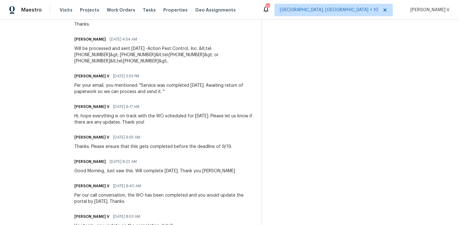
scroll to position [22, 0]
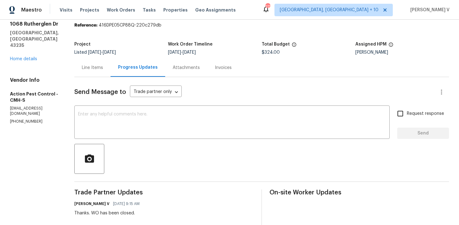
click at [90, 67] on div "Line Items" at bounding box center [92, 68] width 21 height 6
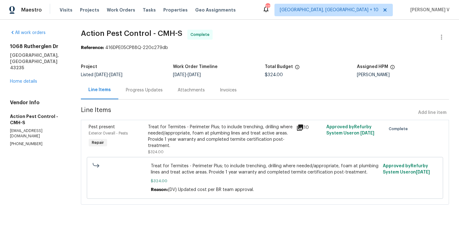
click at [185, 138] on div "Treat for Termites - Perimeter Plus; to include trenching, drilling where neede…" at bounding box center [220, 136] width 145 height 25
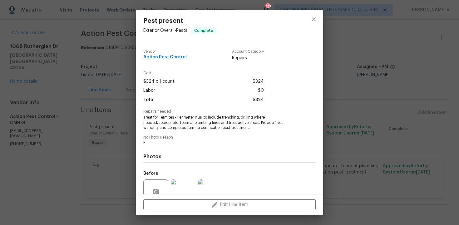
scroll to position [57, 0]
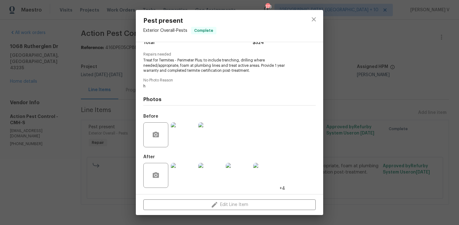
click at [195, 171] on img at bounding box center [183, 175] width 25 height 25
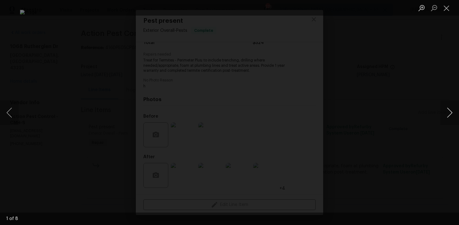
click at [449, 117] on button "Next image" at bounding box center [449, 112] width 19 height 25
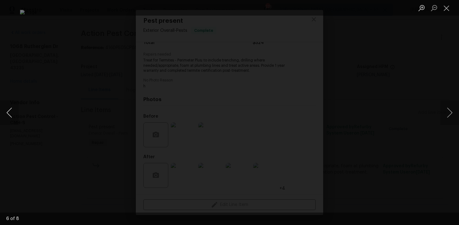
click at [18, 119] on button "Previous image" at bounding box center [9, 112] width 19 height 25
click at [442, 105] on button "Next image" at bounding box center [449, 112] width 19 height 25
click at [427, 60] on div "Lightbox" at bounding box center [229, 112] width 459 height 225
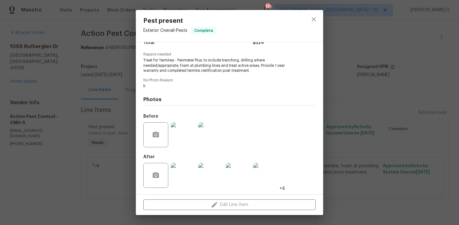
click at [427, 60] on div "Lightbox" at bounding box center [229, 112] width 459 height 225
click at [66, 38] on div "Pest present Exterior Overall - Pests Complete Vendor Action Pest Control Accou…" at bounding box center [229, 112] width 459 height 225
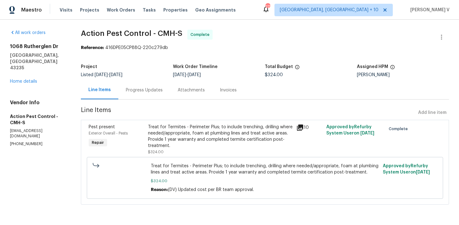
click at [40, 61] on div "1068 Rutherglen Dr Columbus, OH 43235 Home details" at bounding box center [38, 63] width 56 height 41
click at [31, 79] on link "Home details" at bounding box center [23, 81] width 27 height 4
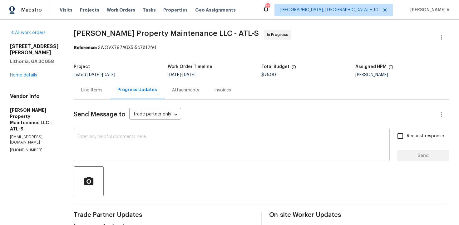
click at [120, 132] on div "x ​" at bounding box center [232, 146] width 316 height 32
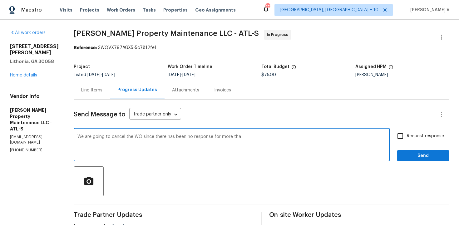
drag, startPoint x: 214, startPoint y: 137, endPoint x: 262, endPoint y: 137, distance: 47.8
click at [262, 137] on textarea "We are going to cancel the WO since there has been no response for more tha" at bounding box center [231, 146] width 309 height 22
click at [0, 0] on qb-div "Add Punctuation response ." at bounding box center [0, 0] width 0 height 0
click at [234, 139] on textarea "We are going to cancel the WO since there has been no response. Need response i…" at bounding box center [231, 146] width 309 height 22
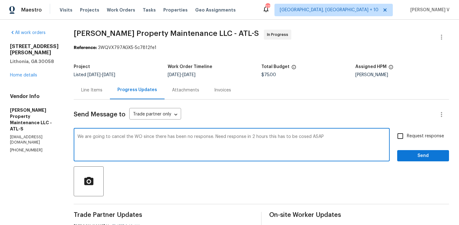
click at [234, 139] on textarea "We are going to cancel the WO since there has been no response. Need response i…" at bounding box center [231, 146] width 309 height 22
paste textarea "have not received any response, so we will be proceeding with canceling the WO.…"
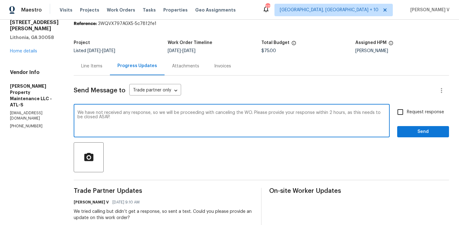
type textarea "We have not received any response, so we will be proceeding with canceling the …"
click at [404, 112] on input "Request response" at bounding box center [400, 112] width 13 height 13
checkbox input "true"
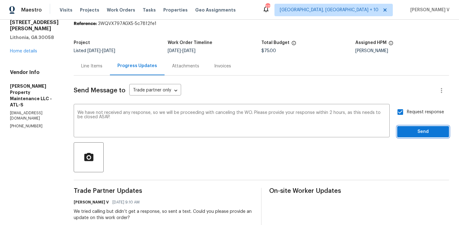
click at [409, 132] on span "Send" at bounding box center [423, 132] width 42 height 8
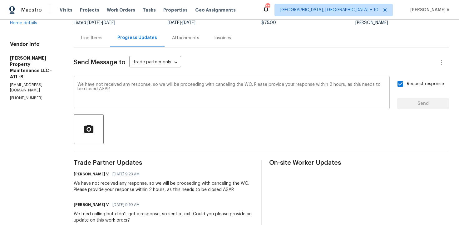
scroll to position [22, 0]
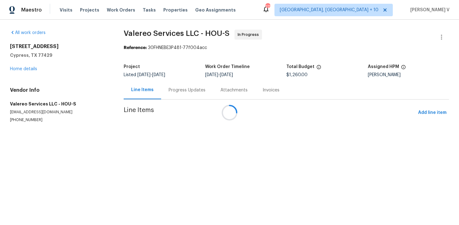
click at [164, 93] on div at bounding box center [229, 112] width 459 height 225
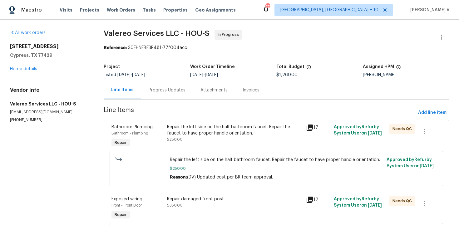
click at [164, 93] on div "Progress Updates" at bounding box center [167, 90] width 37 height 6
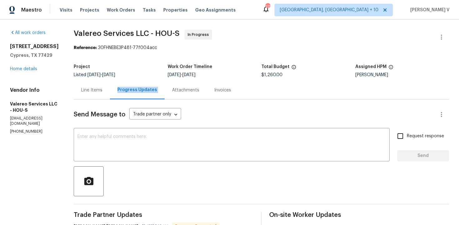
click at [91, 84] on div "Line Items" at bounding box center [92, 90] width 36 height 18
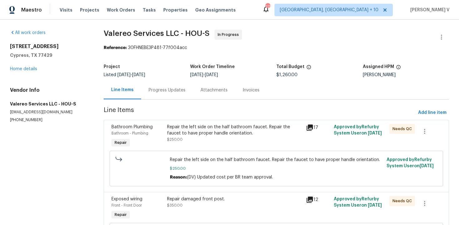
click at [171, 91] on div "Progress Updates" at bounding box center [167, 90] width 37 height 6
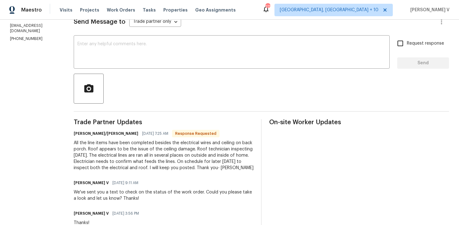
scroll to position [86, 0]
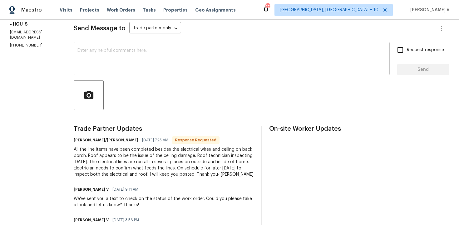
click at [154, 54] on textarea at bounding box center [231, 59] width 309 height 22
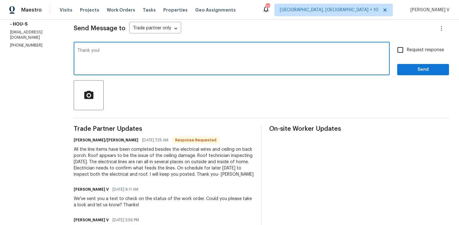
type textarea "Thank you!"
click at [419, 72] on span "Send" at bounding box center [423, 70] width 42 height 8
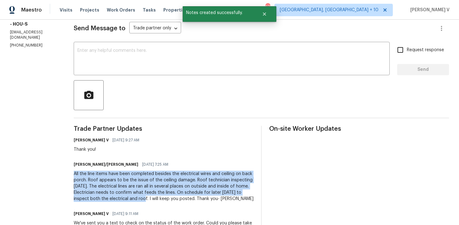
drag, startPoint x: 69, startPoint y: 174, endPoint x: 125, endPoint y: 198, distance: 61.4
click at [125, 198] on div "All the line items have been completed besides the electrical wires and ceiling…" at bounding box center [164, 186] width 180 height 31
copy div "All the line items have been completed besides the electrical wires and ceiling…"
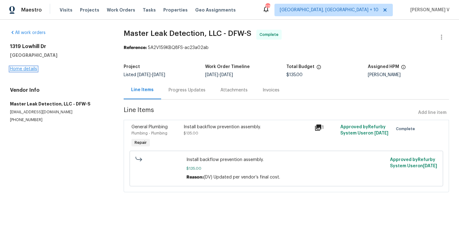
click at [22, 68] on link "Home details" at bounding box center [23, 69] width 27 height 4
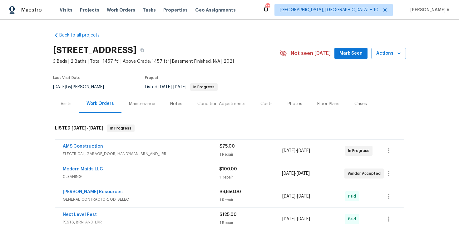
scroll to position [34, 0]
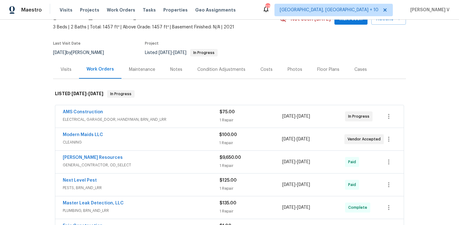
click at [138, 133] on div "Modern Maids LLC" at bounding box center [141, 135] width 156 height 7
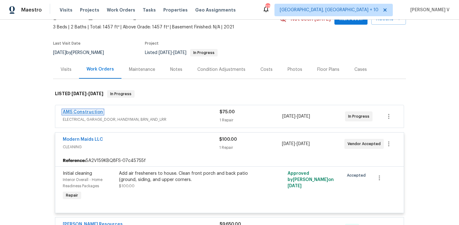
click at [80, 113] on link "AMS Construction" at bounding box center [83, 112] width 40 height 4
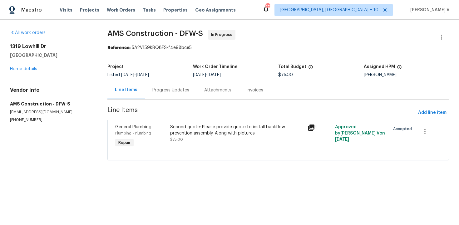
click at [155, 93] on div "Progress Updates" at bounding box center [170, 90] width 37 height 6
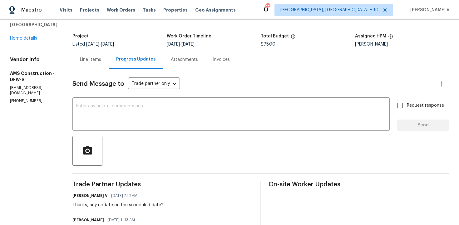
scroll to position [61, 0]
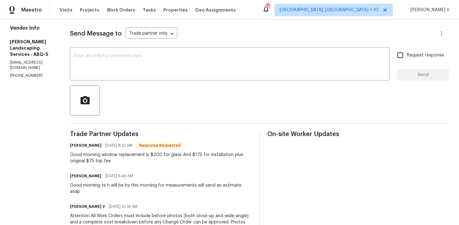
scroll to position [28, 0]
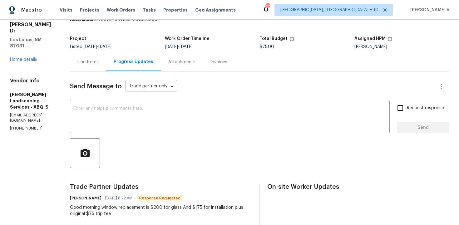
click at [99, 64] on div "Line Items" at bounding box center [87, 62] width 21 height 6
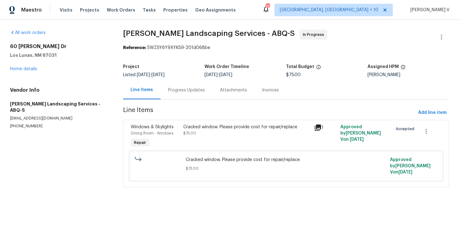
click at [171, 94] on div "Progress Updates" at bounding box center [187, 90] width 52 height 18
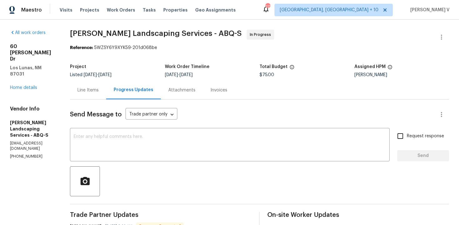
click at [444, 27] on div "All work orders [STREET_ADDRESS][PERSON_NAME] Home details Vendor Info [PERSON_…" at bounding box center [229, 203] width 459 height 366
click at [443, 35] on icon "button" at bounding box center [441, 36] width 7 height 7
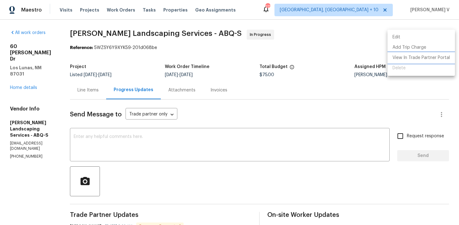
click at [403, 58] on li "View In Trade Partner Portal" at bounding box center [421, 58] width 67 height 10
click at [106, 87] on div at bounding box center [229, 112] width 459 height 225
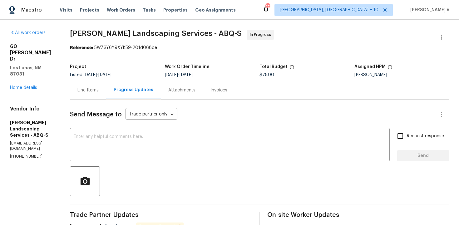
click at [106, 87] on div "Edit Add Trip Charge View In Trade Partner Portal Delete" at bounding box center [229, 112] width 459 height 225
click at [106, 87] on div "Line Items" at bounding box center [88, 90] width 36 height 18
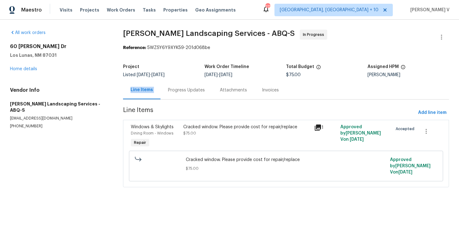
click at [204, 135] on div "Cracked window. Please provide cost for repair/replace $75.00" at bounding box center [246, 130] width 127 height 12
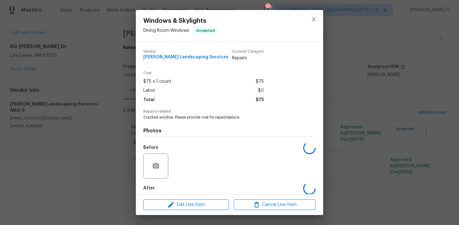
scroll to position [31, 0]
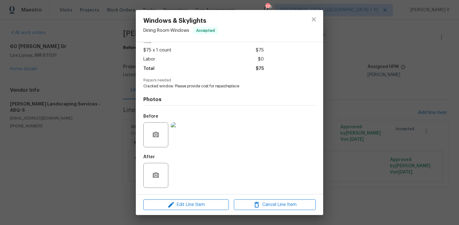
click at [108, 86] on div "Windows & Skylights Dining Room - Windows Accepted Vendor [PERSON_NAME] Landsca…" at bounding box center [229, 112] width 459 height 225
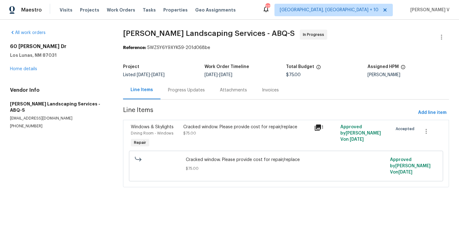
click at [163, 96] on div "Progress Updates" at bounding box center [187, 90] width 52 height 18
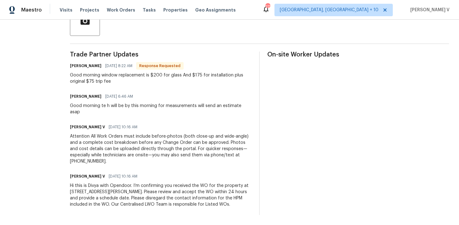
scroll to position [67, 0]
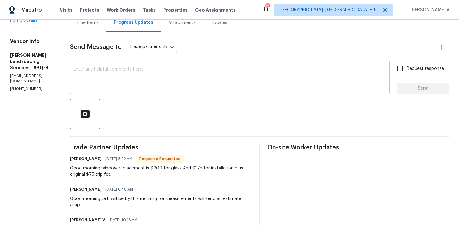
click at [140, 93] on div "x ​" at bounding box center [230, 78] width 320 height 32
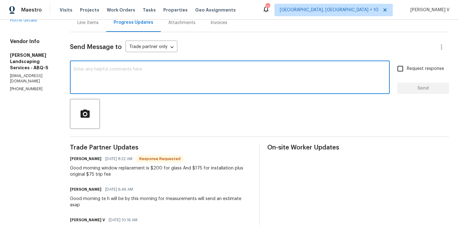
click at [143, 84] on textarea at bounding box center [230, 78] width 312 height 22
paste textarea "Hey thanks! We will review and get back to you."
type textarea "Hey thanks! We will review and get back to you."
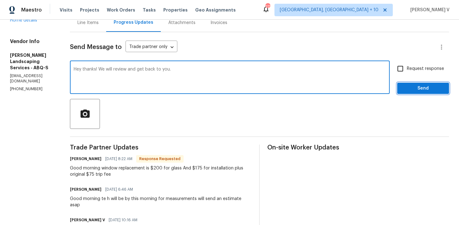
click at [423, 88] on span "Send" at bounding box center [423, 89] width 42 height 8
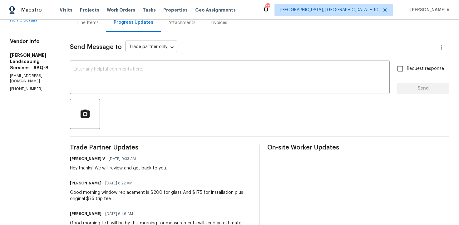
scroll to position [12, 0]
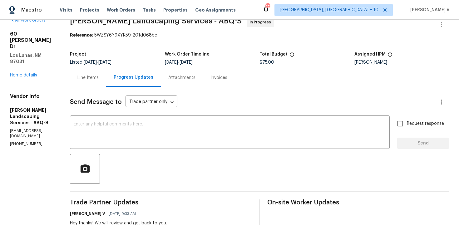
click at [116, 67] on div "Project Listed 9/22/2025 - 9/24/2025 Work Order Timeline 9/22/2025 - 9/24/2025 …" at bounding box center [259, 58] width 379 height 20
click at [106, 74] on div "Line Items" at bounding box center [88, 77] width 36 height 18
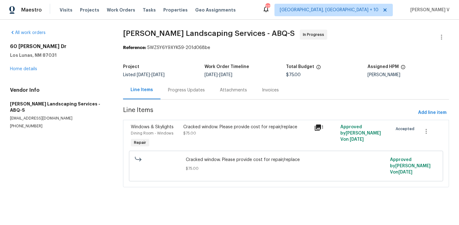
click at [201, 125] on div "Cracked window. Please provide cost for repair/replace" at bounding box center [246, 127] width 127 height 6
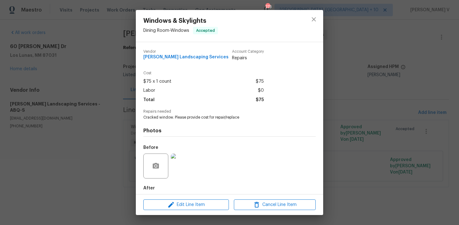
click at [195, 120] on span "Cracked window. Please provide cost for repair/replace" at bounding box center [220, 117] width 155 height 5
copy span "Cracked window. Please provide cost for repair/replace"
click at [65, 56] on div "Windows & Skylights Dining Room - Windows Accepted Vendor Rodriguez Landscaping…" at bounding box center [229, 112] width 459 height 225
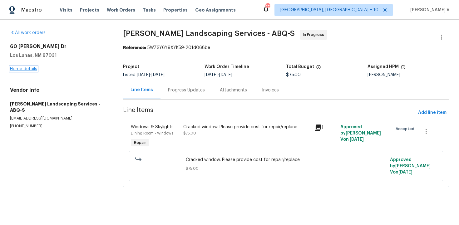
click at [34, 67] on link "Home details" at bounding box center [23, 69] width 27 height 4
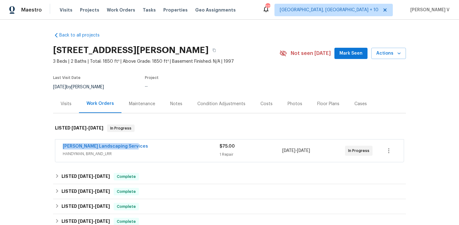
drag, startPoint x: 59, startPoint y: 146, endPoint x: 158, endPoint y: 146, distance: 98.7
click at [158, 146] on div "Rodriguez Landscaping Services HANDYMAN, BRN_AND_LRR $75.00 1 Repair 9/22/2025 …" at bounding box center [229, 151] width 349 height 22
copy link "Rodriguez Landscaping Services"
click at [97, 144] on span "Rodriguez Landscaping Services" at bounding box center [105, 146] width 85 height 6
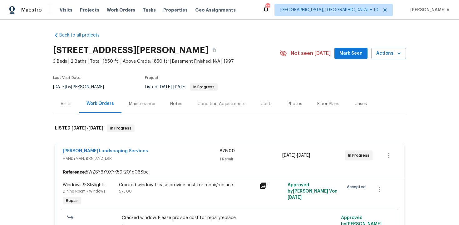
click at [101, 154] on div "Rodriguez Landscaping Services" at bounding box center [141, 151] width 157 height 7
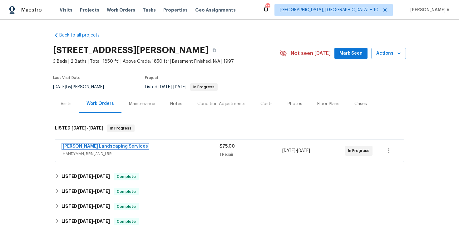
click at [119, 146] on link "Rodriguez Landscaping Services" at bounding box center [105, 146] width 85 height 4
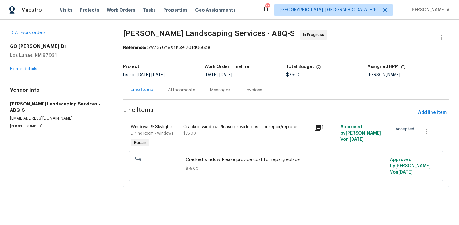
click at [210, 90] on div "Messages" at bounding box center [220, 90] width 20 height 6
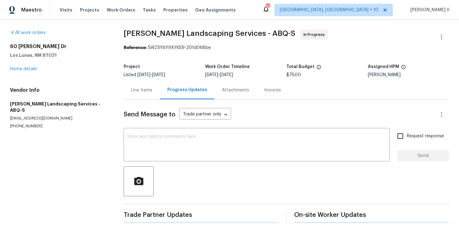
click at [166, 90] on div "Progress Updates" at bounding box center [187, 90] width 55 height 18
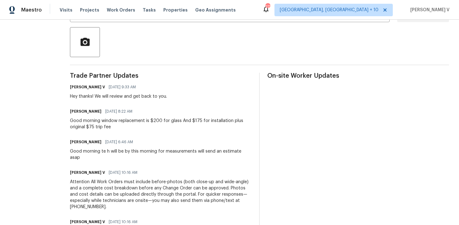
scroll to position [180, 0]
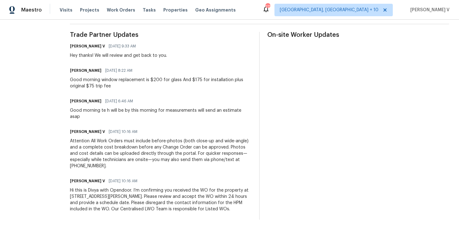
click at [159, 79] on div "Good morning window replacement is $200 for glass And $175 for installation plu…" at bounding box center [161, 83] width 182 height 12
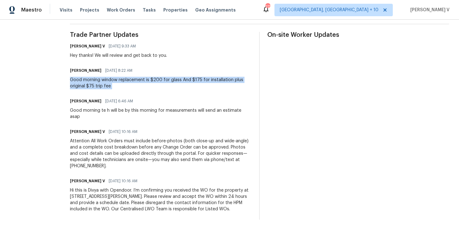
copy div "Good morning window replacement is $200 for glass And $175 for installation plu…"
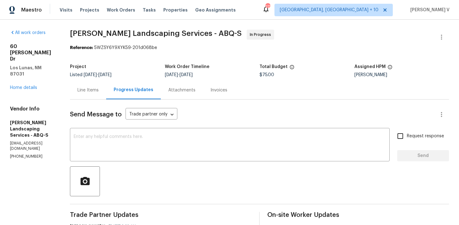
click at [104, 94] on div "Line Items" at bounding box center [88, 90] width 36 height 18
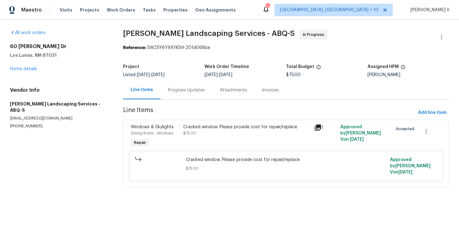
click at [198, 143] on div "Cracked window. Please provide cost for repair/replace $75.00" at bounding box center [246, 136] width 131 height 29
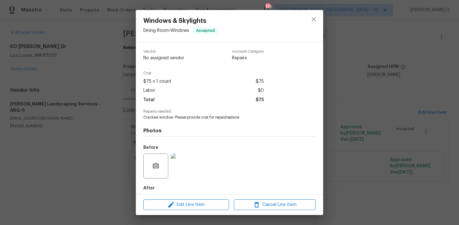
scroll to position [31, 0]
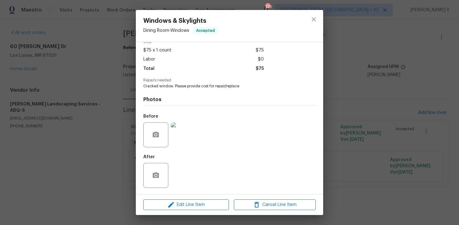
click at [193, 132] on img at bounding box center [183, 134] width 25 height 25
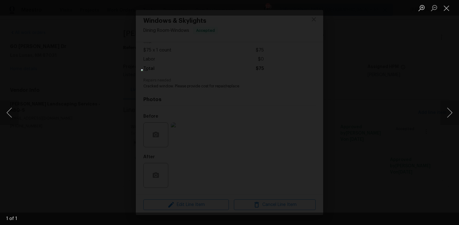
click at [123, 104] on div "Lightbox" at bounding box center [229, 112] width 459 height 225
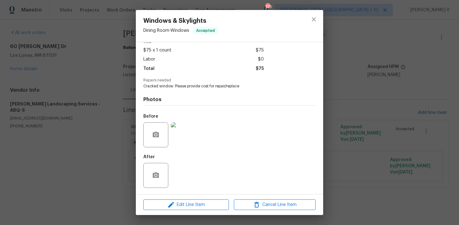
click at [123, 104] on div "Lightbox" at bounding box center [229, 112] width 459 height 225
click at [119, 90] on div "Windows & Skylights Dining Room - Windows Accepted Vendor Rodriguez Landscaping…" at bounding box center [229, 112] width 459 height 225
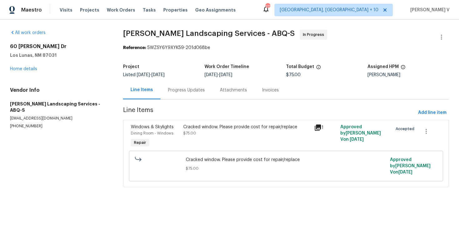
click at [154, 92] on div "Line Items" at bounding box center [141, 90] width 37 height 18
click at [181, 94] on div "Progress Updates" at bounding box center [187, 90] width 52 height 18
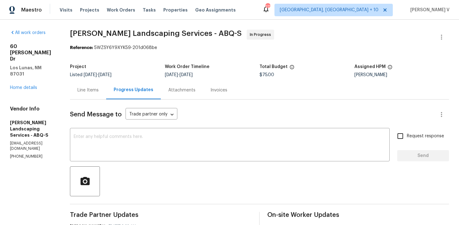
scroll to position [118, 0]
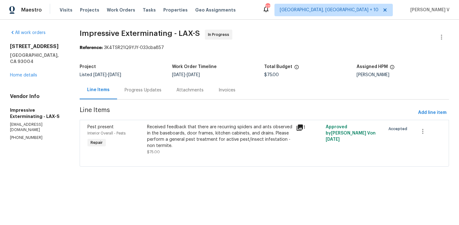
click at [151, 96] on div "Progress Updates" at bounding box center [143, 90] width 52 height 18
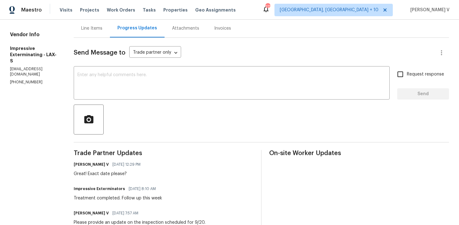
scroll to position [54, 0]
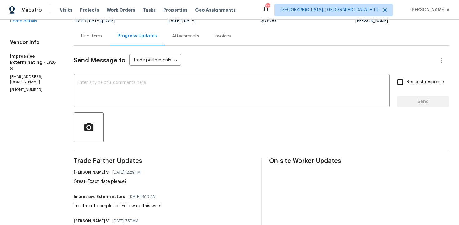
click at [17, 87] on p "[PHONE_NUMBER]" at bounding box center [34, 89] width 49 height 5
copy p "[PHONE_NUMBER]"
click at [108, 96] on textarea at bounding box center [231, 92] width 309 height 22
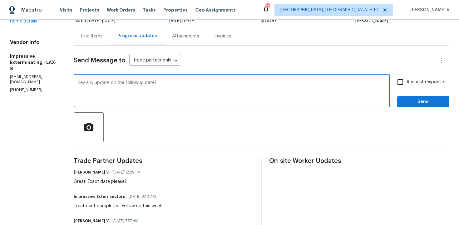
type textarea "Hey any update on the followup date?"
click at [420, 82] on span "Request response" at bounding box center [425, 82] width 37 height 7
click at [407, 82] on input "Request response" at bounding box center [400, 82] width 13 height 13
checkbox input "true"
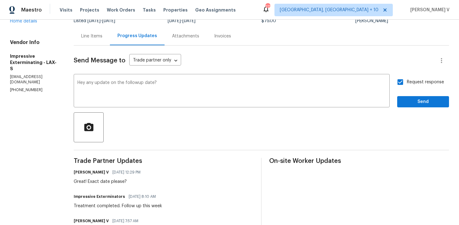
click at [94, 97] on textarea "Hey any update on the followup date?" at bounding box center [231, 92] width 309 height 22
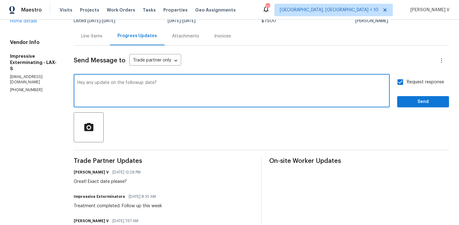
click at [0, 0] on span "follow-up" at bounding box center [0, 0] width 0 height 0
click at [0, 0] on span "Hey" at bounding box center [0, 0] width 0 height 0
type textarea "Hey, any update on the follow-up date?"
click at [421, 95] on div "Request response Send" at bounding box center [423, 92] width 52 height 32
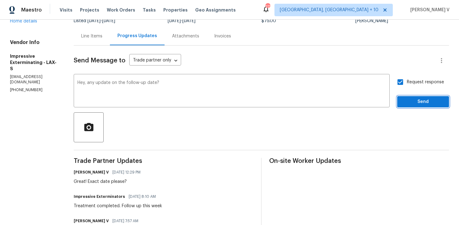
click at [420, 103] on span "Send" at bounding box center [423, 102] width 42 height 8
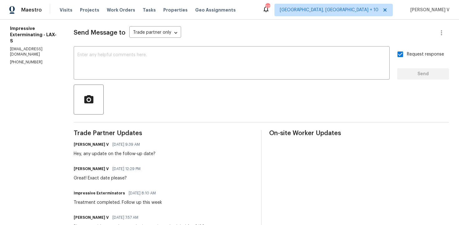
scroll to position [90, 0]
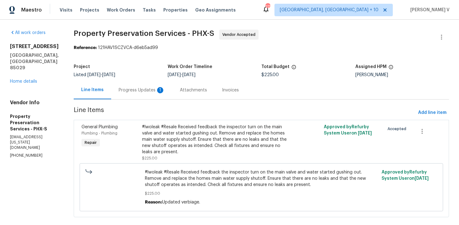
click at [136, 74] on div "Listed [DATE] - [DATE]" at bounding box center [121, 75] width 94 height 4
click at [136, 97] on div "Progress Updates 1" at bounding box center [141, 90] width 61 height 18
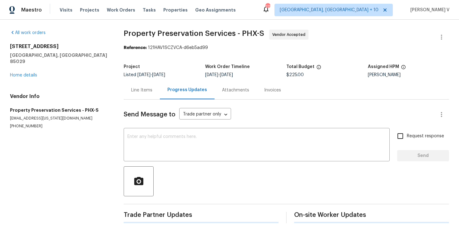
scroll to position [8, 0]
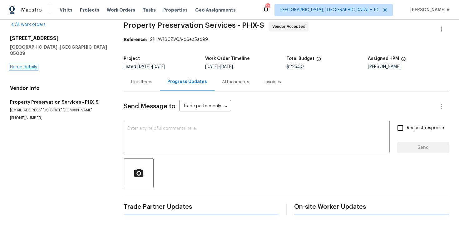
click at [28, 65] on link "Home details" at bounding box center [23, 67] width 27 height 4
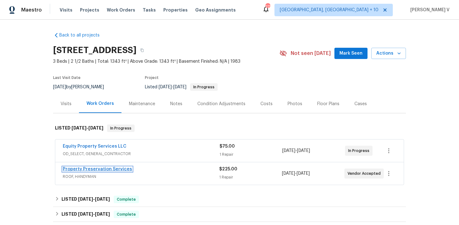
click at [97, 171] on link "Property Preservation Services" at bounding box center [97, 169] width 69 height 4
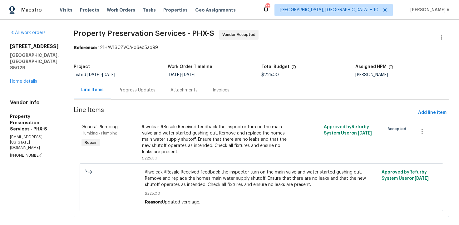
click at [172, 85] on div "Attachments" at bounding box center [184, 90] width 42 height 18
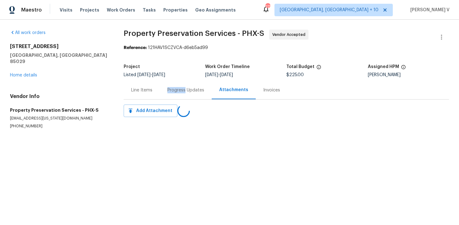
click at [172, 85] on div "Progress Updates" at bounding box center [186, 90] width 52 height 18
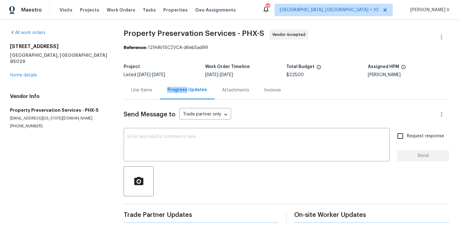
scroll to position [8, 0]
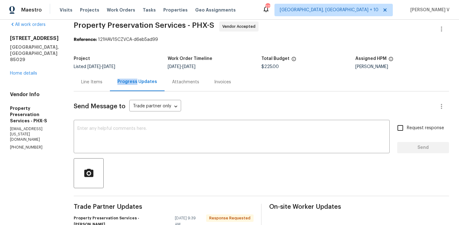
click at [99, 81] on div "Line Items" at bounding box center [91, 82] width 21 height 6
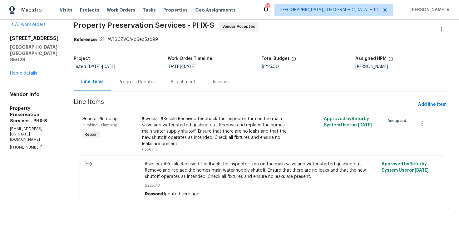
click at [129, 82] on div "Progress Updates" at bounding box center [137, 82] width 37 height 6
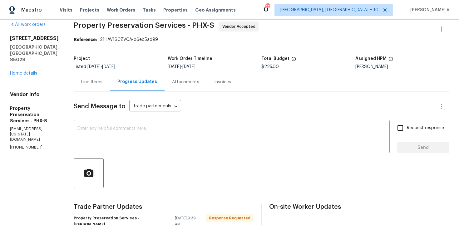
click at [95, 79] on div "Line Items" at bounding box center [91, 82] width 21 height 6
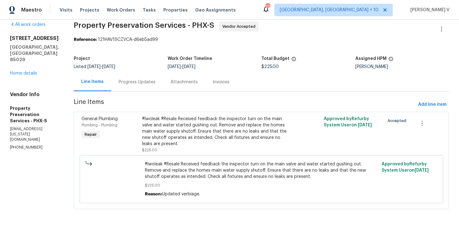
click at [173, 115] on div "#lwoleak #Resale Received feedback the inspector turn on the main valve and wat…" at bounding box center [215, 134] width 151 height 41
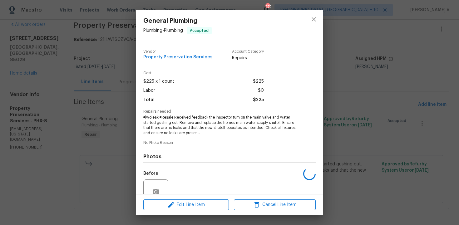
scroll to position [57, 0]
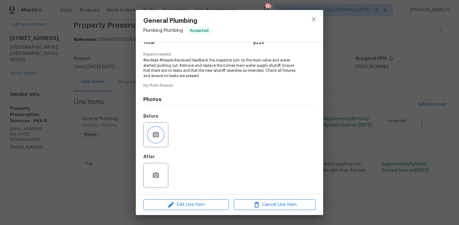
click at [157, 128] on button "button" at bounding box center [155, 134] width 15 height 15
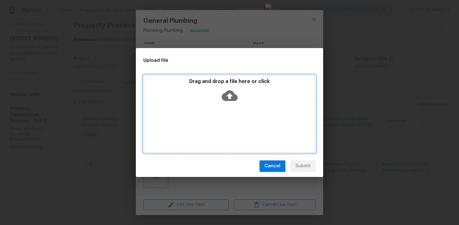
click at [232, 97] on icon at bounding box center [230, 95] width 16 height 11
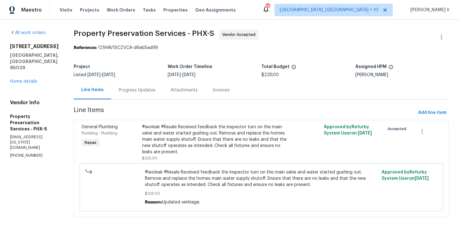
click at [139, 87] on div "Progress Updates" at bounding box center [137, 90] width 37 height 6
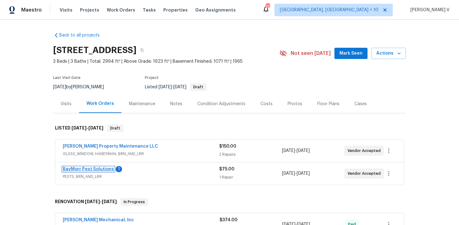
click at [85, 169] on link "BayMorr Pest Solutions" at bounding box center [88, 169] width 51 height 4
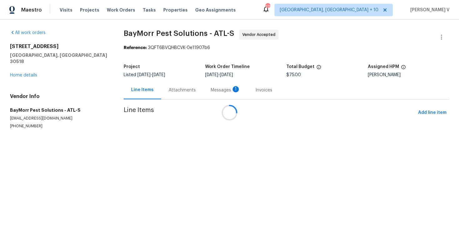
click at [203, 96] on div "Messages 1" at bounding box center [225, 90] width 45 height 18
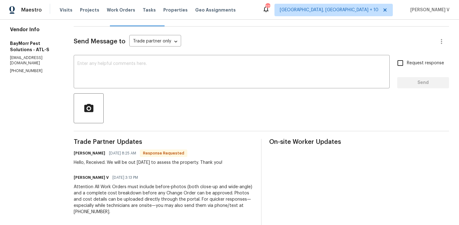
scroll to position [77, 0]
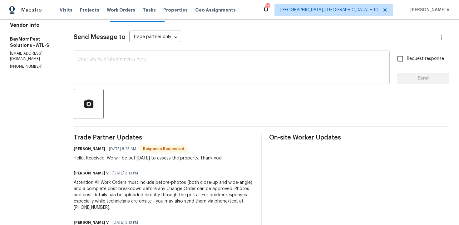
click at [168, 77] on textarea at bounding box center [231, 68] width 309 height 22
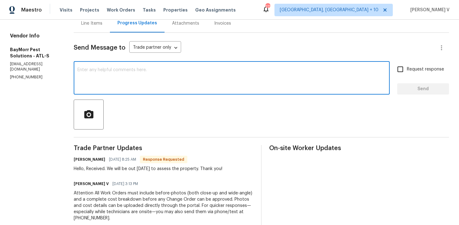
scroll to position [61, 0]
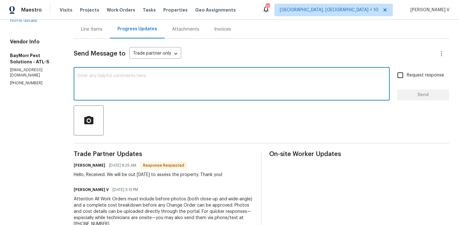
click at [89, 32] on div "Line Items" at bounding box center [91, 29] width 21 height 6
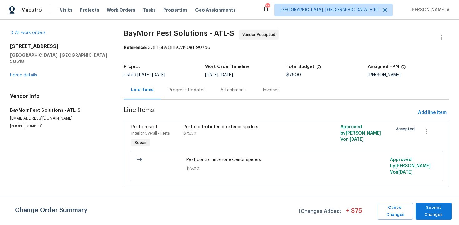
click at [167, 82] on div "Progress Updates" at bounding box center [187, 90] width 52 height 18
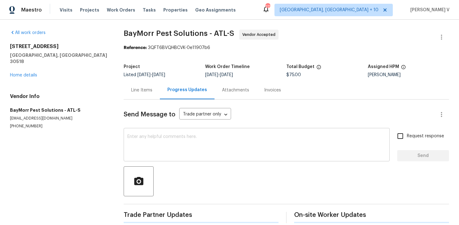
click at [183, 135] on textarea at bounding box center [256, 146] width 259 height 22
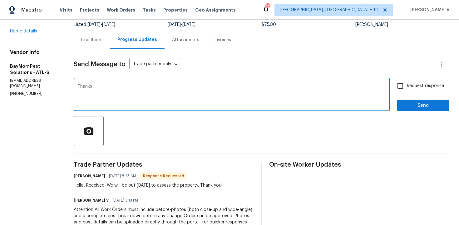
type textarea "Thanks"
click at [441, 101] on button "Send" at bounding box center [423, 106] width 52 height 12
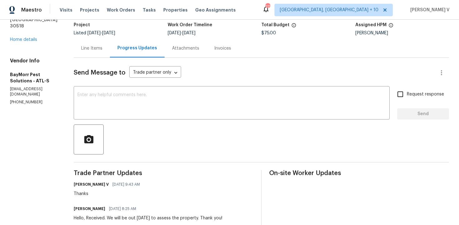
scroll to position [30, 0]
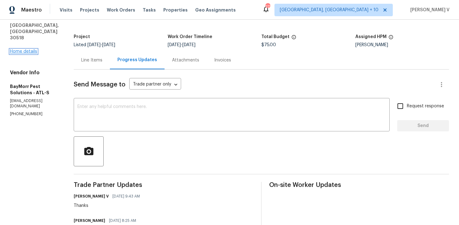
click at [25, 49] on link "Home details" at bounding box center [23, 51] width 27 height 4
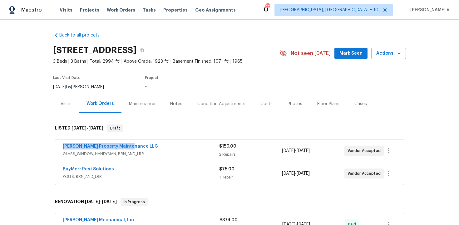
drag, startPoint x: 57, startPoint y: 146, endPoint x: 205, endPoint y: 146, distance: 148.0
click at [205, 146] on div "Glen Property Maintenance LLC GLASS_WINDOW, HANDYMAN, BRN_AND_LRR $150.00 2 Rep…" at bounding box center [229, 151] width 349 height 22
copy link "Glen Property Maintenance LLC"
click at [117, 147] on link "Glen Property Maintenance LLC" at bounding box center [110, 146] width 95 height 4
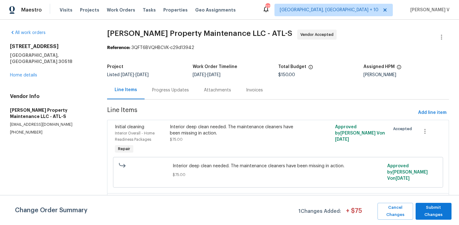
click at [166, 92] on div "Progress Updates" at bounding box center [170, 90] width 37 height 6
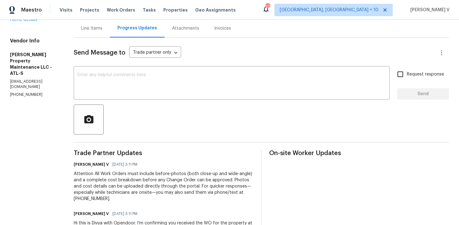
scroll to position [99, 0]
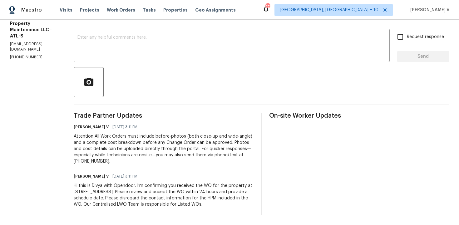
click at [166, 66] on div "Send Message to Trade partner only Trade partner only ​ x ​ Request response Se…" at bounding box center [261, 107] width 375 height 215
click at [172, 66] on div "Send Message to Trade partner only Trade partner only ​ x ​ Request response Se…" at bounding box center [261, 107] width 375 height 215
click at [207, 57] on div "x ​" at bounding box center [232, 46] width 316 height 32
paste textarea "Hi team, Thank you for accepting the work order. Could you please provide a sch…"
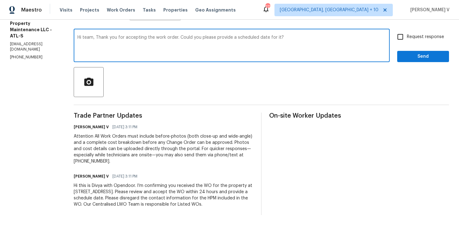
type textarea "Hi team, Thank you for accepting the work order. Could you please provide a sch…"
click at [404, 47] on div "Request response Send" at bounding box center [423, 46] width 52 height 32
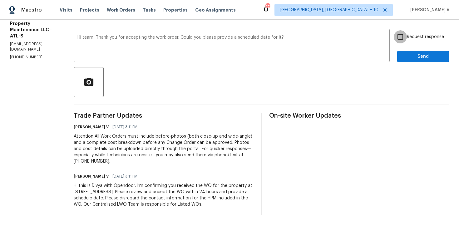
click at [398, 40] on input "Request response" at bounding box center [400, 36] width 13 height 13
checkbox input "true"
click at [409, 62] on div "Send Message to Trade partner only Trade partner only ​ Hi team, Thank you for …" at bounding box center [261, 107] width 375 height 215
click at [408, 59] on span "Send" at bounding box center [423, 57] width 42 height 8
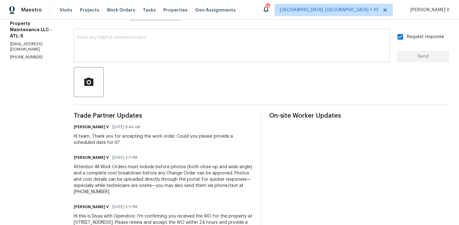
scroll to position [0, 0]
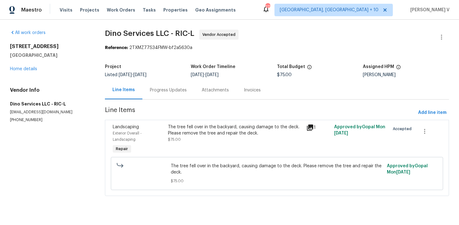
click at [151, 94] on div "Progress Updates" at bounding box center [168, 90] width 52 height 18
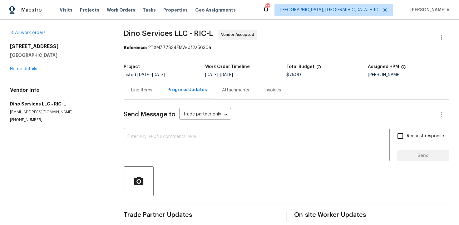
scroll to position [7, 0]
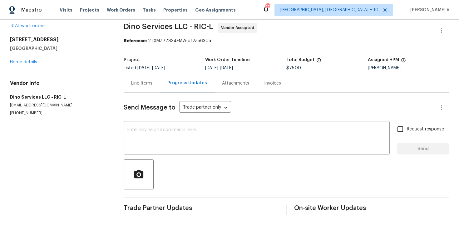
click at [137, 83] on div "Line Items" at bounding box center [141, 83] width 21 height 6
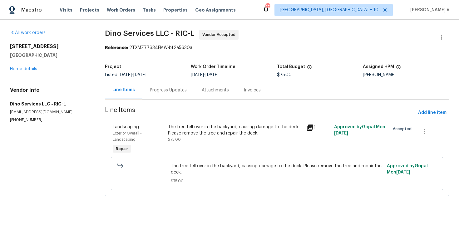
click at [160, 81] on div "Project Listed [DATE] - [DATE] Work Order Timeline [DATE] - [DATE] Total Budget…" at bounding box center [277, 71] width 344 height 20
click at [171, 81] on div "Progress Updates" at bounding box center [168, 90] width 52 height 18
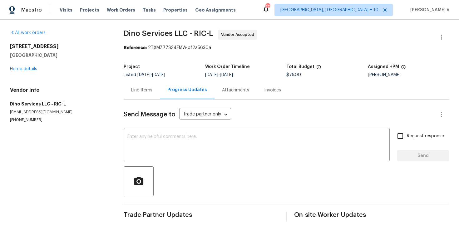
scroll to position [7, 0]
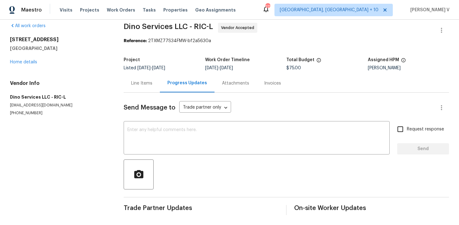
click at [127, 87] on div "Line Items" at bounding box center [142, 83] width 36 height 18
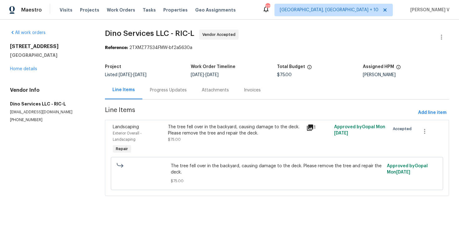
click at [167, 91] on div "Progress Updates" at bounding box center [168, 90] width 37 height 6
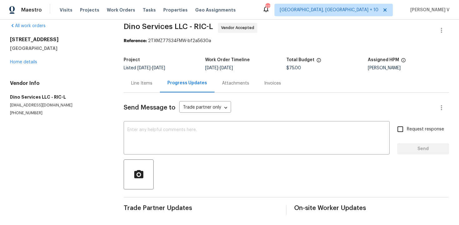
scroll to position [7, 0]
click at [134, 131] on textarea at bounding box center [256, 139] width 259 height 22
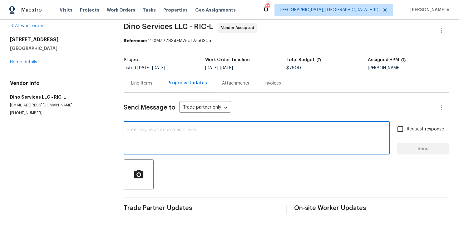
paste textarea "Hi this is Divya with Opendoor"
paste textarea "Please disregard the contact information for the HPM included in the WO. Our Ce…"
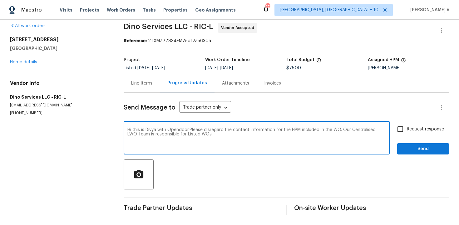
paste textarea "Attention All Work Orders must include before-photos (both close-up and wide-an…"
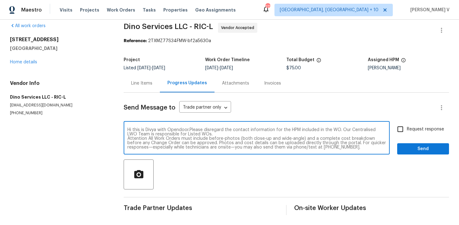
scroll to position [4, 0]
type textarea "Hi this is Divya with Opendoor.Please disregard the contact information for the…"
click at [401, 134] on input "Request response" at bounding box center [400, 129] width 13 height 13
checkbox input "true"
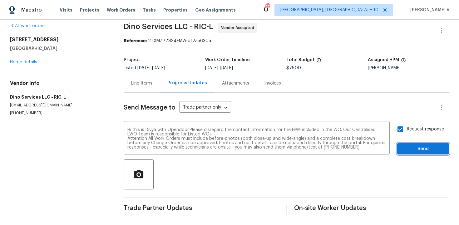
click at [408, 148] on span "Send" at bounding box center [423, 149] width 42 height 8
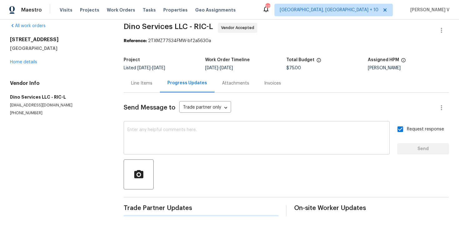
scroll to position [0, 0]
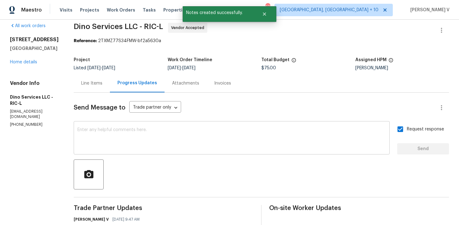
click at [191, 140] on textarea at bounding box center [231, 139] width 309 height 22
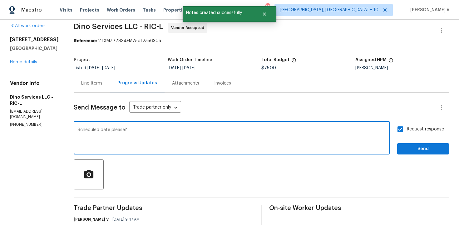
type textarea "Scheduled date please?"
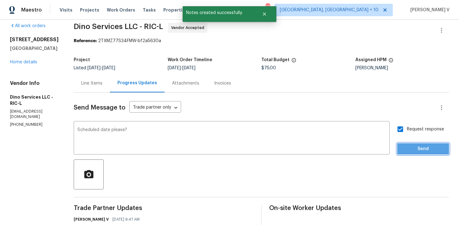
click at [420, 146] on span "Send" at bounding box center [423, 149] width 42 height 8
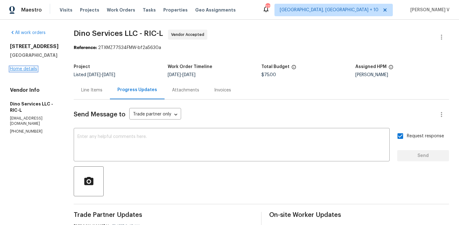
click at [22, 71] on link "Home details" at bounding box center [23, 69] width 27 height 4
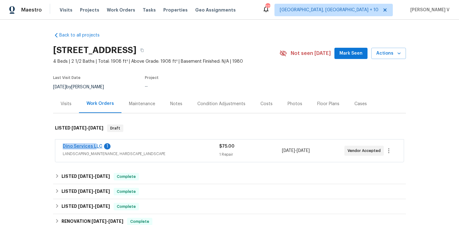
drag, startPoint x: 53, startPoint y: 144, endPoint x: 97, endPoint y: 144, distance: 44.7
click at [97, 144] on div "Back to all projects 3929 Litchfield Dr, Chesterfield, VA 23832 4 Beds | 2 1/2 …" at bounding box center [229, 123] width 459 height 206
click at [60, 146] on div "Dino Services LLC 1 LANDSCAPING_MAINTENANCE, HARDSCAPE_LANDSCAPE $75.00 1 Repai…" at bounding box center [229, 151] width 349 height 22
drag, startPoint x: 60, startPoint y: 146, endPoint x: 98, endPoint y: 146, distance: 38.7
click at [98, 146] on div "Dino Services LLC 1 LANDSCAPING_MAINTENANCE, HARDSCAPE_LANDSCAPE $75.00 1 Repai…" at bounding box center [229, 151] width 349 height 22
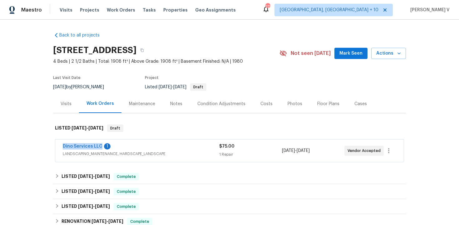
click at [79, 149] on span "Dino Services LLC" at bounding box center [83, 146] width 40 height 6
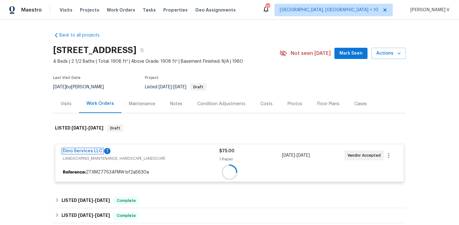
click at [79, 149] on link "Dino Services LLC" at bounding box center [83, 151] width 40 height 4
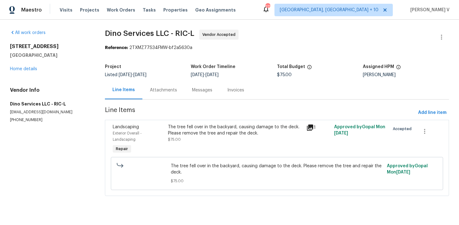
click at [79, 149] on section "All work orders 3929 Litchfield Dr Chesterfield, VA 23832 Home details Vendor I…" at bounding box center [50, 117] width 80 height 174
click at [171, 74] on div "Listed 9/20/2025 - 9/24/2025" at bounding box center [148, 75] width 86 height 4
click at [157, 86] on div "Progress Updates" at bounding box center [168, 90] width 52 height 18
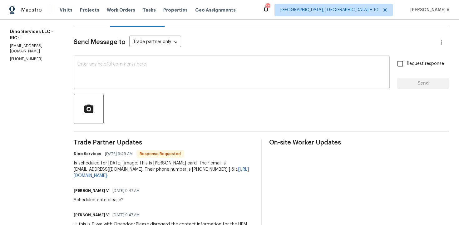
scroll to position [67, 0]
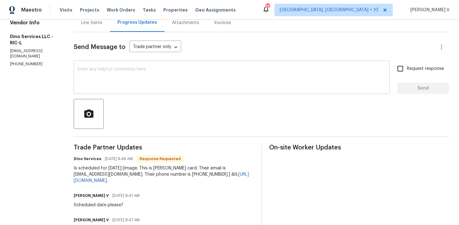
click at [153, 72] on textarea at bounding box center [231, 78] width 309 height 22
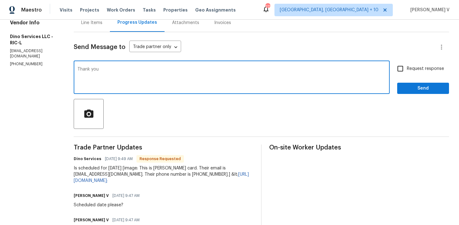
type textarea "Thank you"
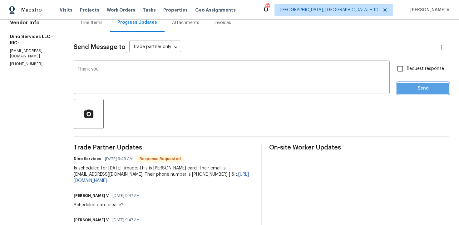
click at [418, 90] on span "Send" at bounding box center [423, 89] width 42 height 8
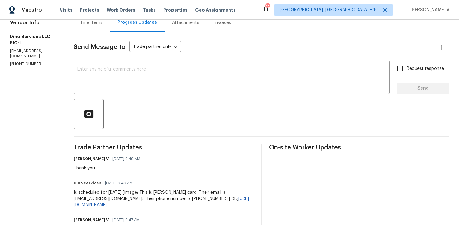
scroll to position [49, 0]
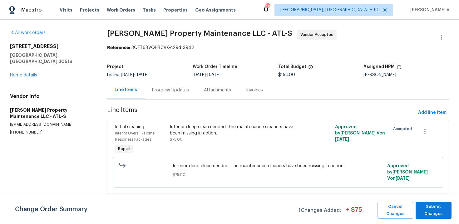
click at [153, 103] on section "[PERSON_NAME] Property Maintenance LLC - ATL-S Vendor Accepted Reference: 3QFT6…" at bounding box center [278, 149] width 342 height 239
click at [162, 93] on div "Progress Updates" at bounding box center [171, 90] width 52 height 18
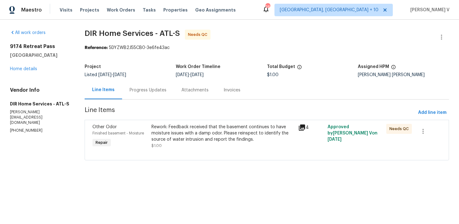
click at [151, 81] on div "Progress Updates" at bounding box center [148, 90] width 52 height 18
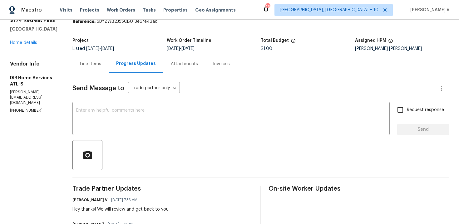
scroll to position [17, 0]
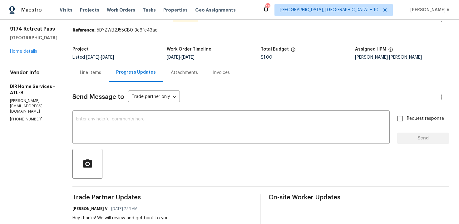
click at [107, 79] on div "Line Items" at bounding box center [90, 72] width 36 height 18
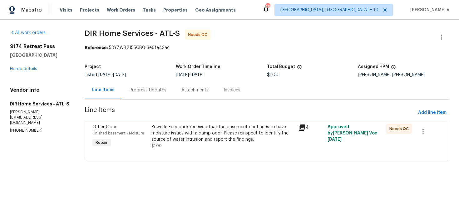
click at [186, 126] on div "Rework: Feedback received that the basement continues to have moisture issues w…" at bounding box center [222, 133] width 143 height 19
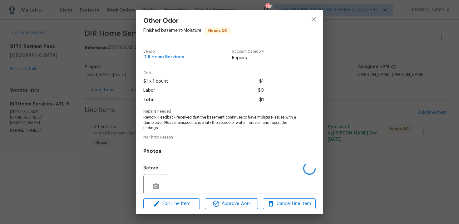
scroll to position [53, 0]
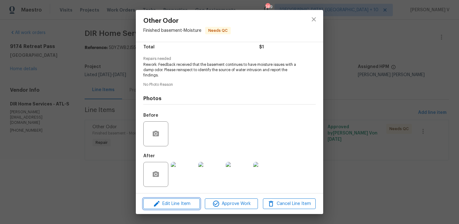
click at [187, 206] on span "Edit Line Item" at bounding box center [171, 204] width 53 height 8
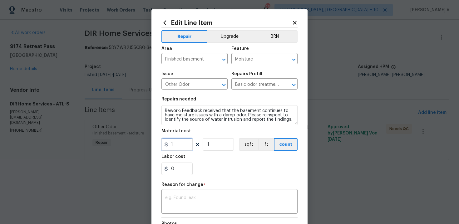
click at [185, 149] on input "1" at bounding box center [176, 144] width 31 height 12
type input "95"
click at [191, 196] on textarea at bounding box center [229, 202] width 129 height 13
paste textarea "(DV) Updated cost per BR team approval."
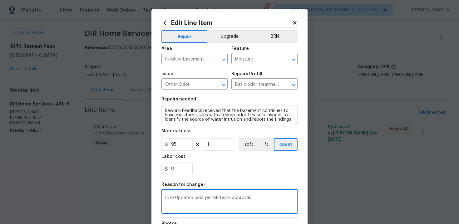
scroll to position [84, 0]
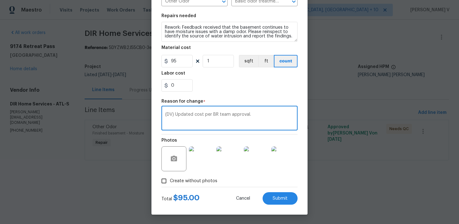
type textarea "(DV) Updated cost per BR team approval."
click at [323, 178] on html "Maestro Visits Projects Work Orders Tasks Properties Geo Assignments [STREET_AD…" at bounding box center [229, 89] width 459 height 178
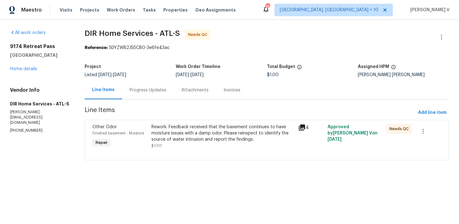
click at [297, 178] on html "Maestro Visits Projects Work Orders Tasks Properties Geo Assignments [STREET_AD…" at bounding box center [229, 89] width 459 height 178
click at [233, 133] on div "Rework: Feedback received that the basement continues to have moisture issues w…" at bounding box center [222, 133] width 143 height 19
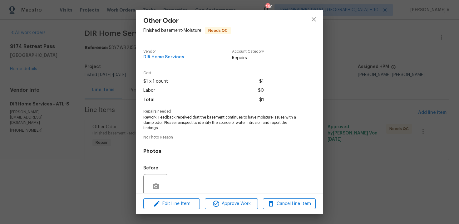
scroll to position [53, 0]
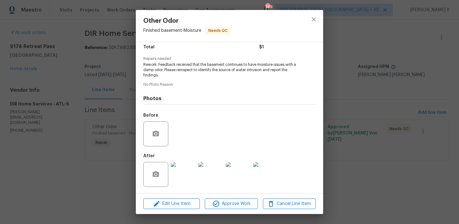
click at [176, 218] on div "Other Odor Finished basement - Moisture Needs QC Vendor DIR Home Services Accou…" at bounding box center [229, 112] width 459 height 224
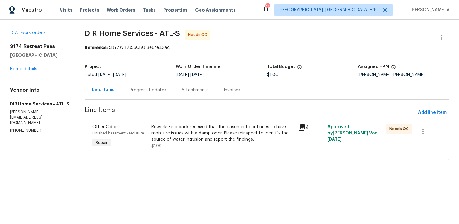
click at [176, 178] on html "Maestro Visits Projects Work Orders Tasks Properties Geo Assignments [STREET_AD…" at bounding box center [229, 89] width 459 height 178
click at [195, 148] on div "Rework: Feedback received that the basement continues to have moisture issues w…" at bounding box center [222, 136] width 143 height 25
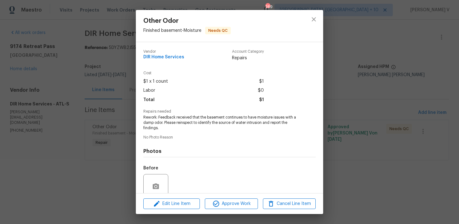
scroll to position [50, 0]
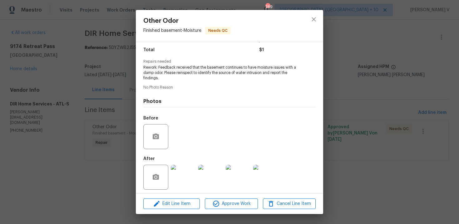
click at [176, 211] on div "Edit Line Item Approve Work Cancel Line Item" at bounding box center [229, 204] width 187 height 21
click at [176, 204] on span "Edit Line Item" at bounding box center [171, 204] width 53 height 8
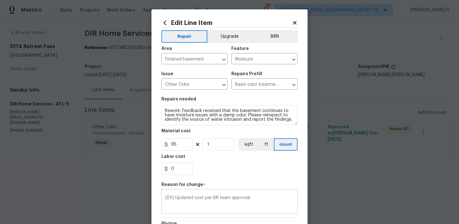
click at [176, 195] on div "(DV) Updated cost per BR team approval. x ​" at bounding box center [229, 202] width 136 height 23
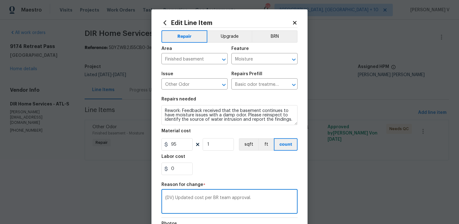
click at [176, 195] on div "(DV) Updated cost per BR team approval. x ​" at bounding box center [229, 202] width 136 height 23
paste textarea "(DV) Updated cost per BR team approval."
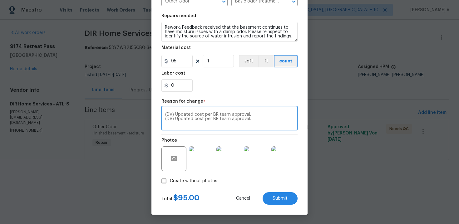
click at [226, 122] on textarea "(DV) Updated cost per BR team approval. (DV) Updated cost per BR team approval." at bounding box center [229, 118] width 129 height 13
type textarea "(DV) Updated cost per BR team approval."
click at [287, 196] on span "Submit" at bounding box center [280, 198] width 15 height 5
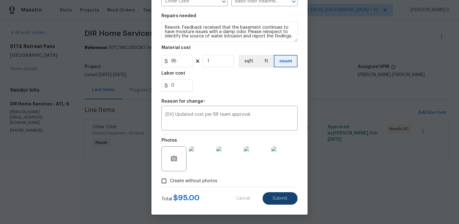
type input "1"
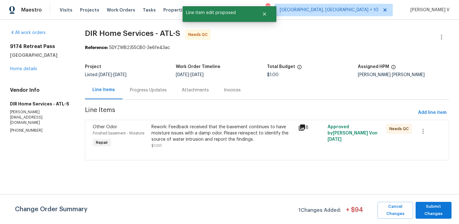
scroll to position [0, 0]
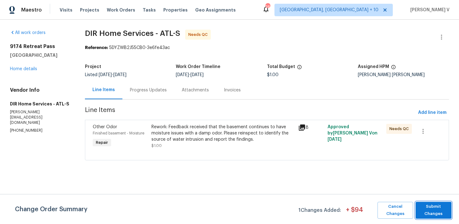
click at [423, 209] on span "Submit Changes" at bounding box center [434, 210] width 30 height 14
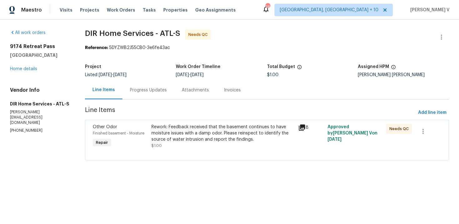
click at [149, 93] on div "Progress Updates" at bounding box center [148, 90] width 37 height 6
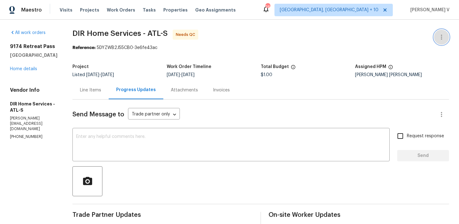
click at [435, 37] on button "button" at bounding box center [441, 37] width 15 height 15
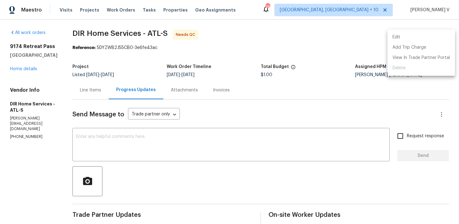
click at [435, 37] on li "Edit" at bounding box center [421, 37] width 67 height 10
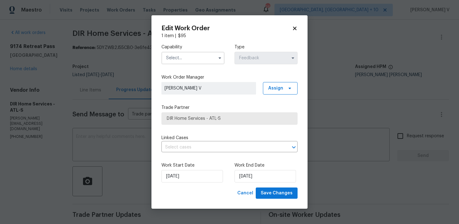
click at [178, 54] on input "text" at bounding box center [192, 58] width 63 height 12
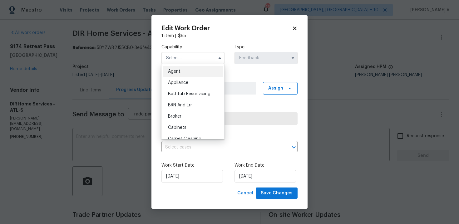
click at [171, 68] on div "Agent" at bounding box center [193, 71] width 60 height 11
type input "Agent"
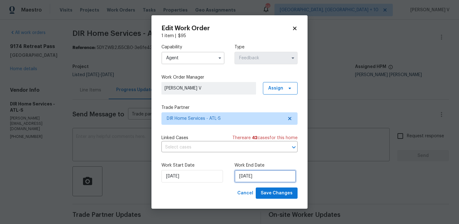
click at [239, 175] on input "[DATE]" at bounding box center [266, 176] width 62 height 12
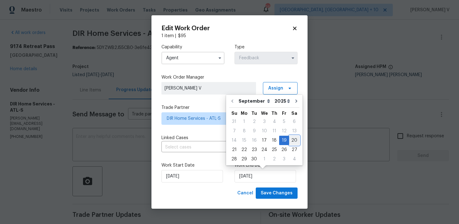
click at [291, 140] on div "20" at bounding box center [294, 140] width 10 height 9
type input "[DATE]"
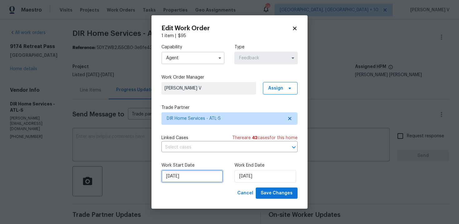
click at [168, 172] on input "[DATE]" at bounding box center [192, 176] width 62 height 12
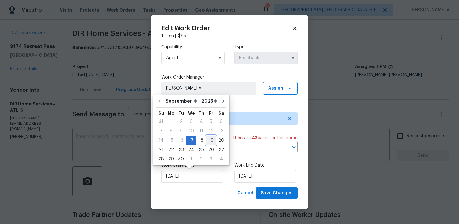
click at [206, 138] on div "19" at bounding box center [211, 140] width 10 height 9
type input "[DATE]"
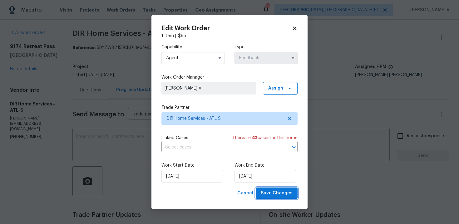
click at [268, 192] on span "Save Changes" at bounding box center [277, 194] width 32 height 8
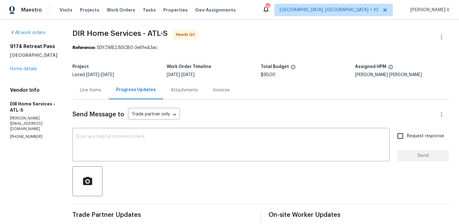
click at [84, 91] on div "Line Items" at bounding box center [90, 90] width 36 height 18
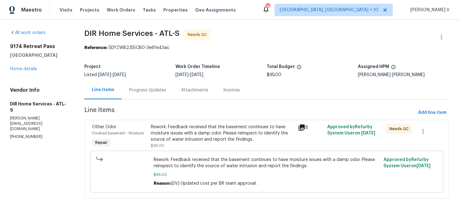
click at [208, 134] on div "Rework: Feedback received that the basement continues to have moisture issues w…" at bounding box center [222, 133] width 143 height 19
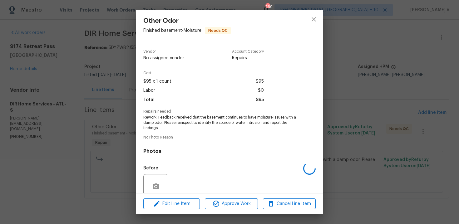
scroll to position [53, 0]
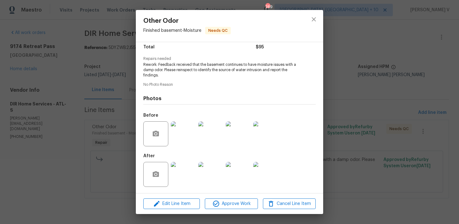
click at [218, 198] on div "Edit Line Item Approve Work Cancel Line Item" at bounding box center [229, 204] width 187 height 21
click at [242, 189] on div at bounding box center [238, 174] width 27 height 32
click at [235, 201] on span "Approve Work" at bounding box center [231, 204] width 49 height 8
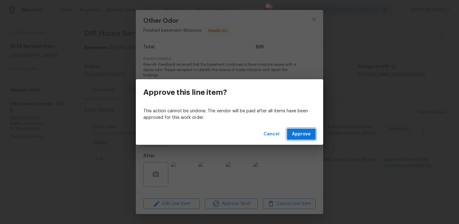
click at [307, 132] on span "Approve" at bounding box center [301, 135] width 19 height 8
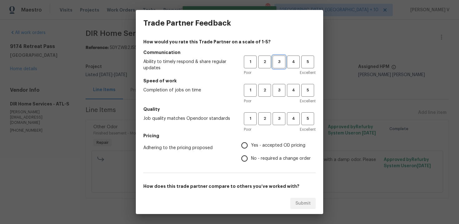
click at [279, 57] on button "3" at bounding box center [279, 62] width 13 height 13
click at [277, 97] on div "1 2 3 4 5 Poor Excellent" at bounding box center [280, 94] width 72 height 20
click at [277, 94] on button "3" at bounding box center [279, 90] width 13 height 13
click at [275, 121] on span "3" at bounding box center [279, 118] width 12 height 7
click at [243, 152] on input "No - required a change order" at bounding box center [244, 158] width 13 height 13
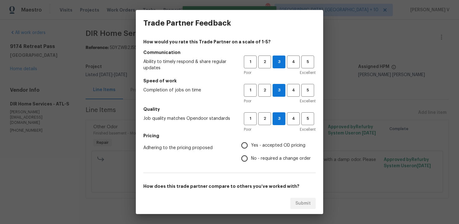
radio input "true"
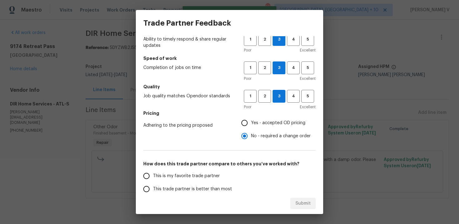
scroll to position [26, 0]
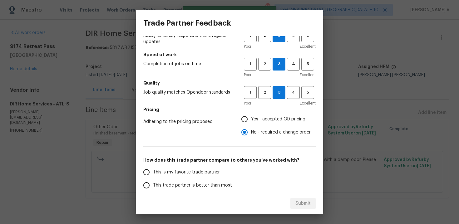
click at [201, 176] on label "This is my favorite trade partner" at bounding box center [189, 172] width 99 height 13
click at [153, 176] on input "This is my favorite trade partner" at bounding box center [146, 172] width 13 height 13
radio input "false"
click at [231, 186] on label "This trade partner is better than most" at bounding box center [189, 185] width 99 height 13
click at [153, 186] on input "This trade partner is better than most" at bounding box center [146, 185] width 13 height 13
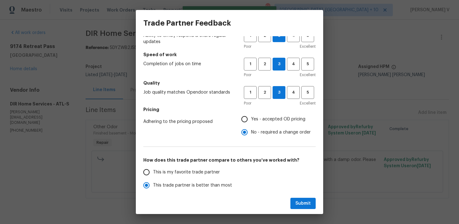
click at [316, 201] on div "Submit" at bounding box center [229, 204] width 187 height 22
click at [296, 193] on div "Submit" at bounding box center [229, 204] width 187 height 22
click at [300, 200] on span "Submit" at bounding box center [302, 204] width 15 height 8
radio input "true"
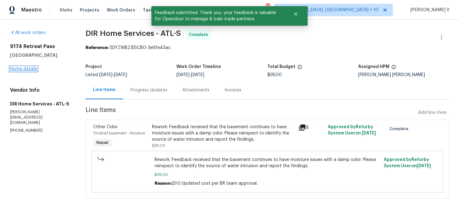
click at [29, 70] on link "Home details" at bounding box center [23, 69] width 27 height 4
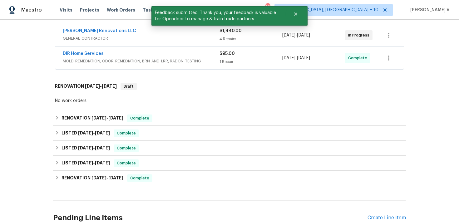
scroll to position [82, 0]
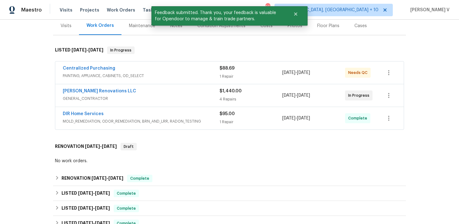
click at [159, 73] on span "PAINTING, APPLIANCE, CABINETS, OD_SELECT" at bounding box center [141, 76] width 157 height 6
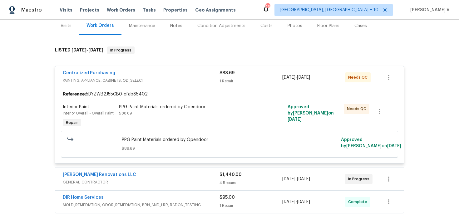
scroll to position [279, 0]
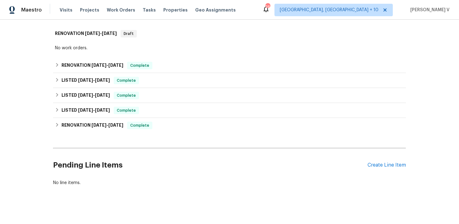
click at [389, 166] on div "Pending Line Items Create Line Item" at bounding box center [229, 165] width 353 height 29
click at [389, 162] on div "Create Line Item" at bounding box center [387, 165] width 38 height 6
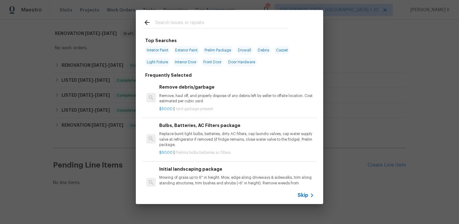
click at [314, 194] on icon at bounding box center [311, 195] width 7 height 7
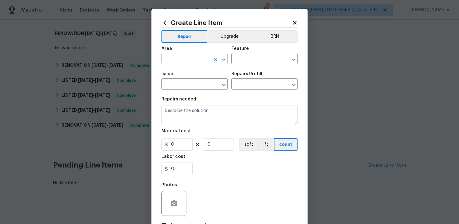
click at [179, 58] on input "text" at bounding box center [185, 60] width 49 height 10
click at [187, 81] on li "Unfinished basement" at bounding box center [194, 84] width 66 height 10
type input "Unfinished basement"
click at [250, 59] on input "text" at bounding box center [255, 60] width 49 height 10
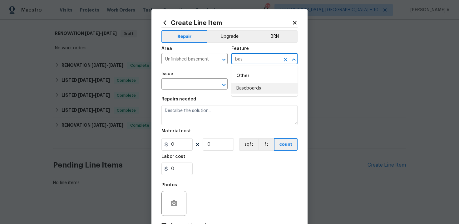
click at [250, 57] on input "bas" at bounding box center [255, 60] width 49 height 10
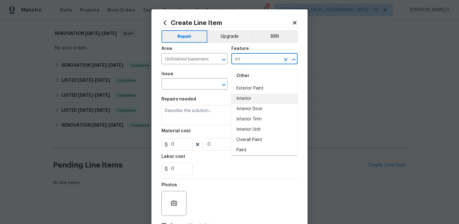
click at [243, 103] on li "Interior" at bounding box center [264, 99] width 66 height 10
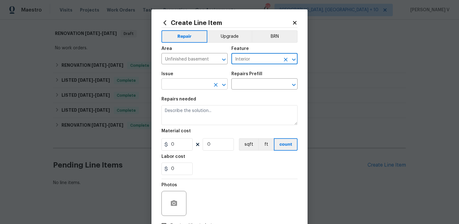
type input "Interior"
click at [197, 84] on input "text" at bounding box center [185, 85] width 49 height 10
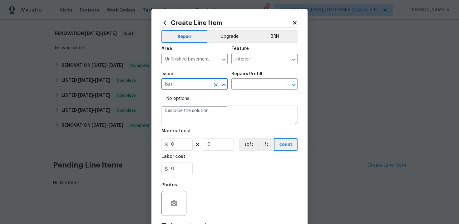
click at [186, 80] on input "bas" at bounding box center [185, 85] width 49 height 10
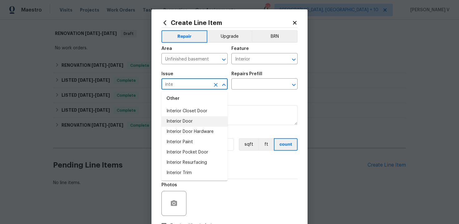
scroll to position [0, 0]
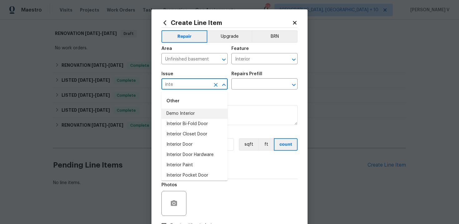
click at [184, 86] on input "inte" at bounding box center [185, 85] width 49 height 10
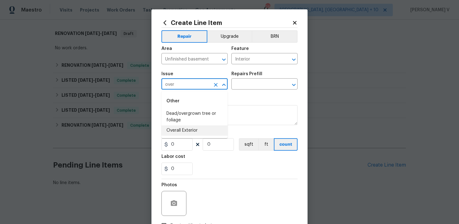
click at [190, 127] on li "Overall Exterior" at bounding box center [194, 131] width 66 height 10
type input "Overall Exterior"
click at [262, 75] on div "Repairs Prefill" at bounding box center [264, 76] width 66 height 8
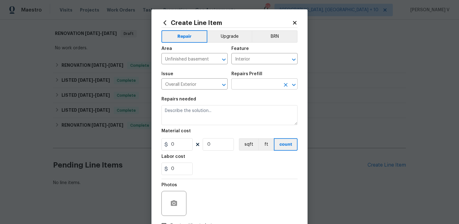
click at [249, 85] on input "text" at bounding box center [255, 85] width 49 height 10
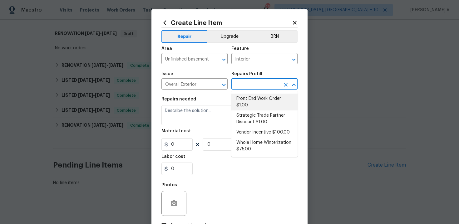
click at [247, 95] on li "Front End Work Order $1.00" at bounding box center [264, 102] width 66 height 17
type input "Front End Work Order $1.00"
type textarea "Placeholder line item for the creation of front end work orders."
type input "1"
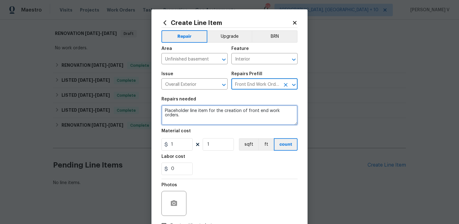
click at [213, 106] on textarea "Placeholder line item for the creation of front end work orders." at bounding box center [229, 115] width 136 height 20
paste textarea "install a dehumidifier in the basement."
click at [167, 111] on textarea "install a dehumidifier in the basement." at bounding box center [229, 115] width 136 height 20
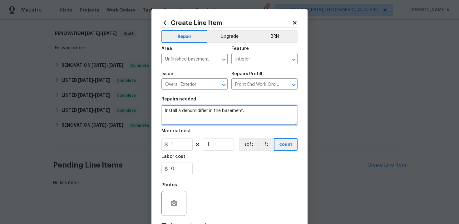
click at [255, 109] on textarea "Install a dehumidifier in the basement." at bounding box center [229, 115] width 136 height 20
type textarea "Install a dehumidifier in the basement. Please provide cost before proceeding."
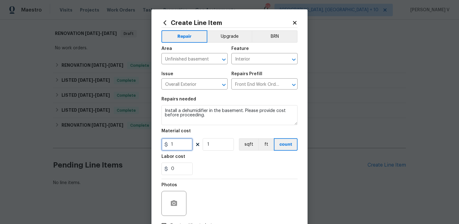
click at [190, 150] on input "1" at bounding box center [176, 144] width 31 height 12
type input "75"
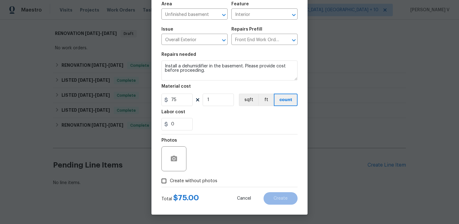
click at [173, 177] on label "Create without photos" at bounding box center [187, 181] width 59 height 12
click at [170, 177] on input "Create without photos" at bounding box center [164, 181] width 12 height 12
checkbox input "true"
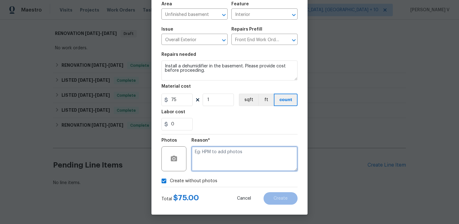
click at [240, 157] on textarea at bounding box center [244, 158] width 106 height 25
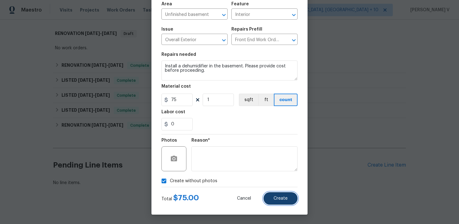
click at [273, 194] on button "Create" at bounding box center [281, 198] width 34 height 12
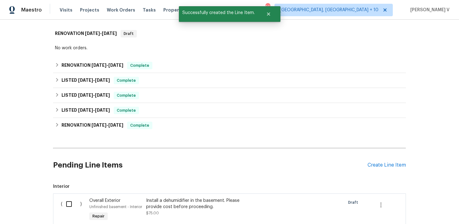
click at [72, 198] on input "checkbox" at bounding box center [71, 204] width 18 height 13
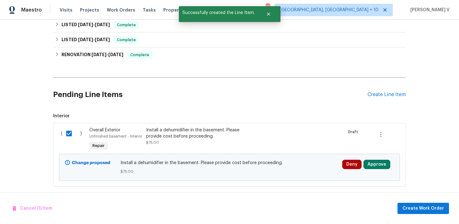
scroll to position [357, 0]
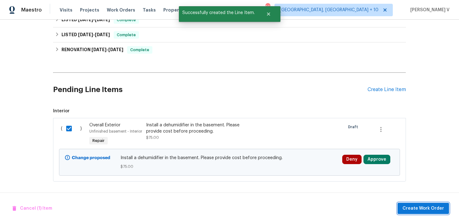
click at [433, 211] on span "Create Work Order" at bounding box center [424, 209] width 42 height 8
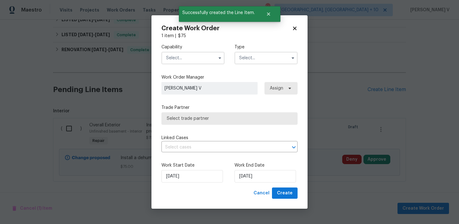
click at [191, 59] on input "text" at bounding box center [192, 58] width 63 height 12
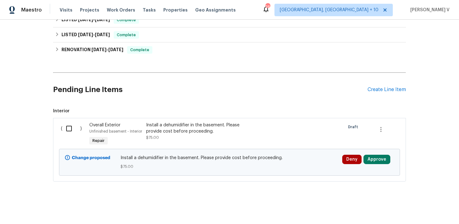
click at [76, 120] on div "( )" at bounding box center [73, 134] width 28 height 29
click at [75, 123] on input "checkbox" at bounding box center [71, 128] width 18 height 13
checkbox input "true"
click at [425, 218] on div "Cancel (1) Item Create Work Order" at bounding box center [229, 209] width 459 height 32
click at [415, 210] on span "Create Work Order" at bounding box center [424, 209] width 42 height 8
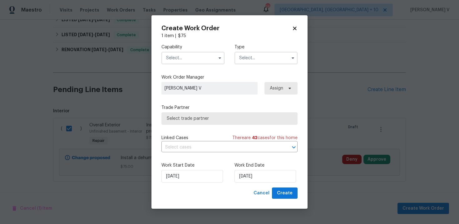
click at [179, 56] on input "text" at bounding box center [192, 58] width 63 height 12
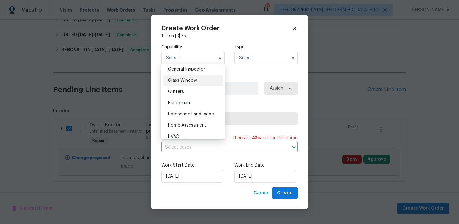
scroll to position [330, 0]
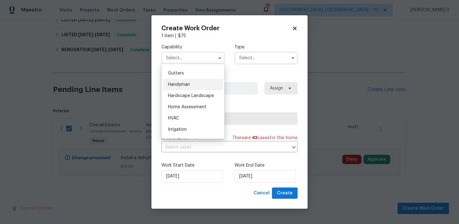
click at [187, 81] on div "Handyman" at bounding box center [193, 84] width 60 height 11
type input "Handyman"
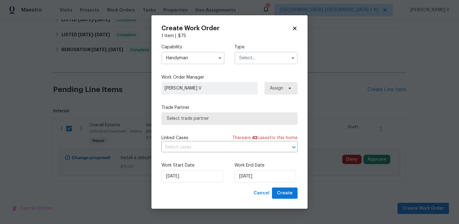
click at [254, 63] on input "text" at bounding box center [266, 58] width 63 height 12
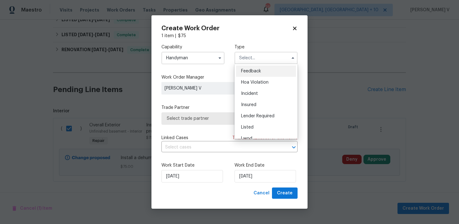
click at [244, 67] on div "Feedback" at bounding box center [266, 71] width 60 height 11
type input "Feedback"
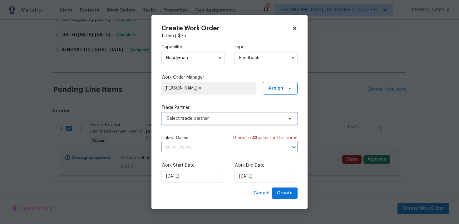
click at [183, 123] on span "Select trade partner" at bounding box center [229, 118] width 136 height 12
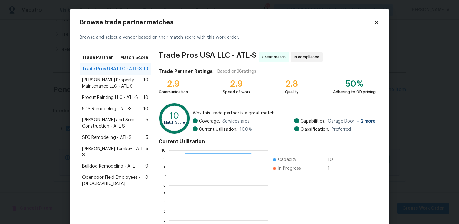
scroll to position [11, 0]
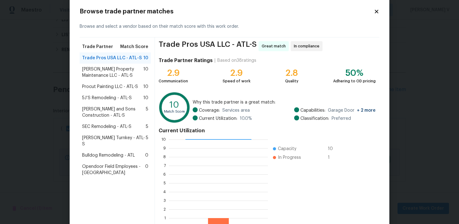
click at [118, 72] on span "Glen Property Maintenance LLC - ATL-S" at bounding box center [112, 72] width 61 height 12
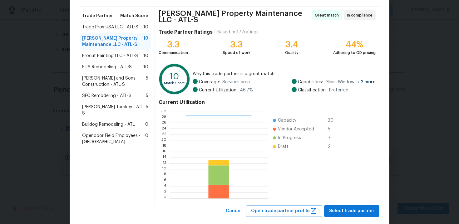
scroll to position [51, 0]
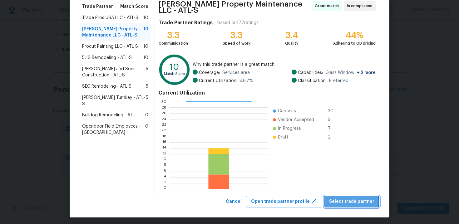
click at [354, 200] on span "Select trade partner" at bounding box center [351, 202] width 45 height 8
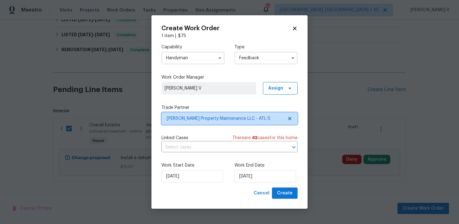
scroll to position [0, 0]
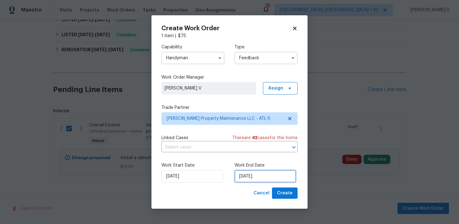
click at [260, 174] on input "23/09/2025" at bounding box center [266, 176] width 62 height 12
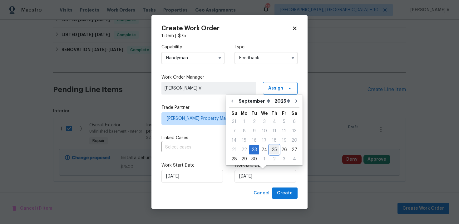
click at [272, 149] on div "25" at bounding box center [275, 150] width 10 height 9
type input "25/09/2025"
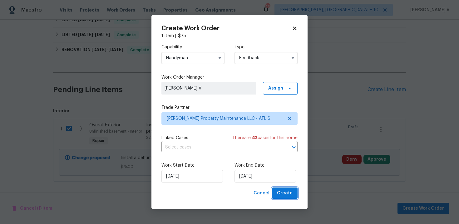
click at [292, 196] on span "Create" at bounding box center [285, 194] width 16 height 8
checkbox input "false"
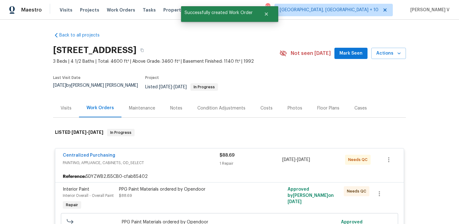
scroll to position [160, 0]
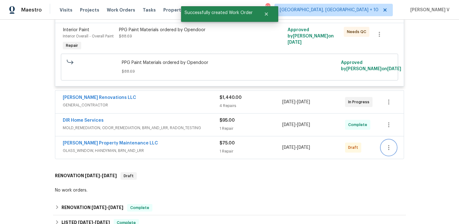
click at [385, 145] on button "button" at bounding box center [388, 147] width 15 height 15
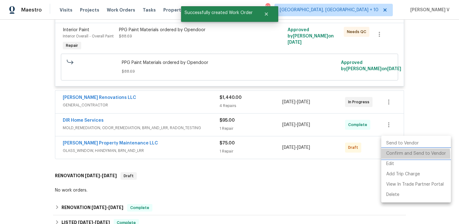
click at [389, 156] on li "Confirm and Send to Vendor" at bounding box center [416, 154] width 70 height 10
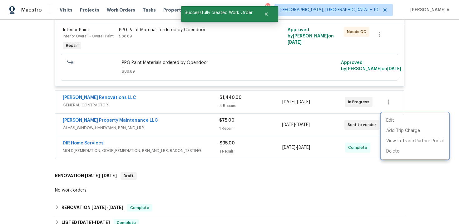
click at [71, 142] on div at bounding box center [229, 112] width 459 height 224
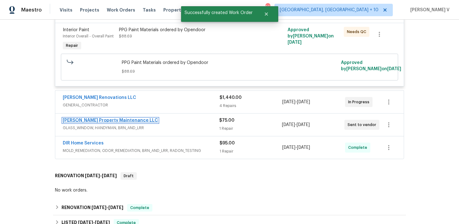
click at [86, 118] on link "Glen Property Maintenance LLC" at bounding box center [110, 120] width 95 height 4
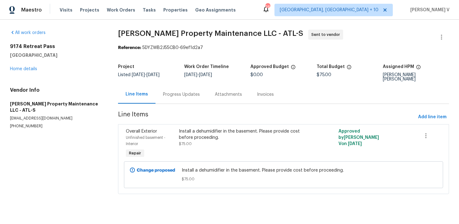
click at [163, 92] on div "Progress Updates" at bounding box center [181, 95] width 37 height 6
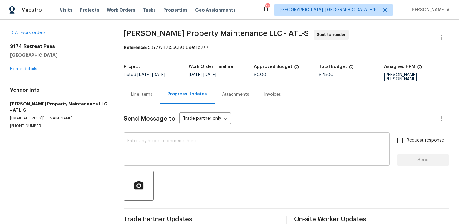
click at [169, 134] on div "x ​" at bounding box center [257, 150] width 266 height 32
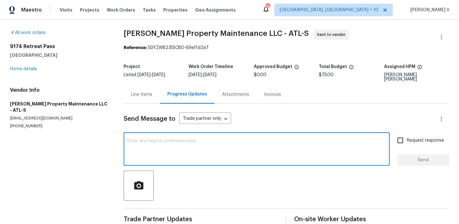
paste textarea "Hi this is Divya with Opendoor. I’m confirming you received the WO for the prop…"
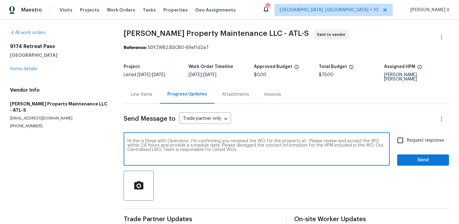
click at [304, 139] on textarea "Hi this is Divya with Opendoor. I’m confirming you received the WO for the prop…" at bounding box center [256, 150] width 259 height 22
paste textarea "9174 Retreat Pass, Jonesboro, GA 30236"
type textarea "Hi this is Divya with Opendoor. I’m confirming you received the WO for the prop…"
click at [412, 137] on span "Request response" at bounding box center [425, 140] width 37 height 7
click at [407, 135] on input "Request response" at bounding box center [400, 140] width 13 height 13
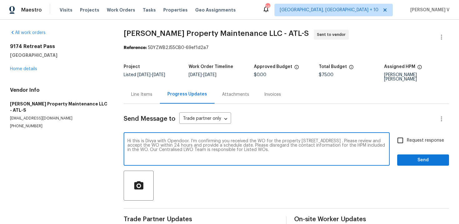
checkbox input "true"
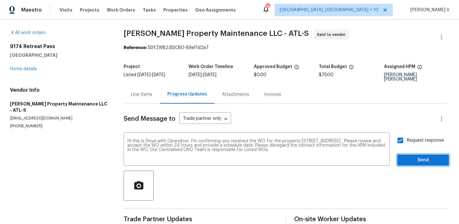
click at [413, 156] on span "Send" at bounding box center [423, 160] width 42 height 8
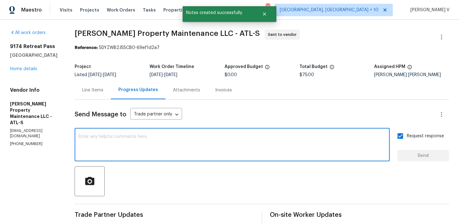
click at [178, 138] on textarea at bounding box center [232, 146] width 308 height 22
paste textarea "Attention All Work Orders must include before-photos (both close-up and wide-an…"
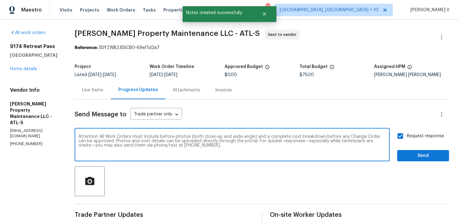
type textarea "Attention All Work Orders must include before-photos (both close-up and wide-an…"
click at [401, 160] on button "Send" at bounding box center [423, 156] width 52 height 12
